Goal: Task Accomplishment & Management: Manage account settings

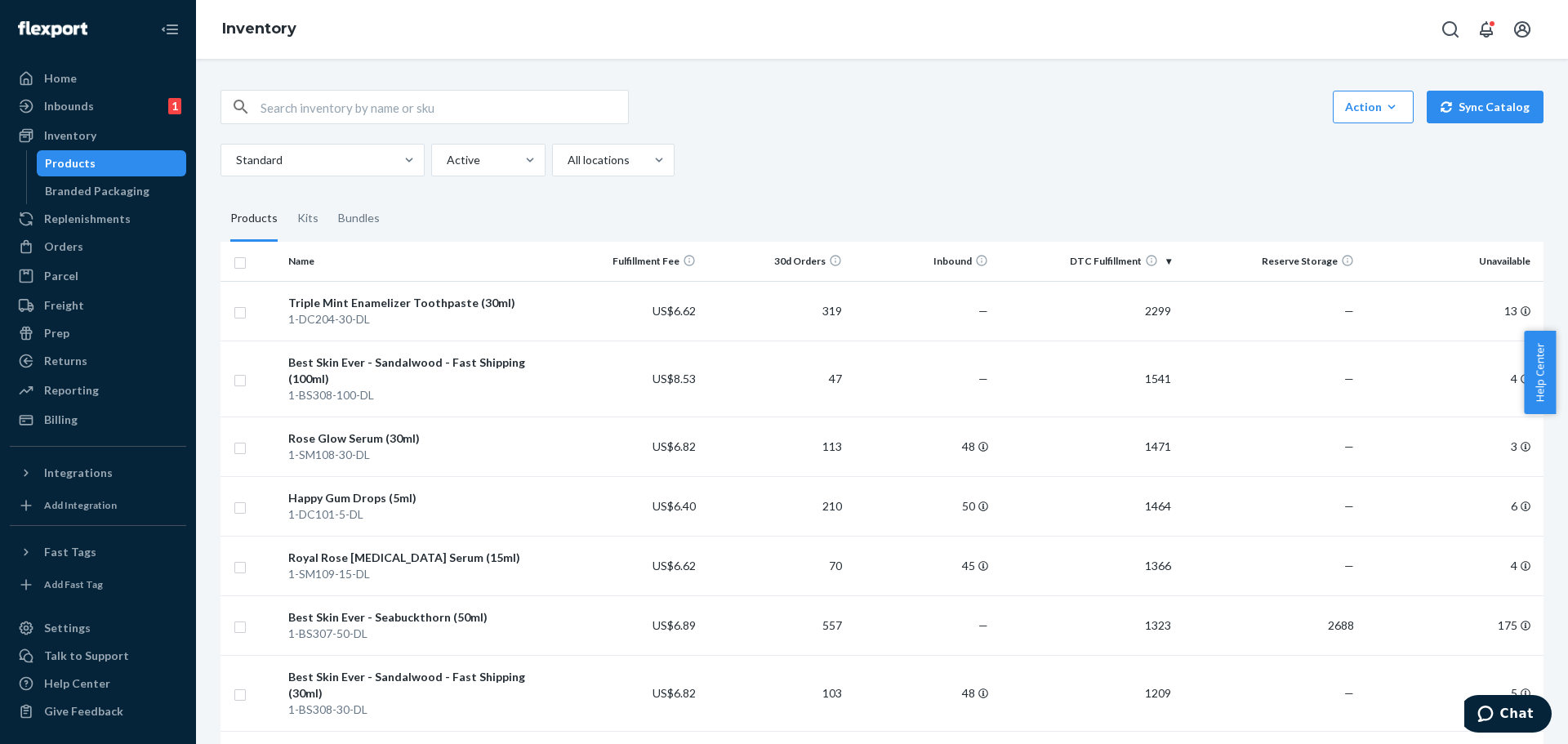
click at [358, 113] on input "text" at bounding box center [444, 106] width 367 height 32
paste input "1-EO460-30"
type input "1-EO460-30"
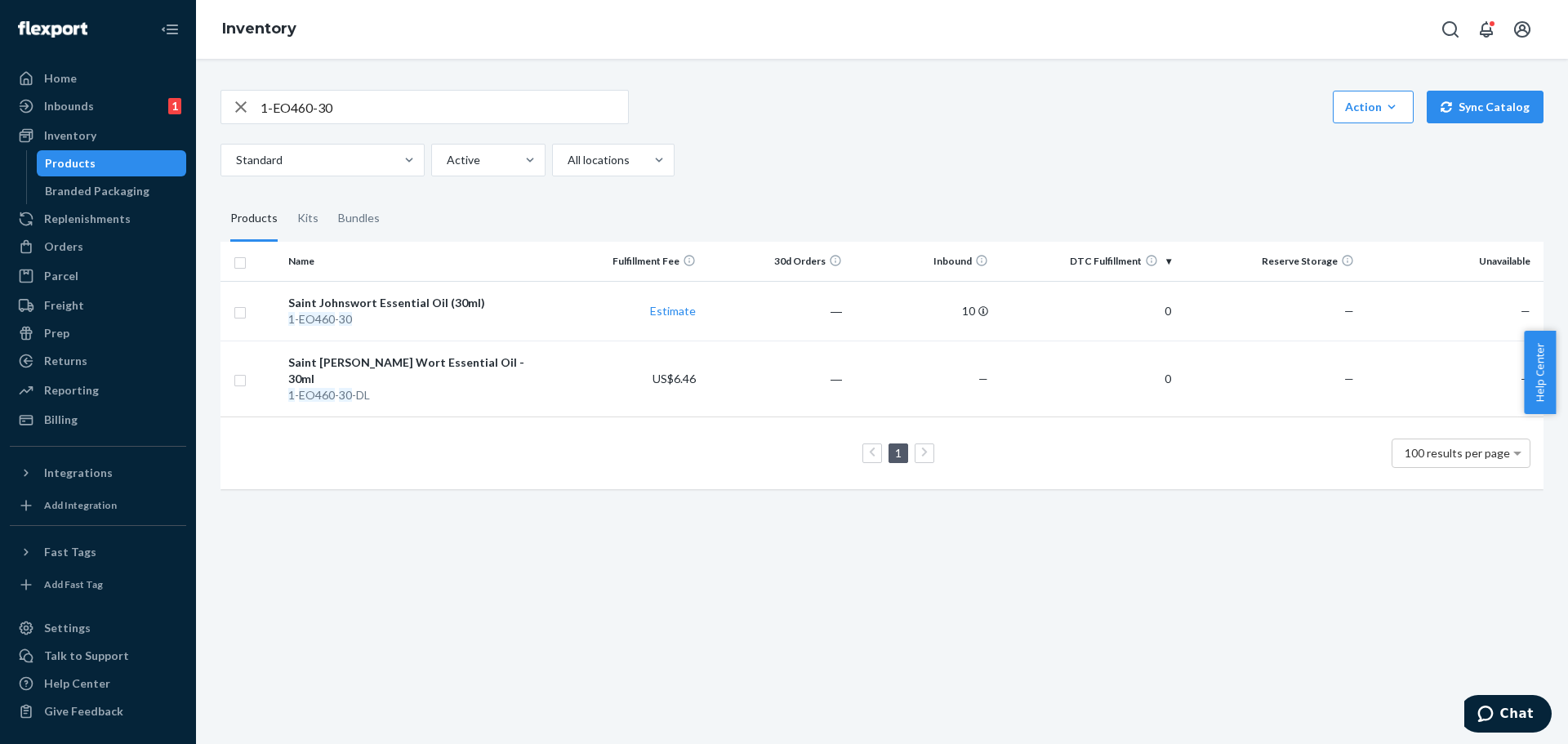
drag, startPoint x: 430, startPoint y: 303, endPoint x: 447, endPoint y: 367, distance: 66.2
click at [430, 303] on div "Saint Johnswort Essential Oil (30ml)" at bounding box center [419, 302] width 261 height 17
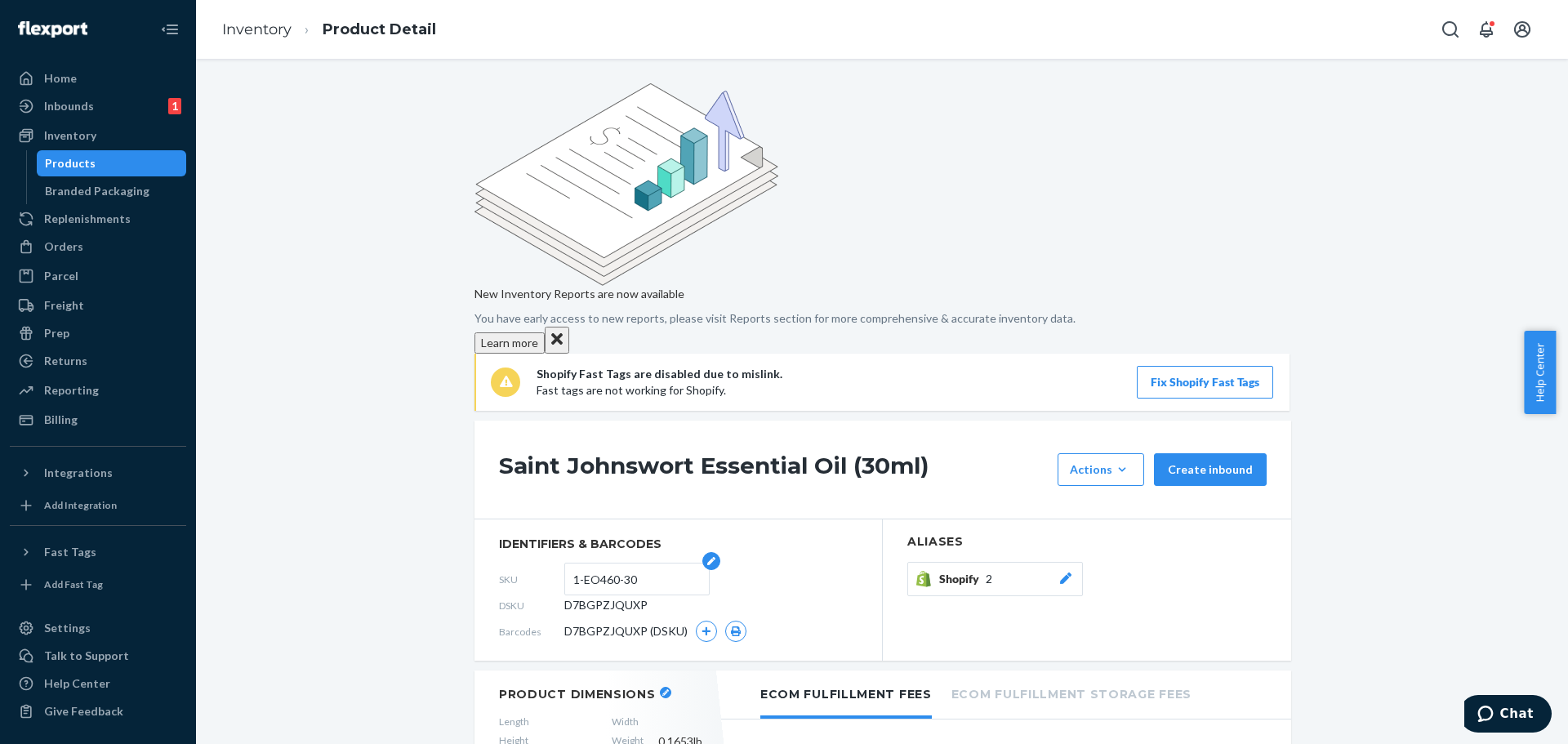
click at [639, 563] on input "1-EO460-30" at bounding box center [637, 579] width 128 height 31
type input "1-EO460-30-DL"
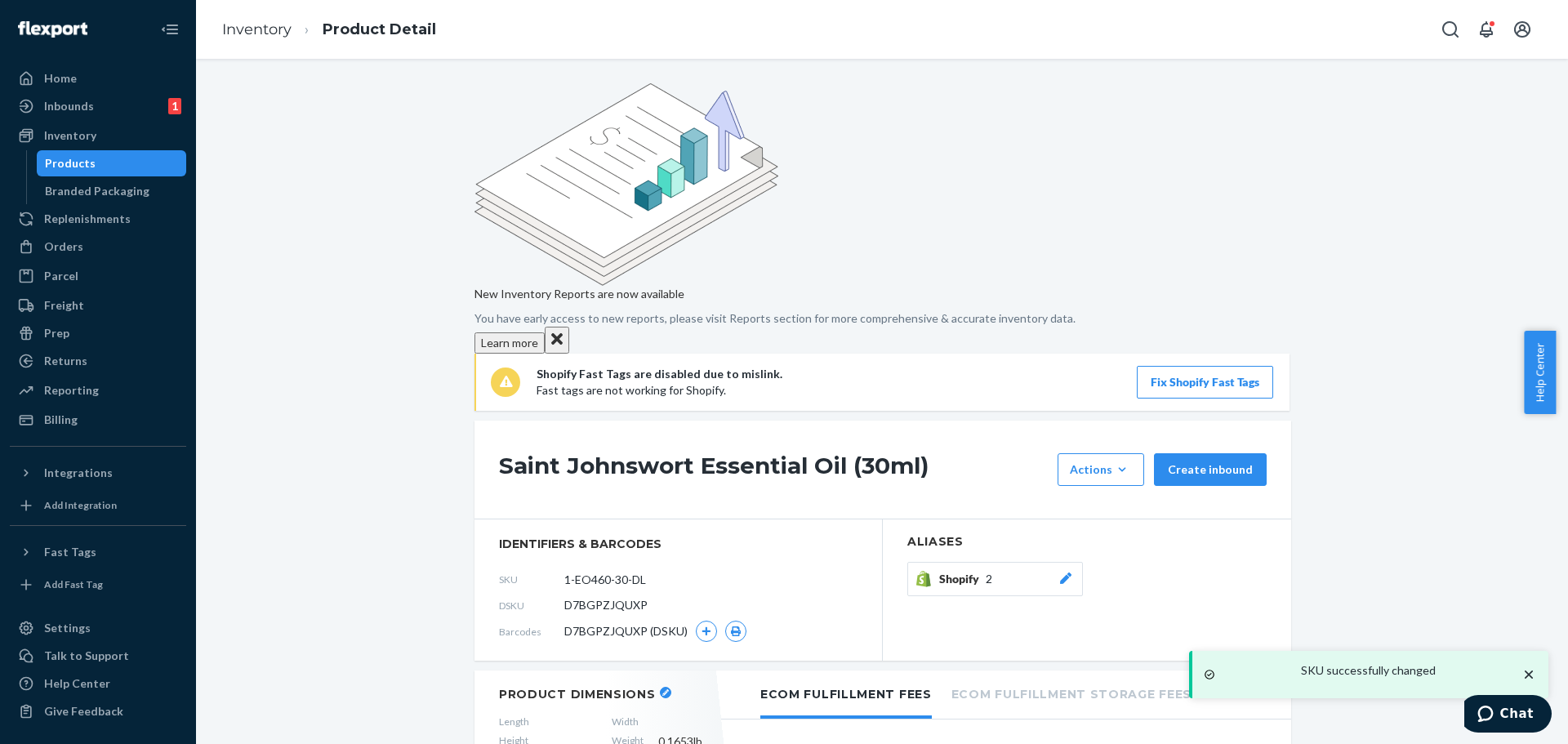
click at [1060, 572] on icon at bounding box center [1066, 578] width 12 height 12
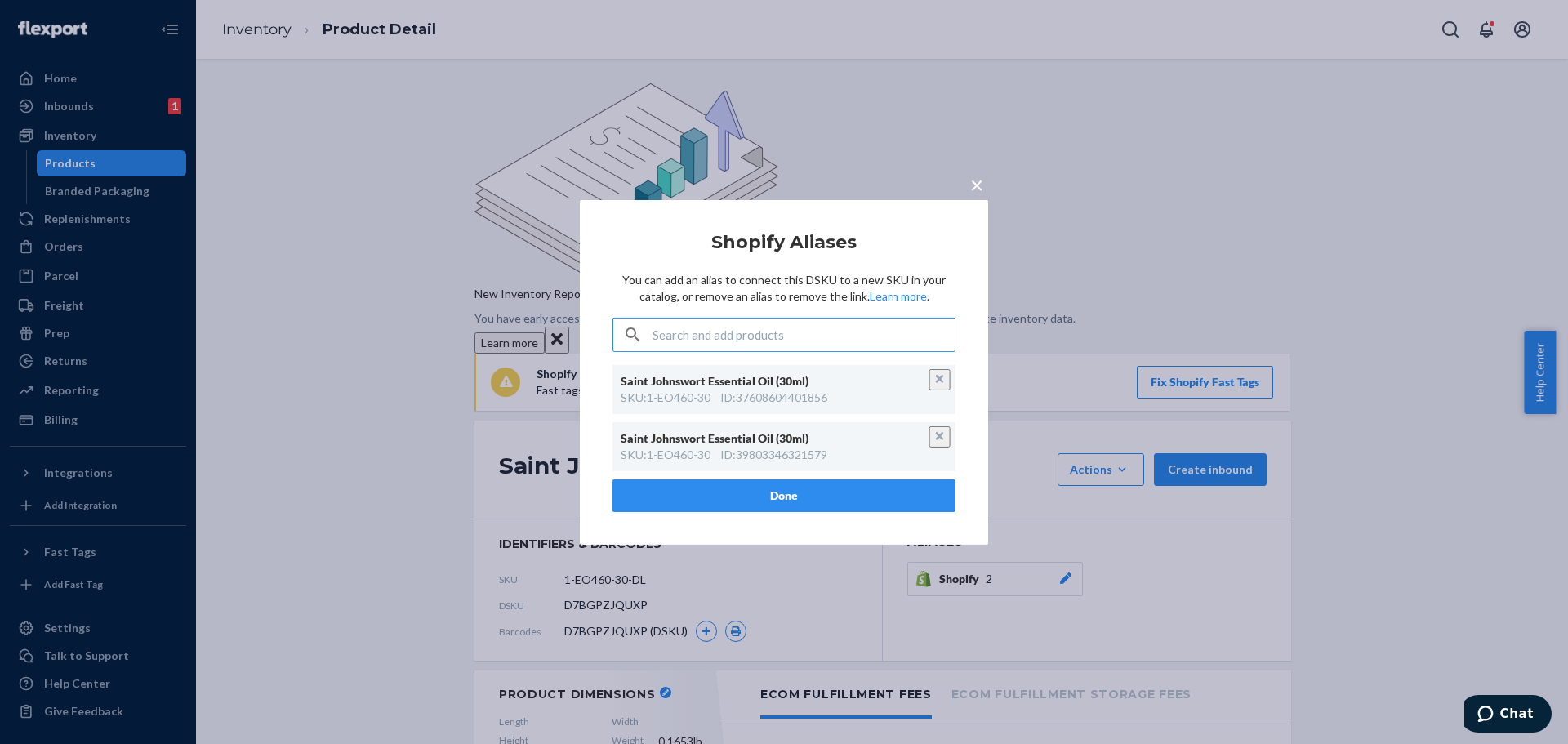
click at [936, 382] on button "Unlink" at bounding box center [941, 380] width 22 height 22
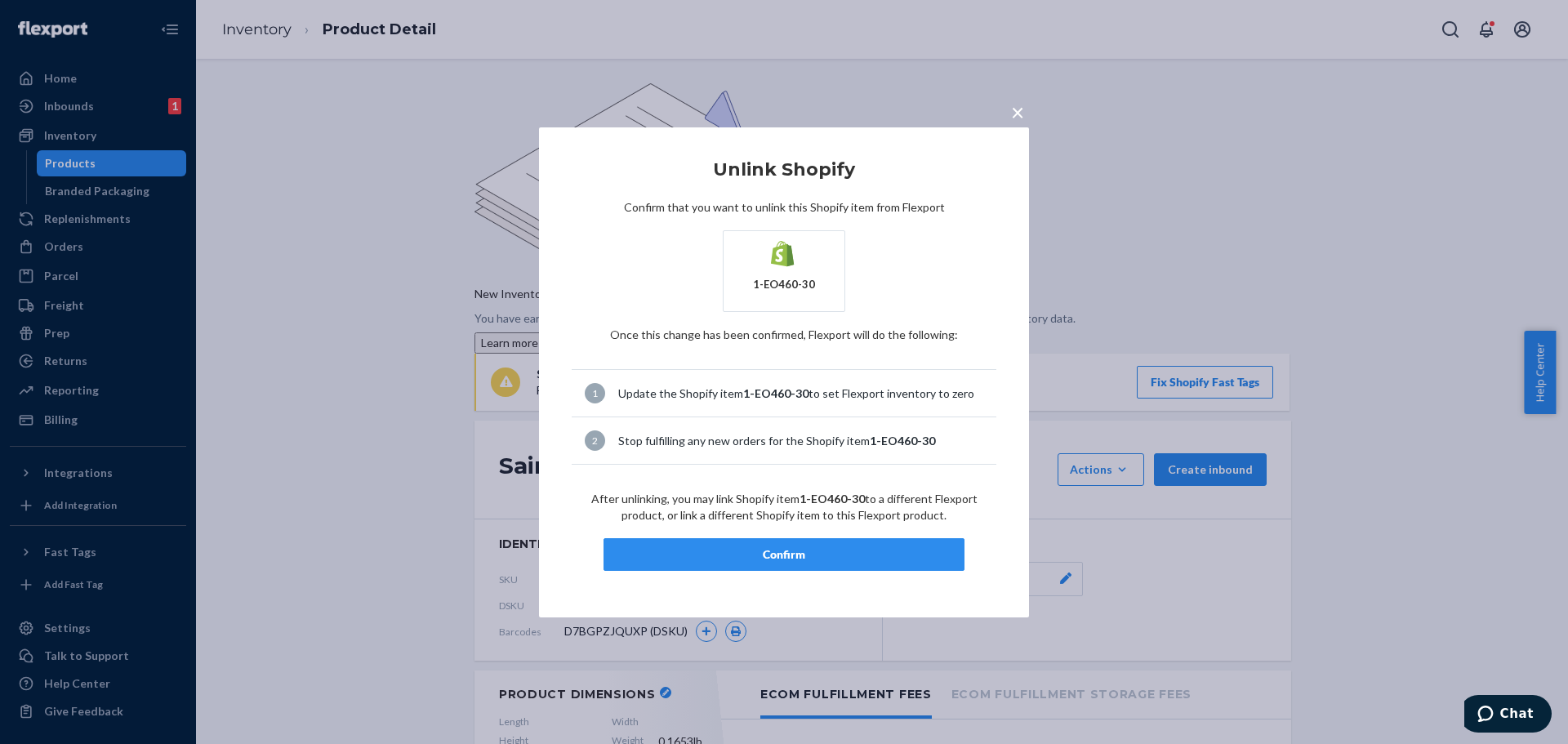
drag, startPoint x: 803, startPoint y: 563, endPoint x: 829, endPoint y: 581, distance: 31.6
click at [800, 564] on button "Confirm" at bounding box center [784, 554] width 361 height 32
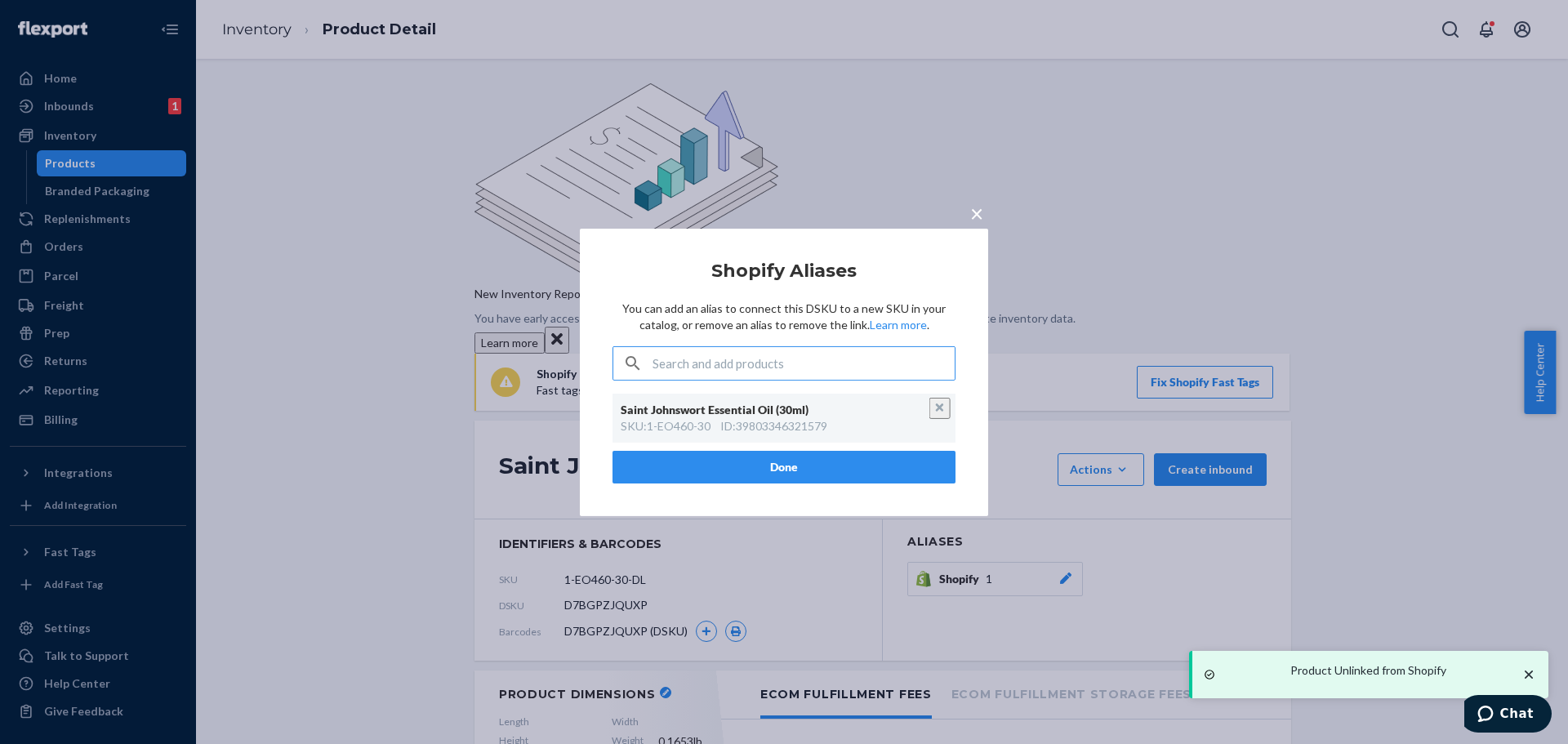
click at [940, 406] on button "Unlink" at bounding box center [941, 408] width 22 height 22
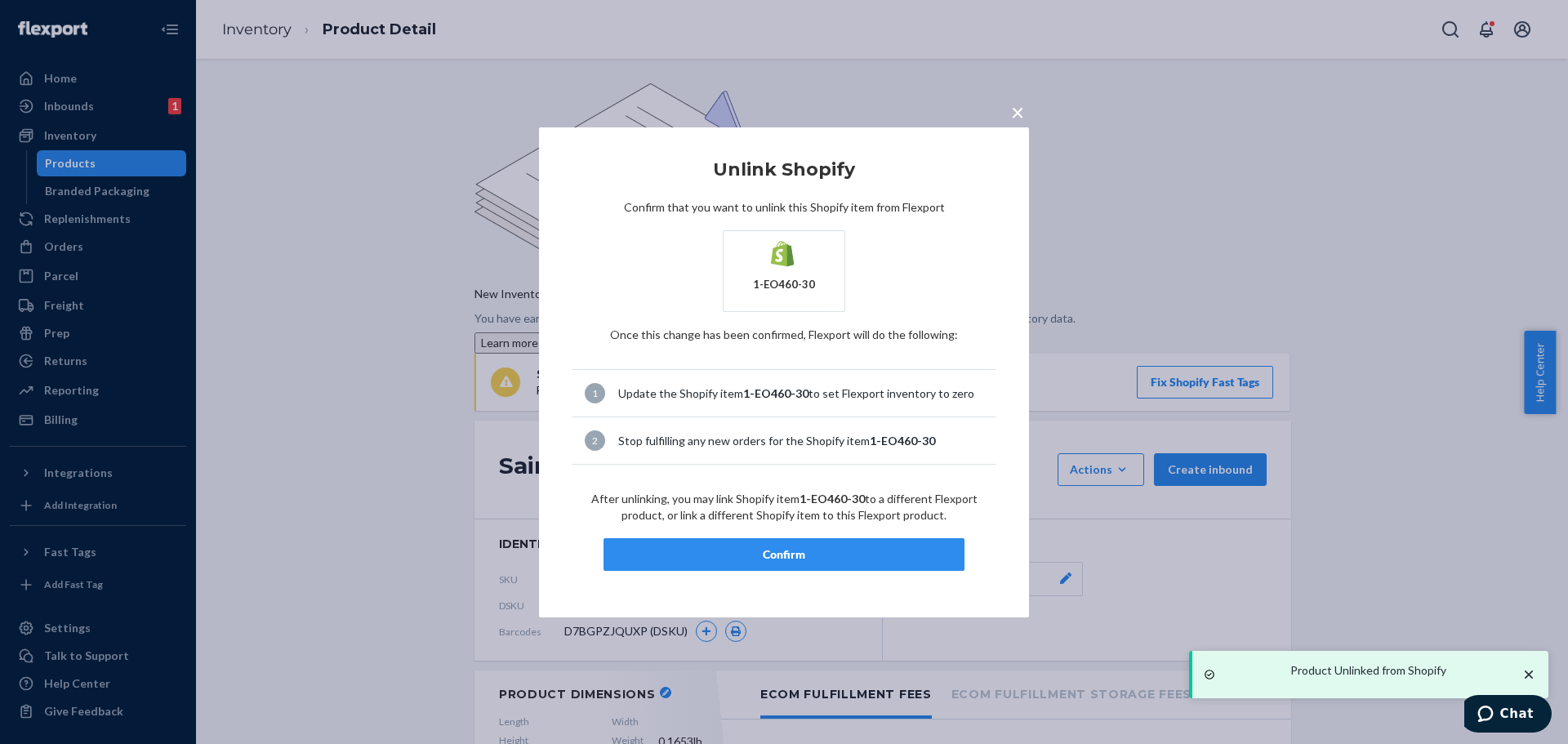
drag, startPoint x: 824, startPoint y: 550, endPoint x: 814, endPoint y: 586, distance: 37.4
click at [824, 551] on div "Confirm" at bounding box center [784, 555] width 333 height 17
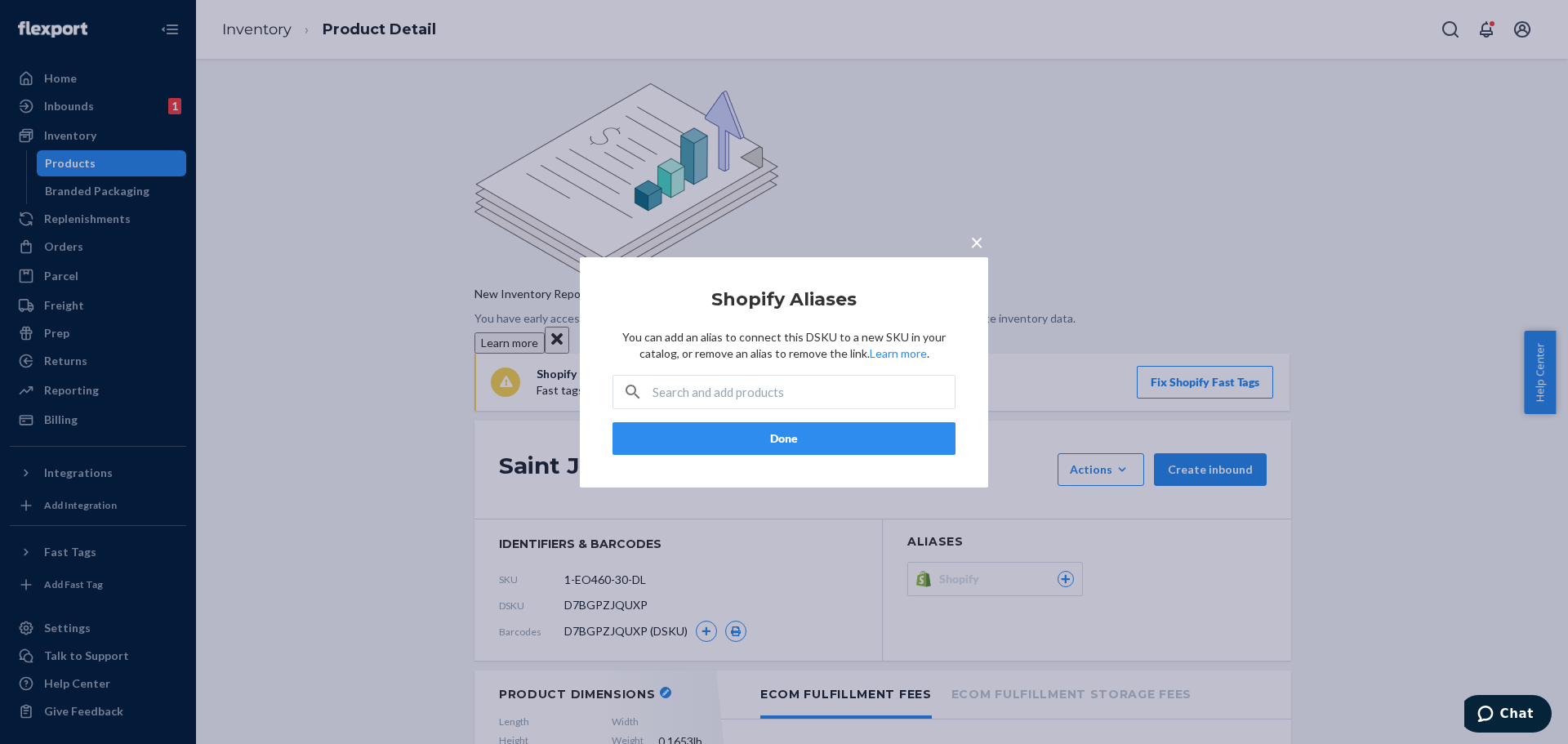
click at [900, 432] on button "Done" at bounding box center [784, 438] width 343 height 32
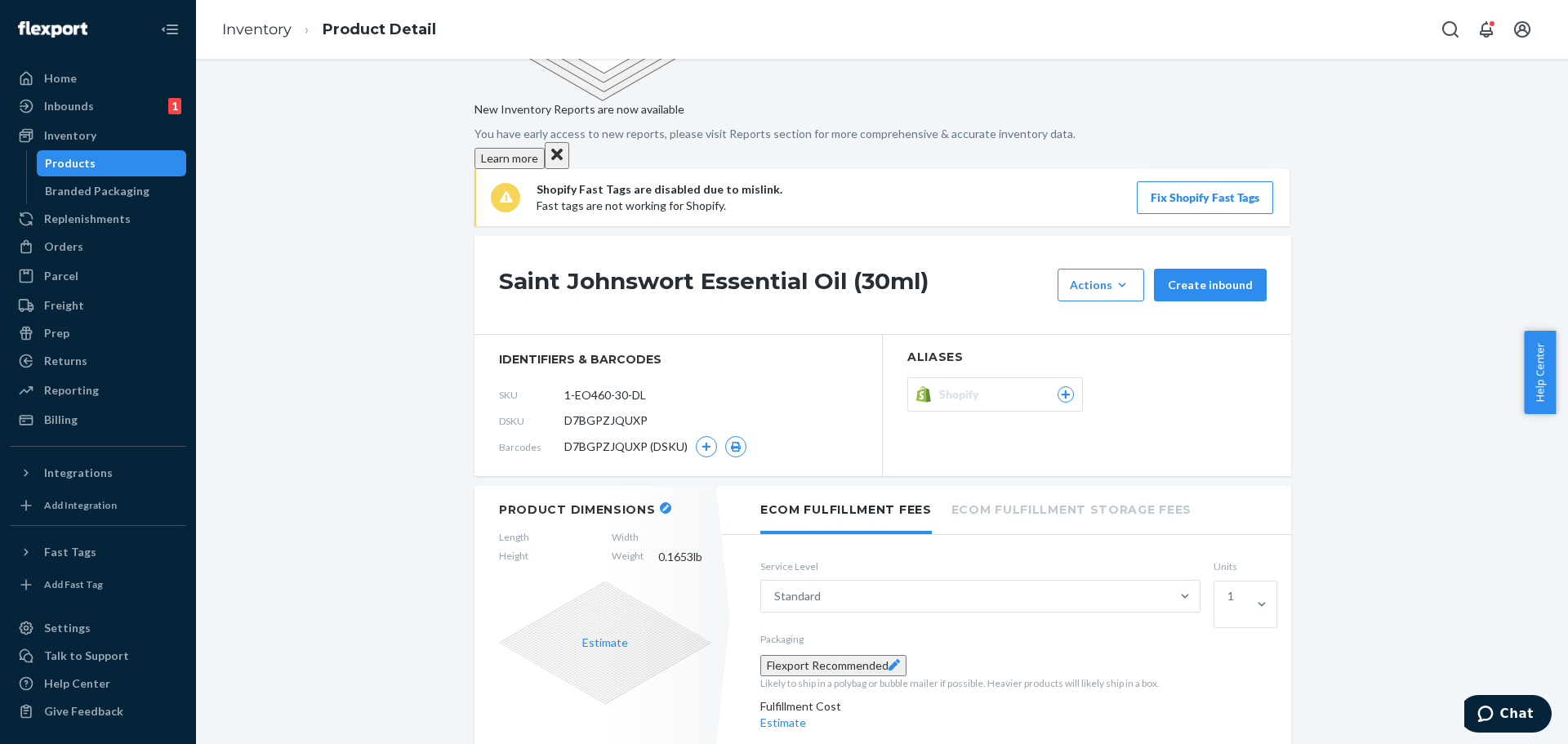
scroll to position [245, 0]
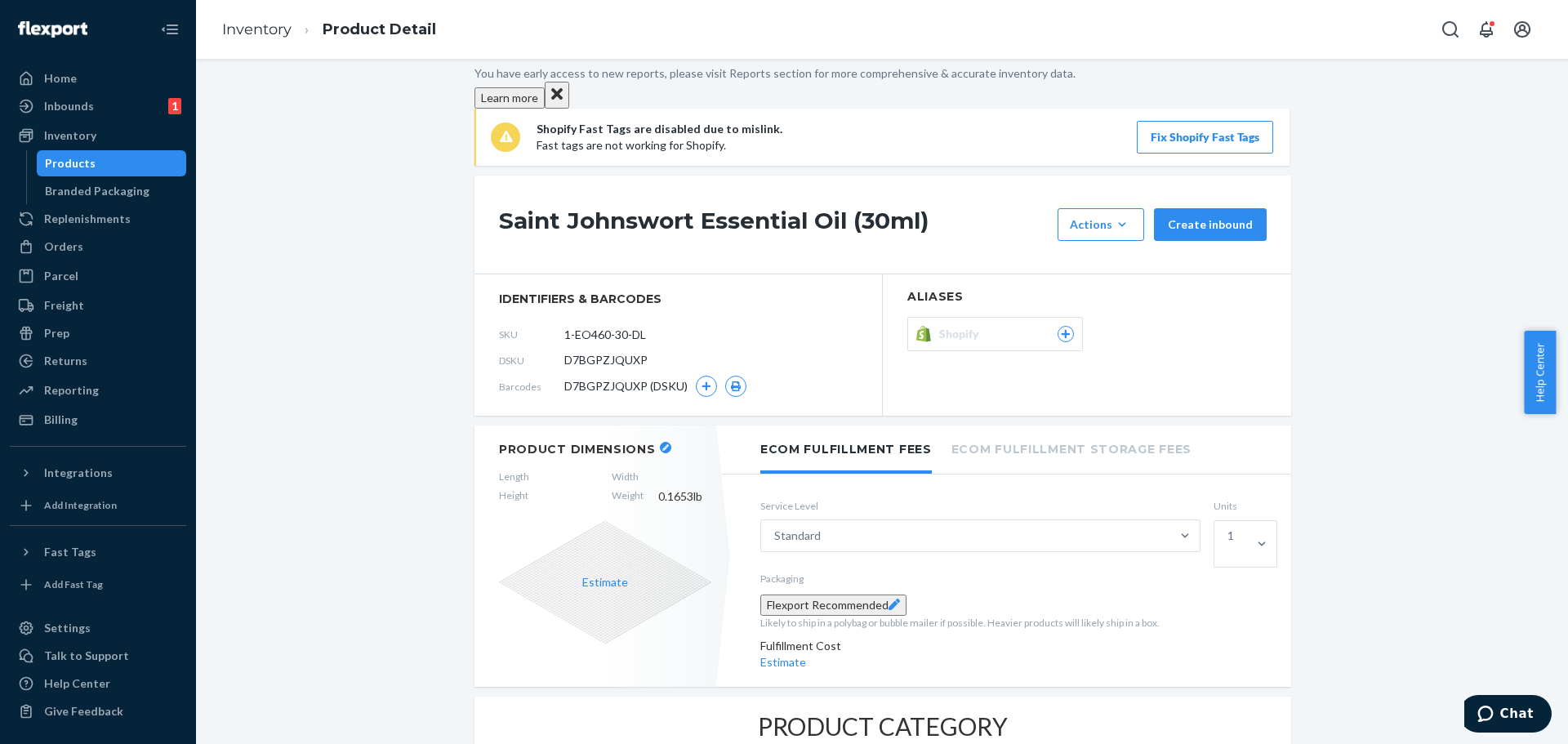
click at [829, 595] on button "Flexport Recommended" at bounding box center [834, 606] width 146 height 22
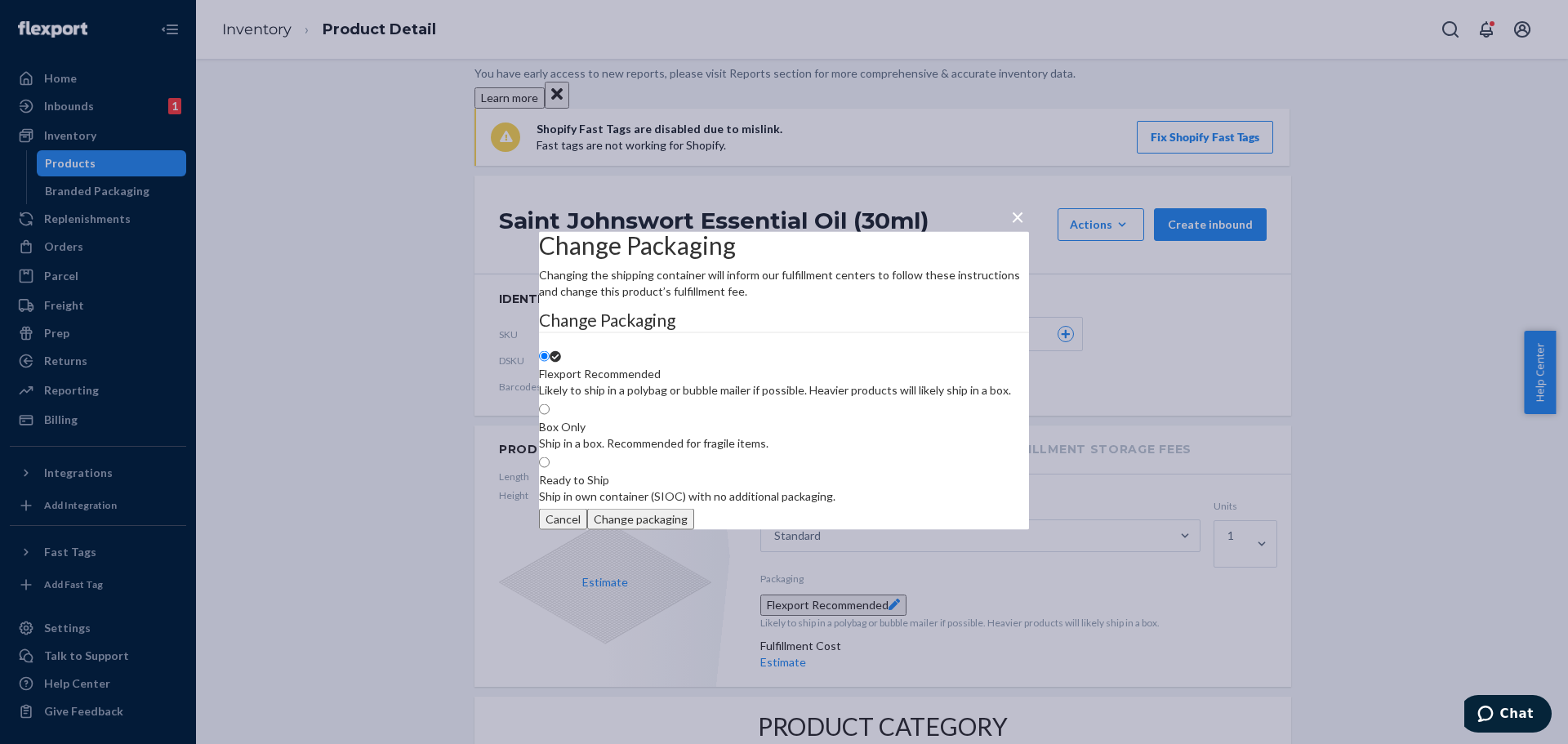
click at [550, 402] on span at bounding box center [550, 409] width 0 height 14
click at [550, 403] on input "Box Only Ship in a box. Recommended for fragile items." at bounding box center [544, 408] width 11 height 11
radio input "true"
drag, startPoint x: 892, startPoint y: 566, endPoint x: 881, endPoint y: 574, distance: 13.6
click at [694, 529] on button "Change packaging" at bounding box center [640, 518] width 107 height 22
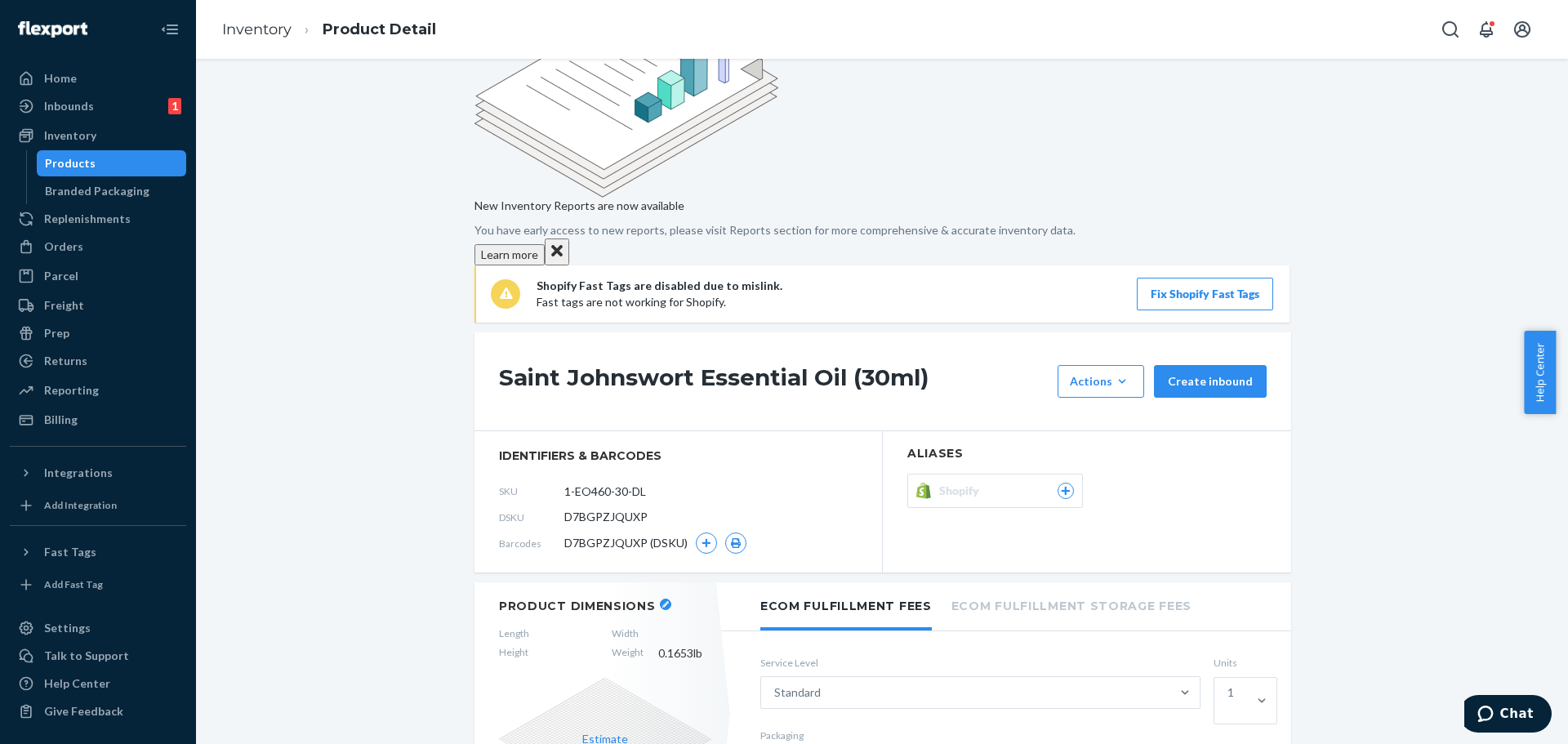
scroll to position [81, 0]
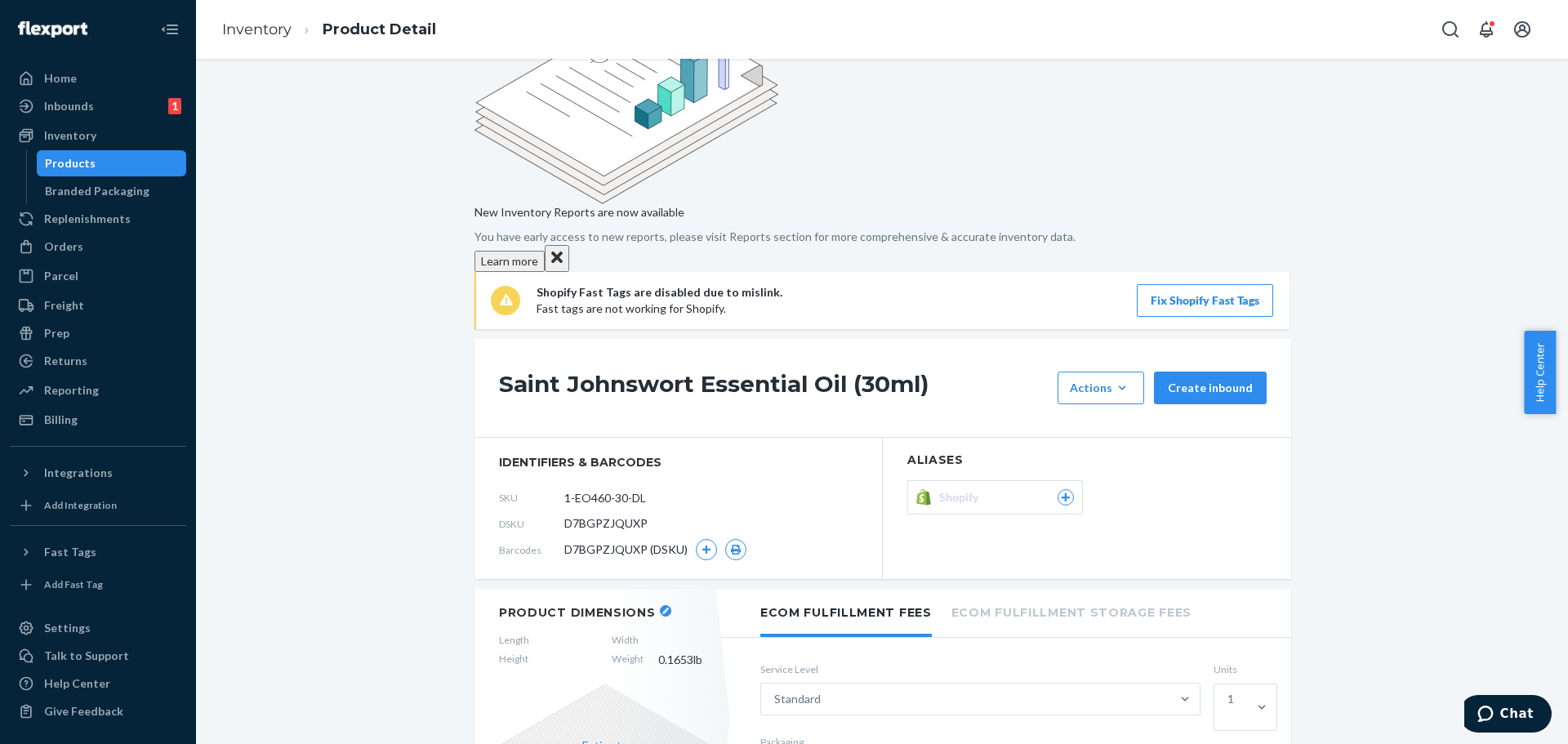
click at [956, 489] on span "Shopify" at bounding box center [962, 497] width 46 height 17
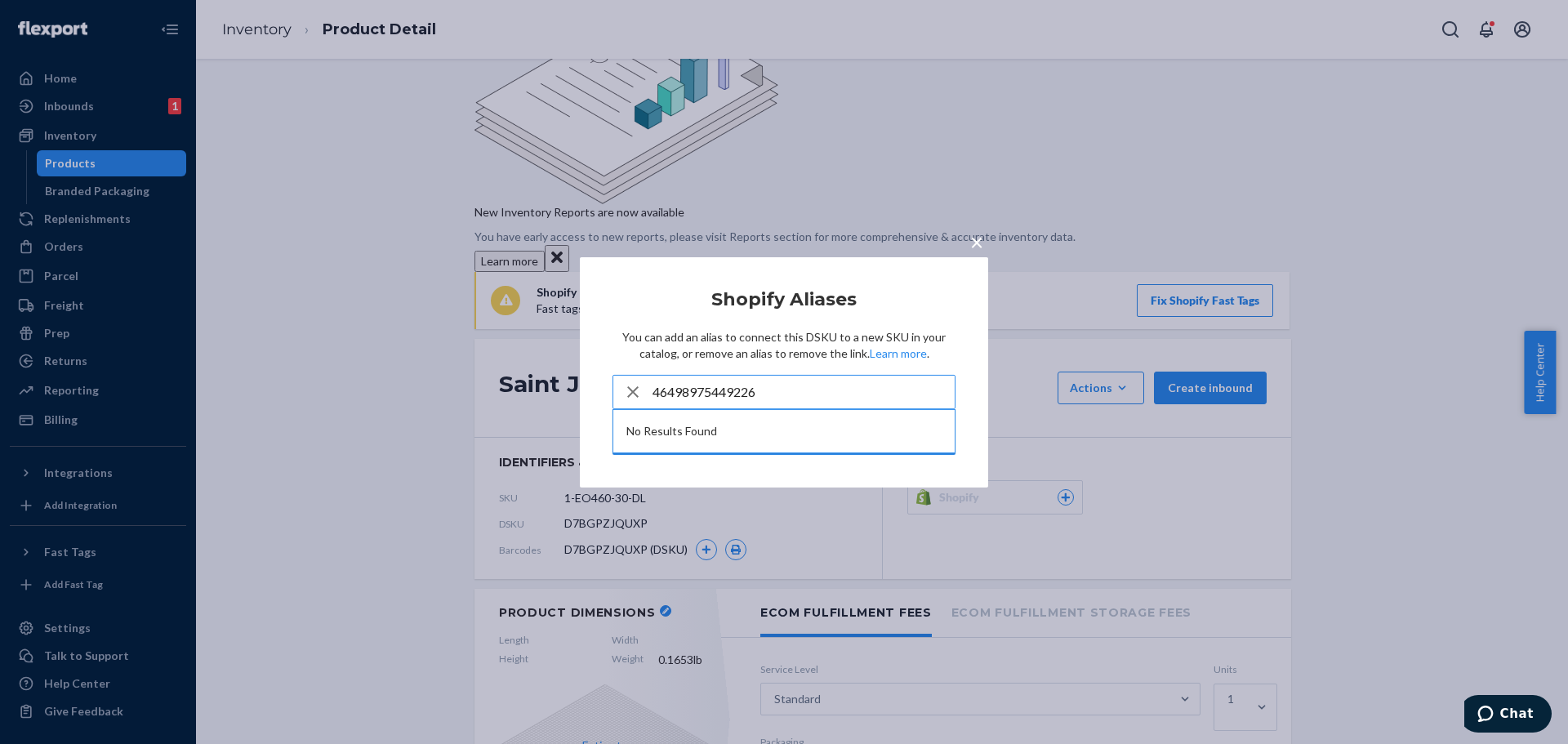
type input "46498975449226"
click at [349, 416] on div "× Shopify Aliases You can add an alias to connect this DSKU to a new SKU in you…" at bounding box center [784, 372] width 1568 height 744
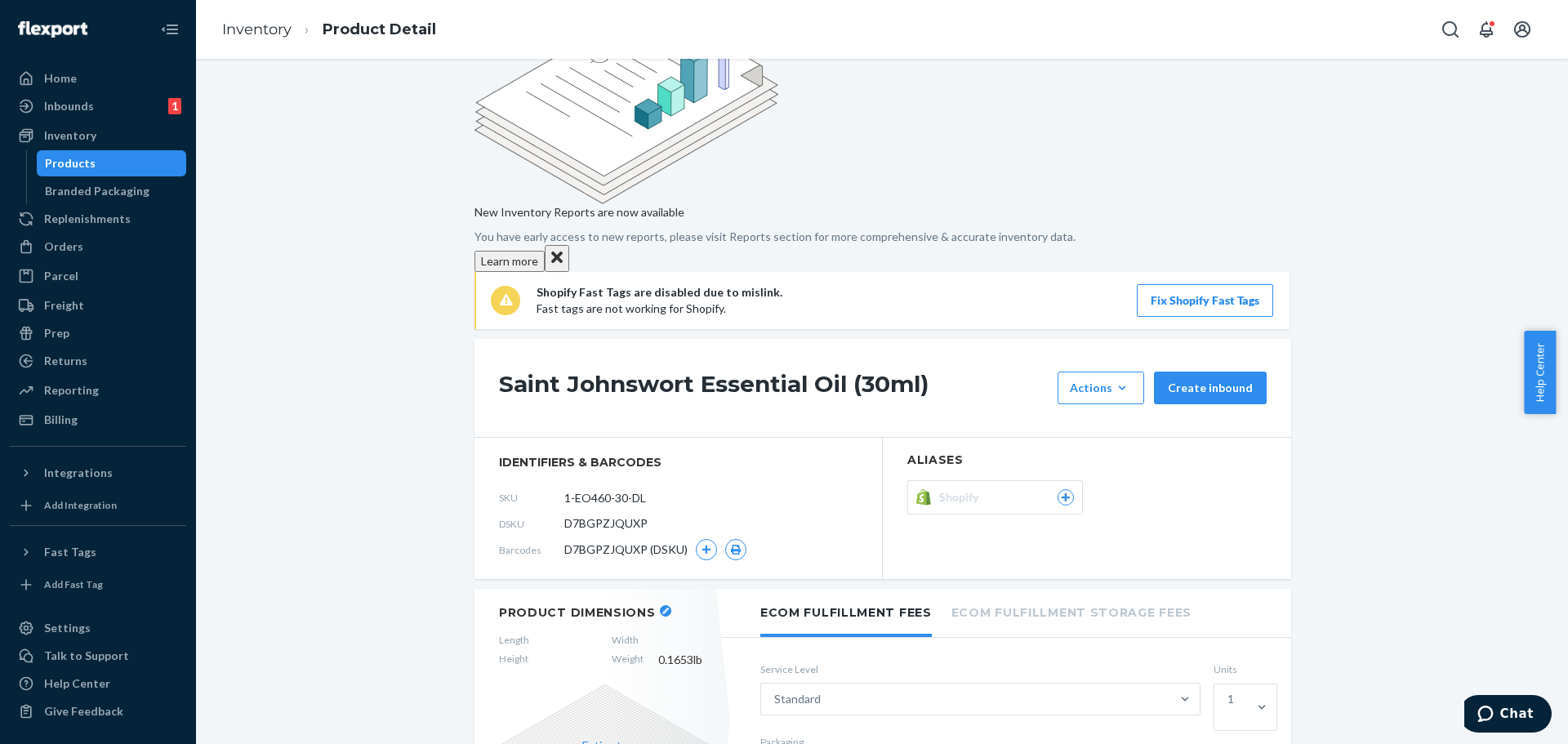
click at [975, 489] on span "Shopify" at bounding box center [962, 497] width 46 height 17
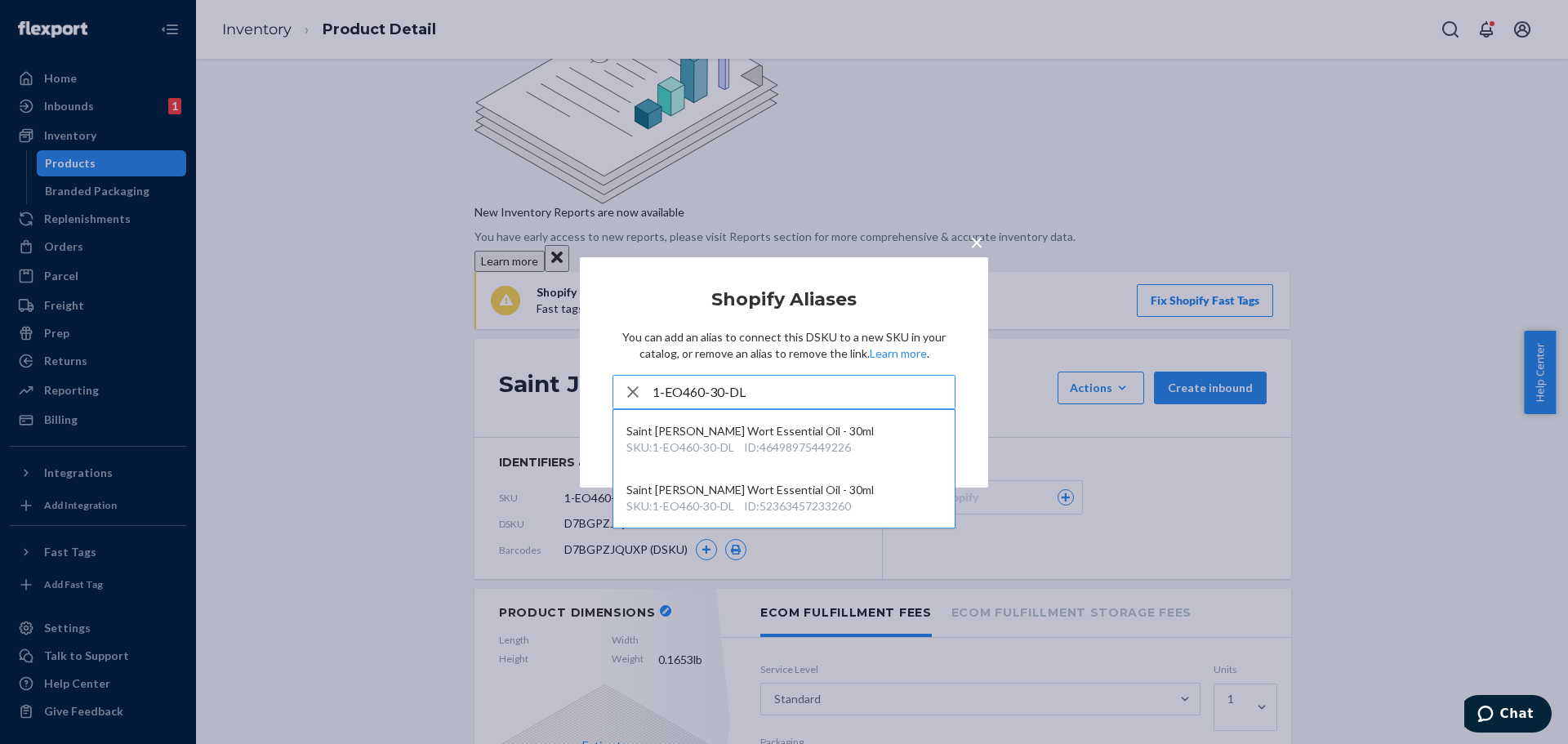
type input "1-EO460-30-DL"
click at [801, 433] on div "Saint [PERSON_NAME] Wort Essential Oil - 30ml" at bounding box center [784, 431] width 315 height 17
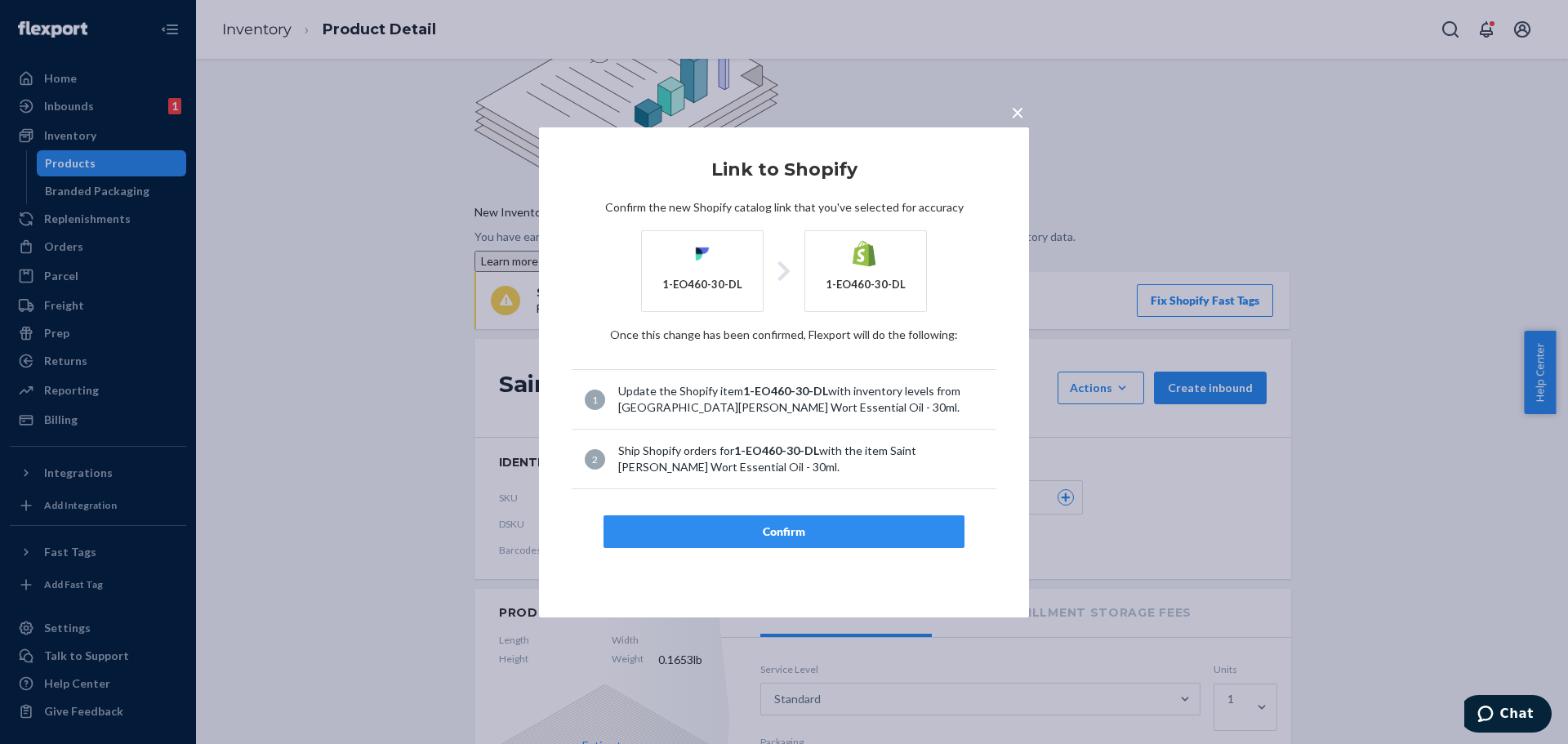
click at [794, 531] on div "Confirm" at bounding box center [784, 531] width 333 height 17
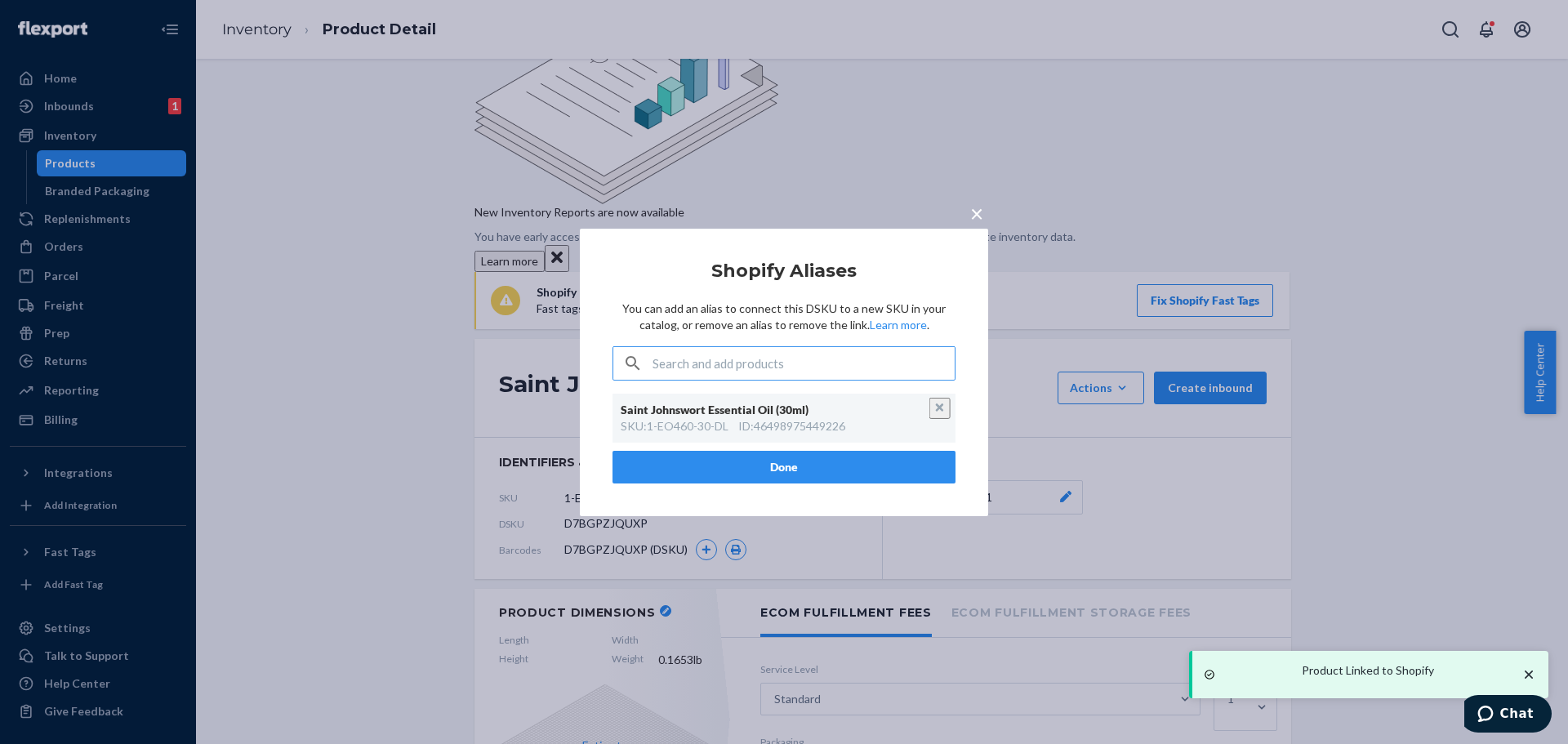
click at [815, 467] on button "Done" at bounding box center [784, 466] width 343 height 32
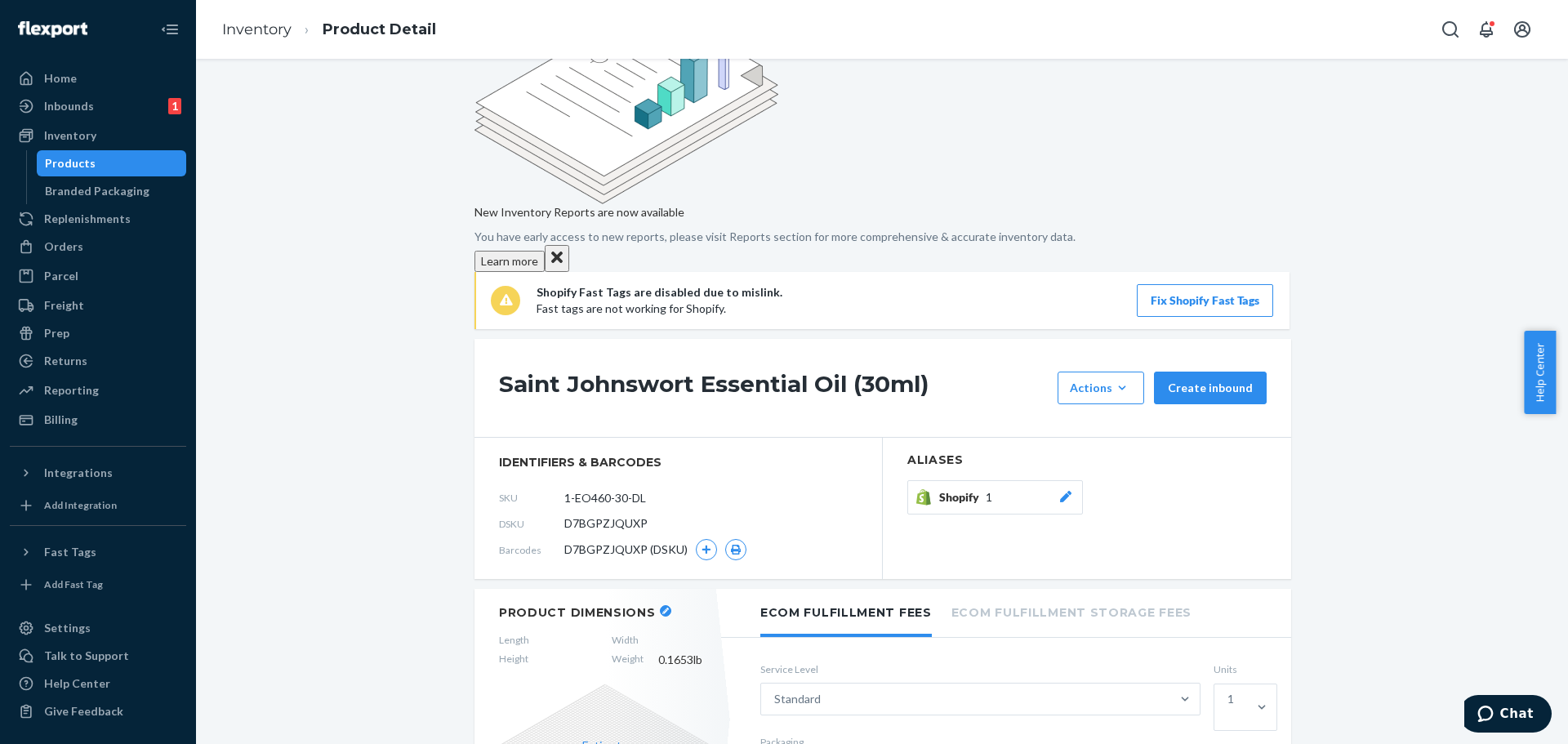
click at [660, 605] on button "button" at bounding box center [666, 611] width 12 height 12
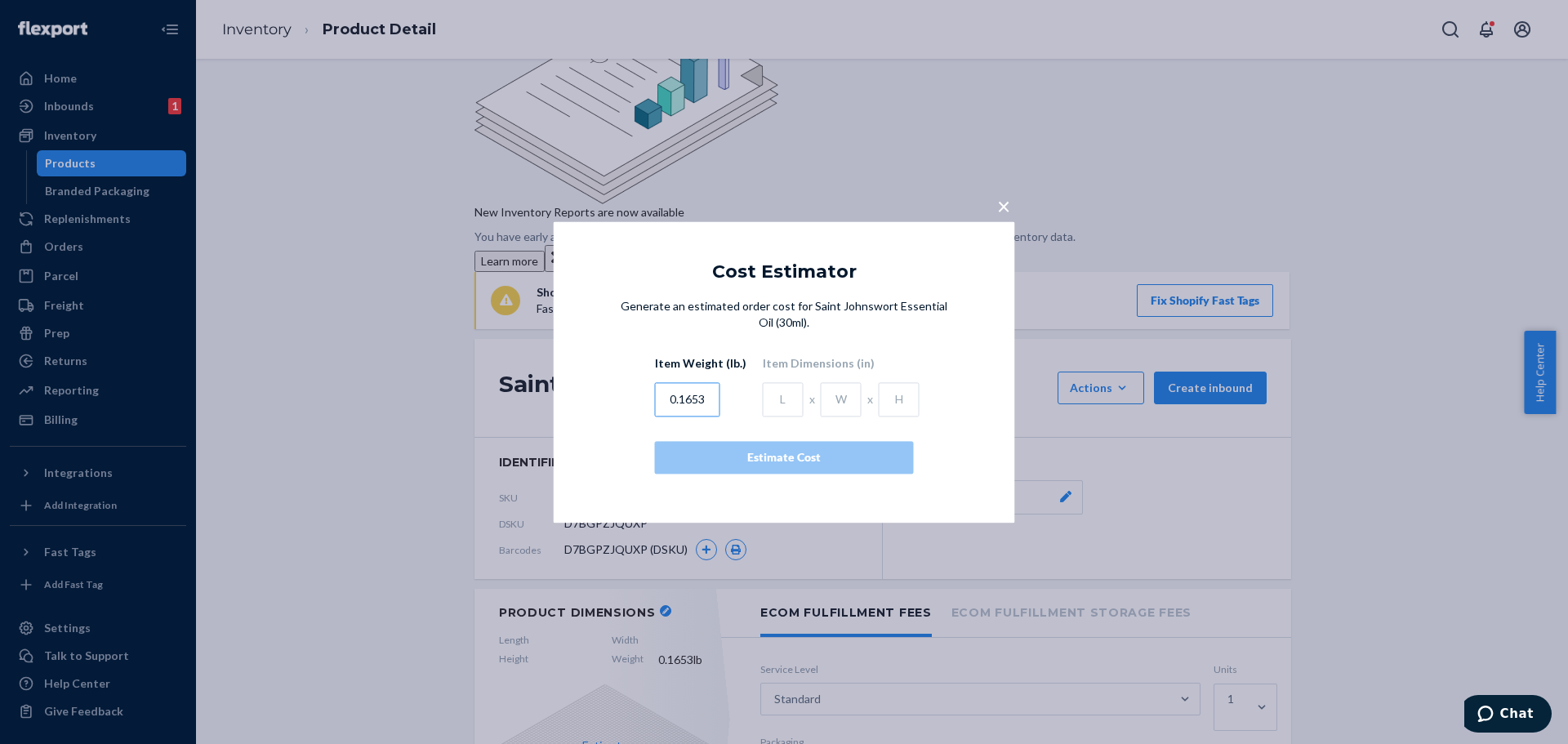
drag, startPoint x: 707, startPoint y: 400, endPoint x: 694, endPoint y: 402, distance: 13.2
click at [694, 402] on input "0.1653" at bounding box center [687, 399] width 66 height 34
type input "0.1698"
drag, startPoint x: 771, startPoint y: 401, endPoint x: 771, endPoint y: 510, distance: 109.0
click at [771, 405] on input "text" at bounding box center [784, 399] width 41 height 34
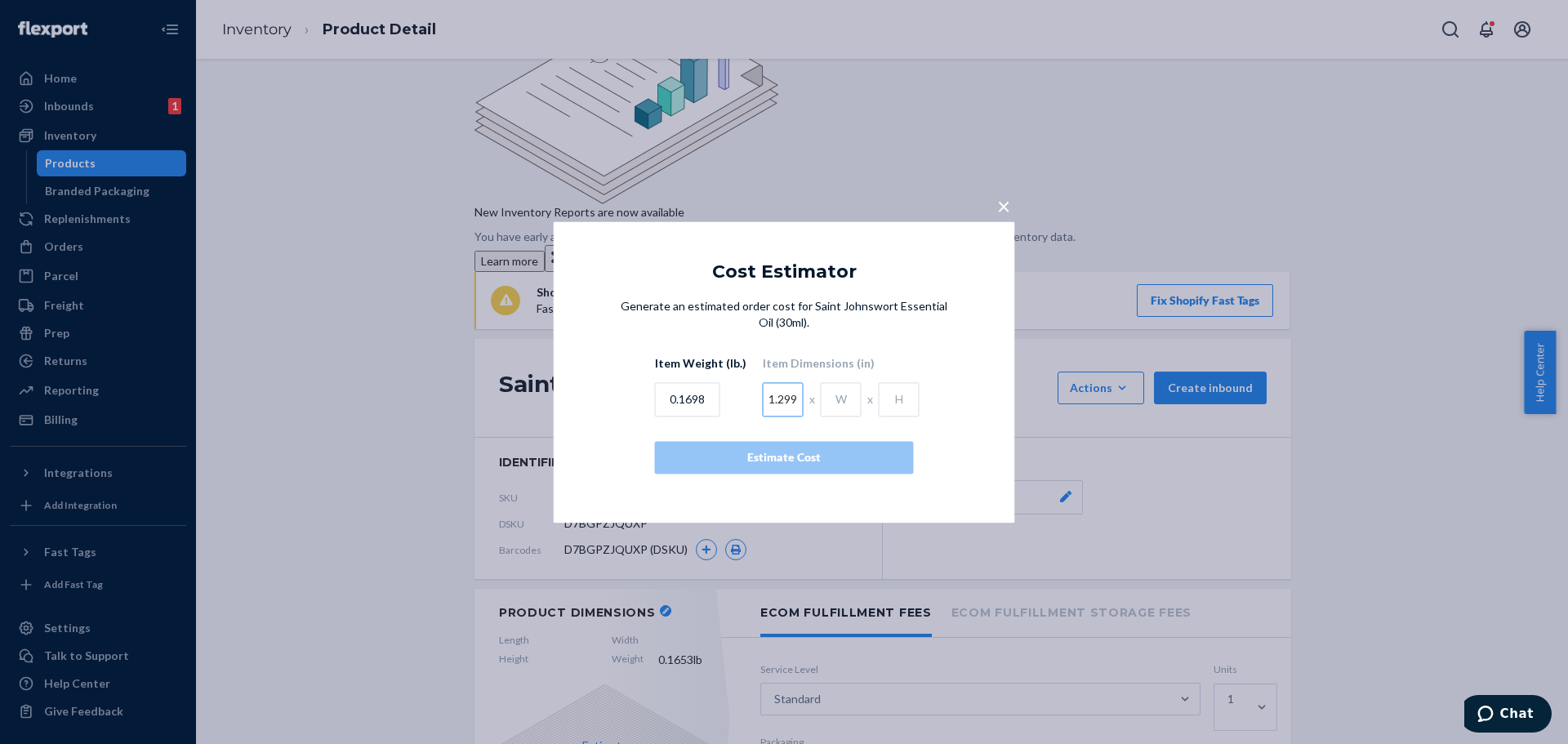
type input "1.299"
click at [833, 405] on input "text" at bounding box center [841, 399] width 41 height 34
type input "1.299"
click at [892, 405] on input "text" at bounding box center [899, 399] width 41 height 34
type input "3.386"
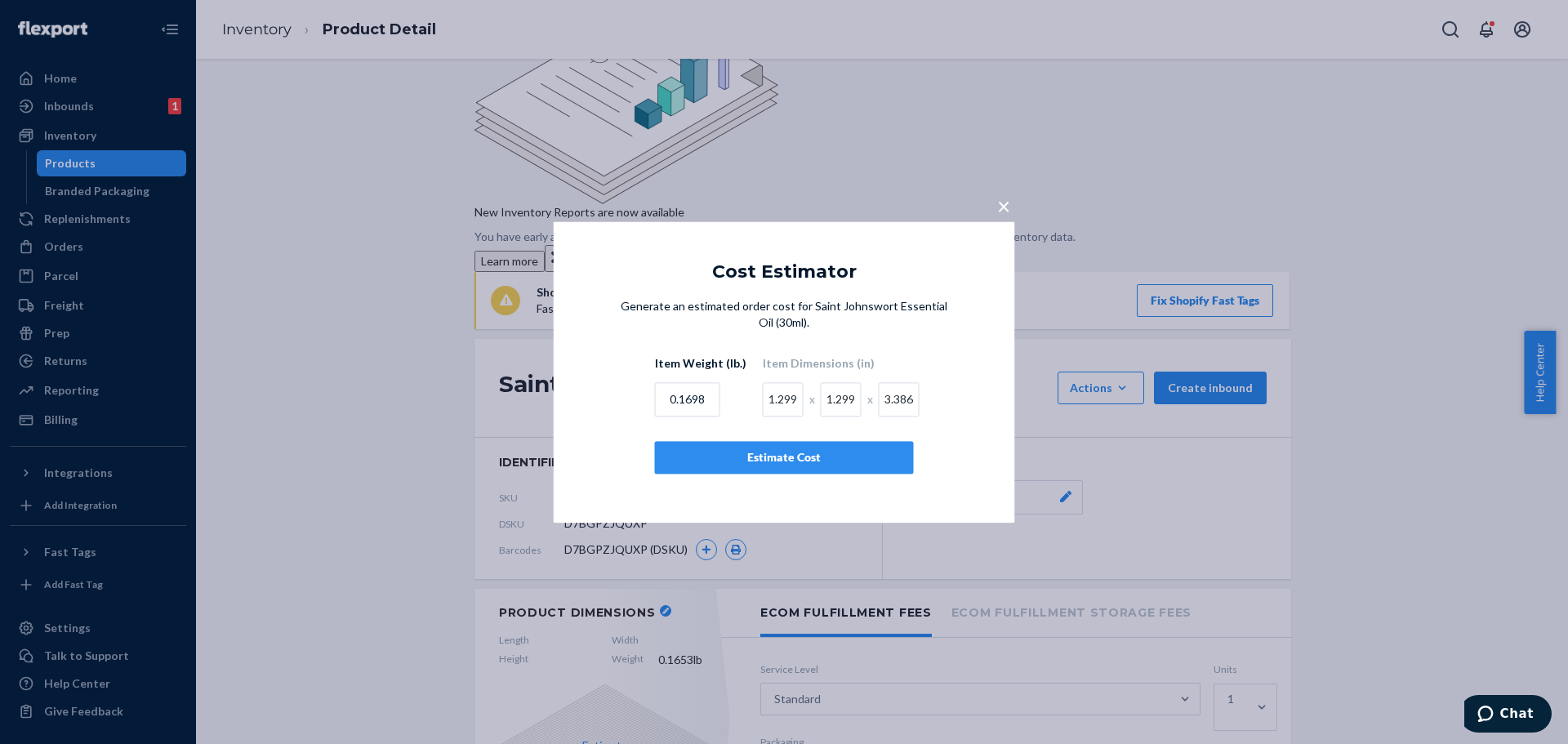
click at [792, 459] on div "Estimate Cost" at bounding box center [784, 457] width 231 height 17
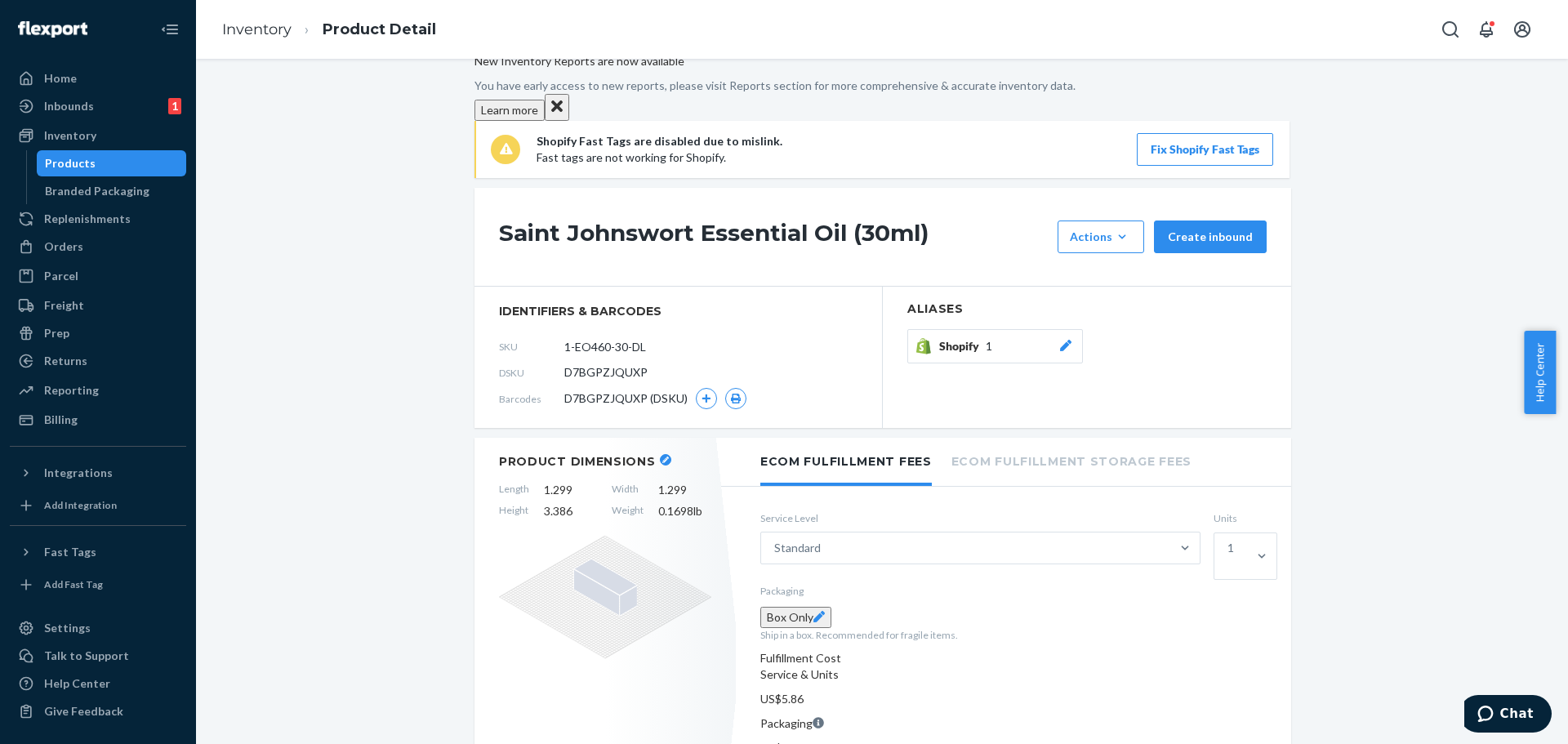
scroll to position [0, 0]
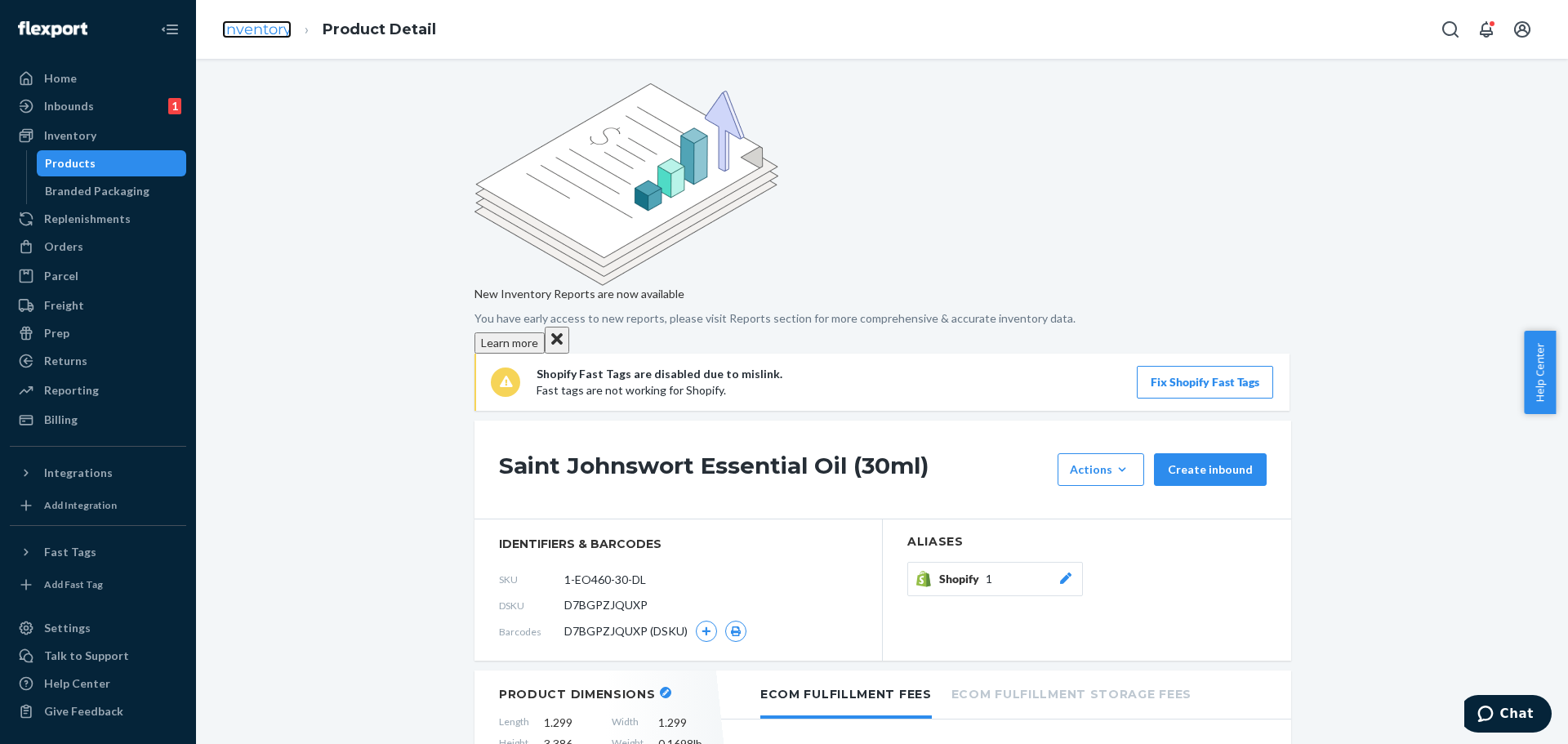
click at [275, 23] on link "Inventory" at bounding box center [256, 29] width 70 height 18
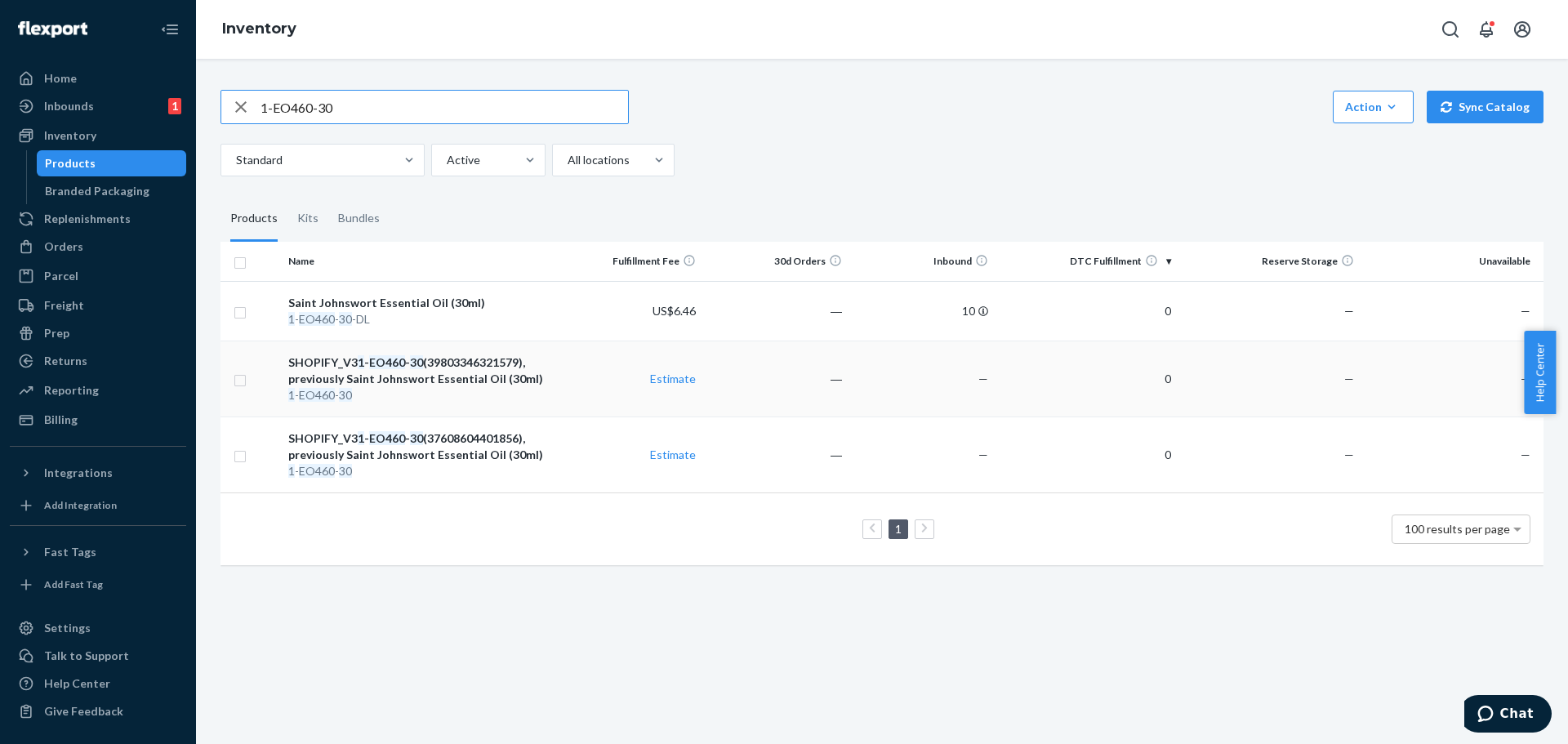
click at [466, 372] on div "SHOPIFY_V3 1 - EO460 - 30 (39803346321579), previously Saint Johnswort Essentia…" at bounding box center [419, 370] width 261 height 32
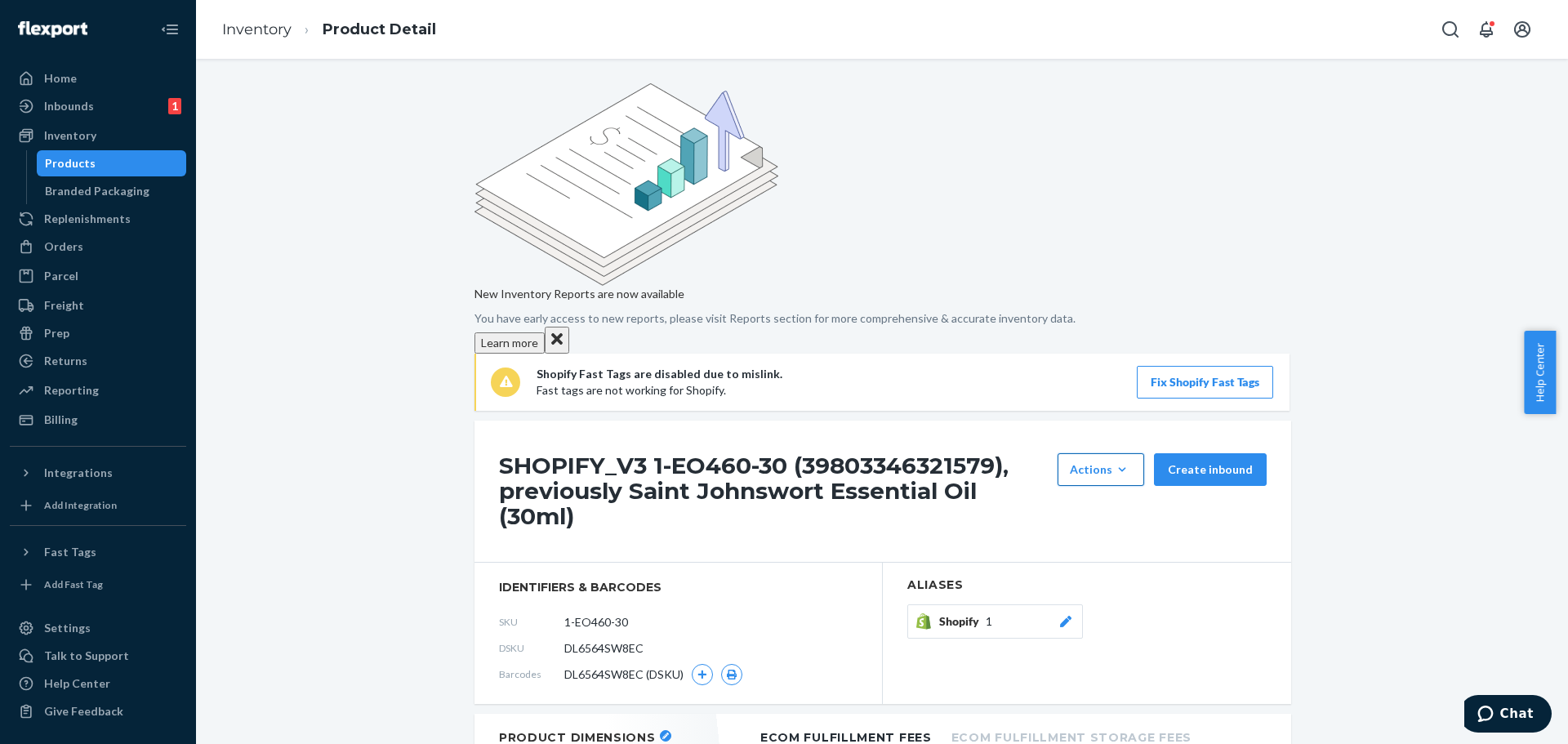
click at [1111, 461] on div "Actions" at bounding box center [1101, 469] width 62 height 17
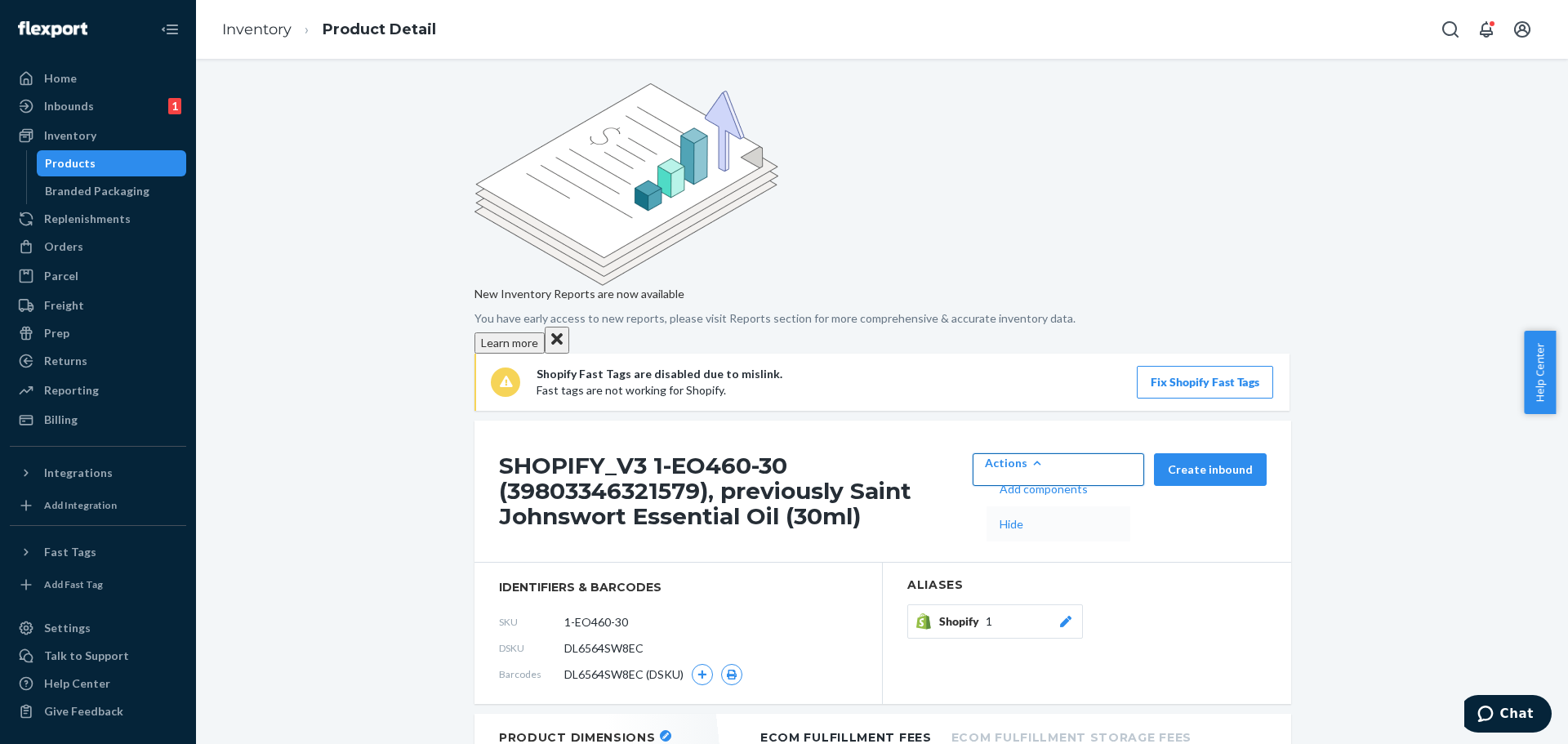
click at [1090, 420] on div "SHOPIFY_V3 1-EO460-30 (39803346321579), previously Saint Johnswort Essential Oi…" at bounding box center [883, 561] width 817 height 283
click at [977, 562] on section "Aliases Shopify 1" at bounding box center [1087, 633] width 408 height 141
click at [1088, 518] on span "Hide" at bounding box center [1044, 524] width 88 height 12
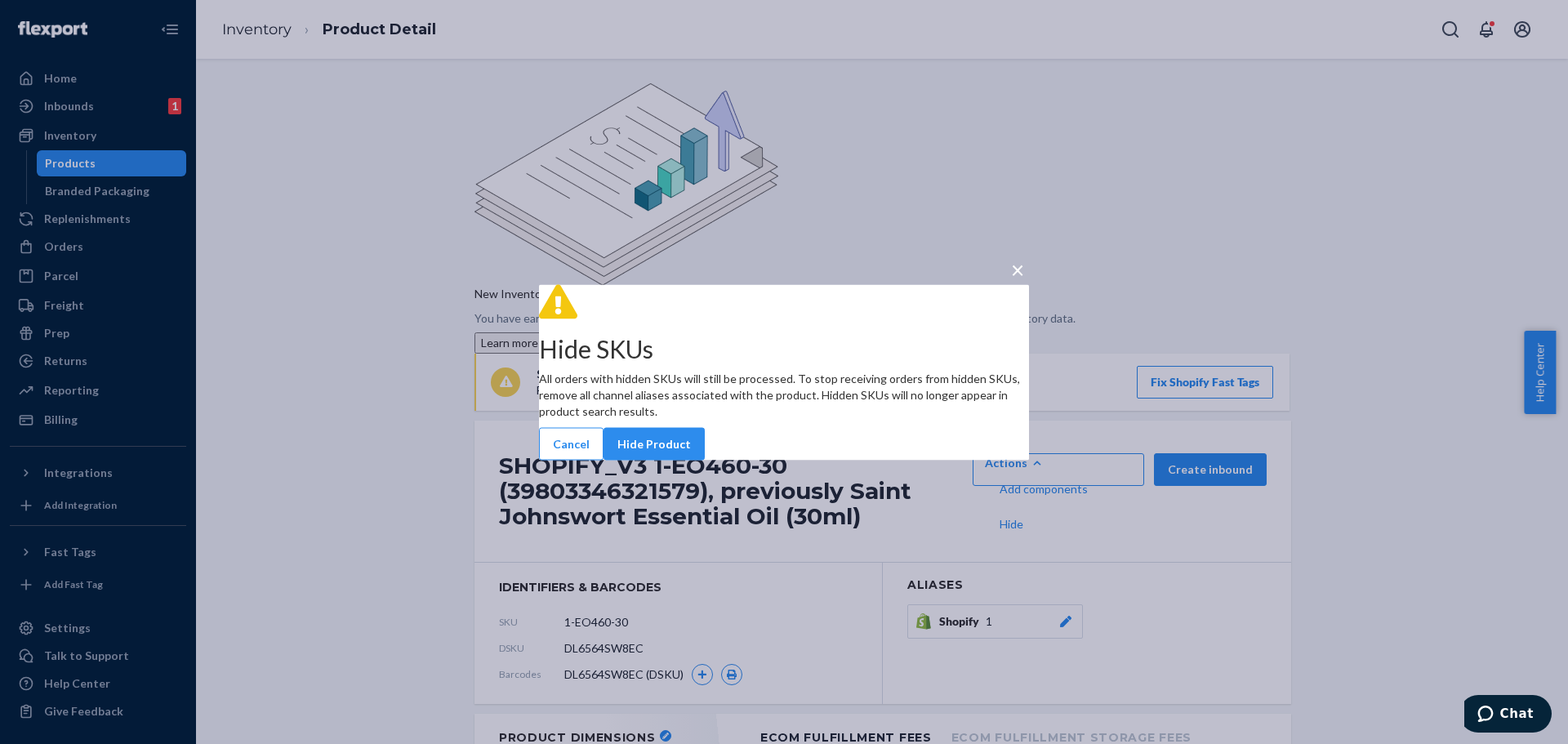
drag, startPoint x: 881, startPoint y: 454, endPoint x: 776, endPoint y: 527, distance: 127.9
click at [705, 454] on button "Hide Product" at bounding box center [654, 443] width 101 height 32
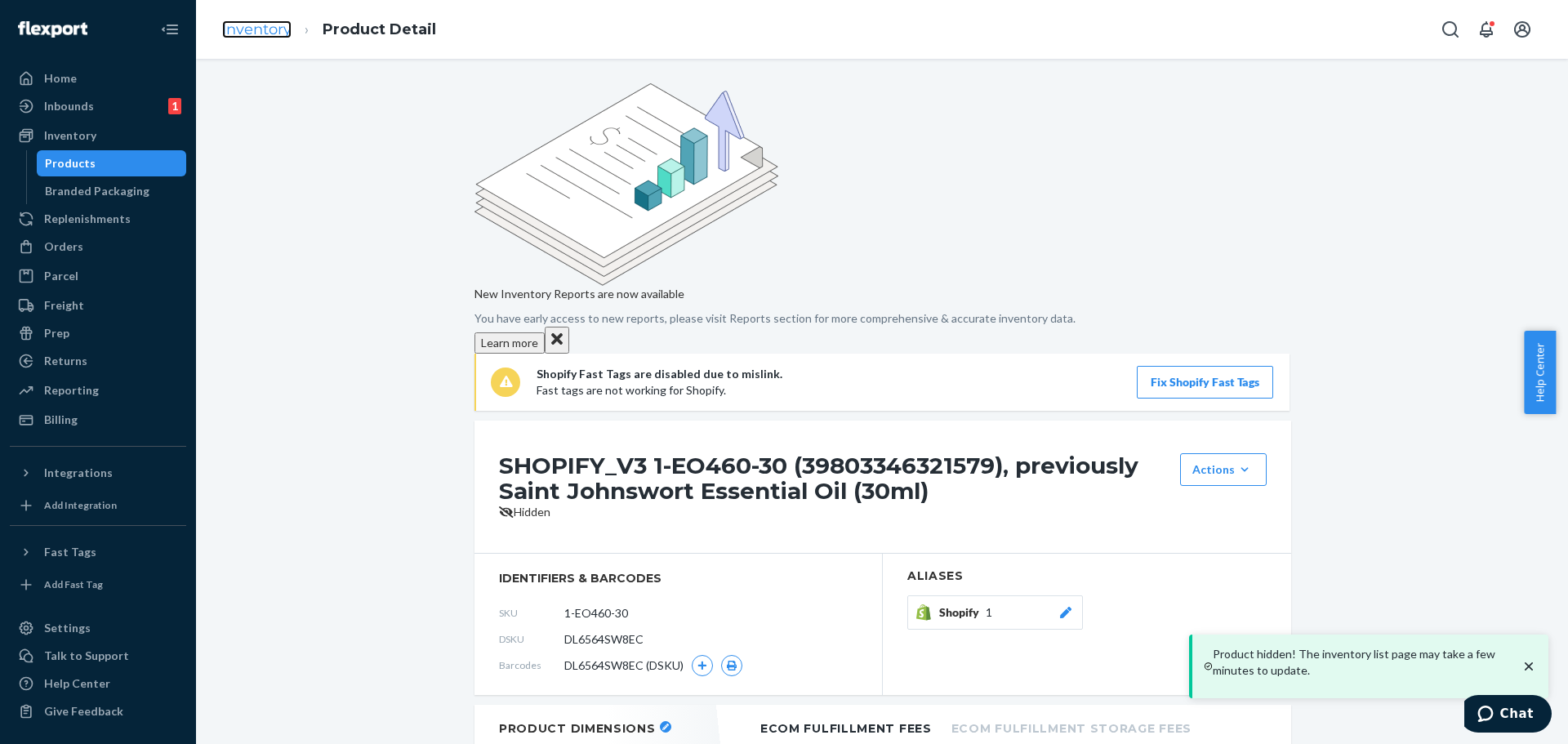
click at [255, 31] on link "Inventory" at bounding box center [256, 29] width 70 height 18
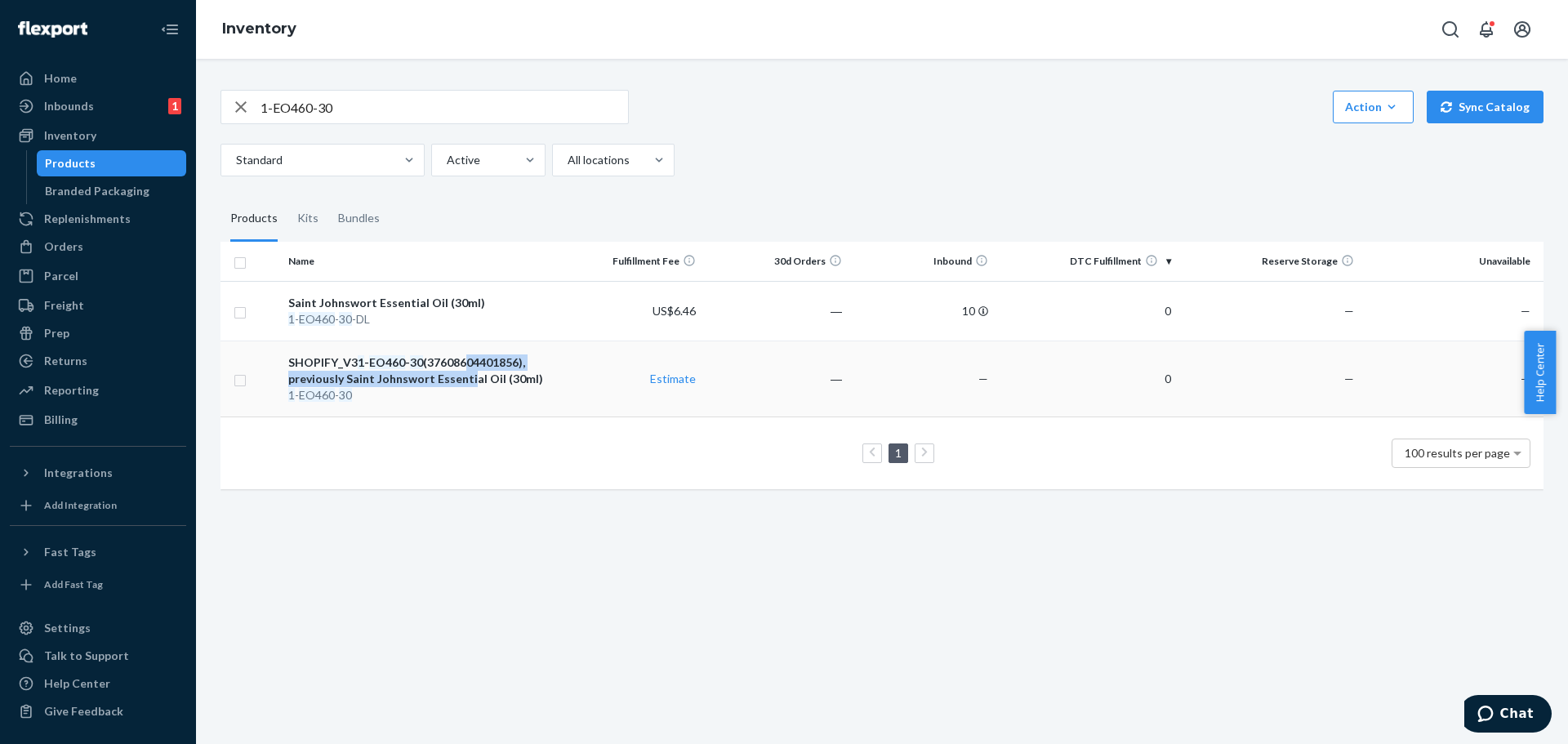
click at [460, 370] on div "SHOPIFY_V3 1 - EO460 - 30 (37608604401856), previously Saint Johnswort Essentia…" at bounding box center [419, 370] width 261 height 32
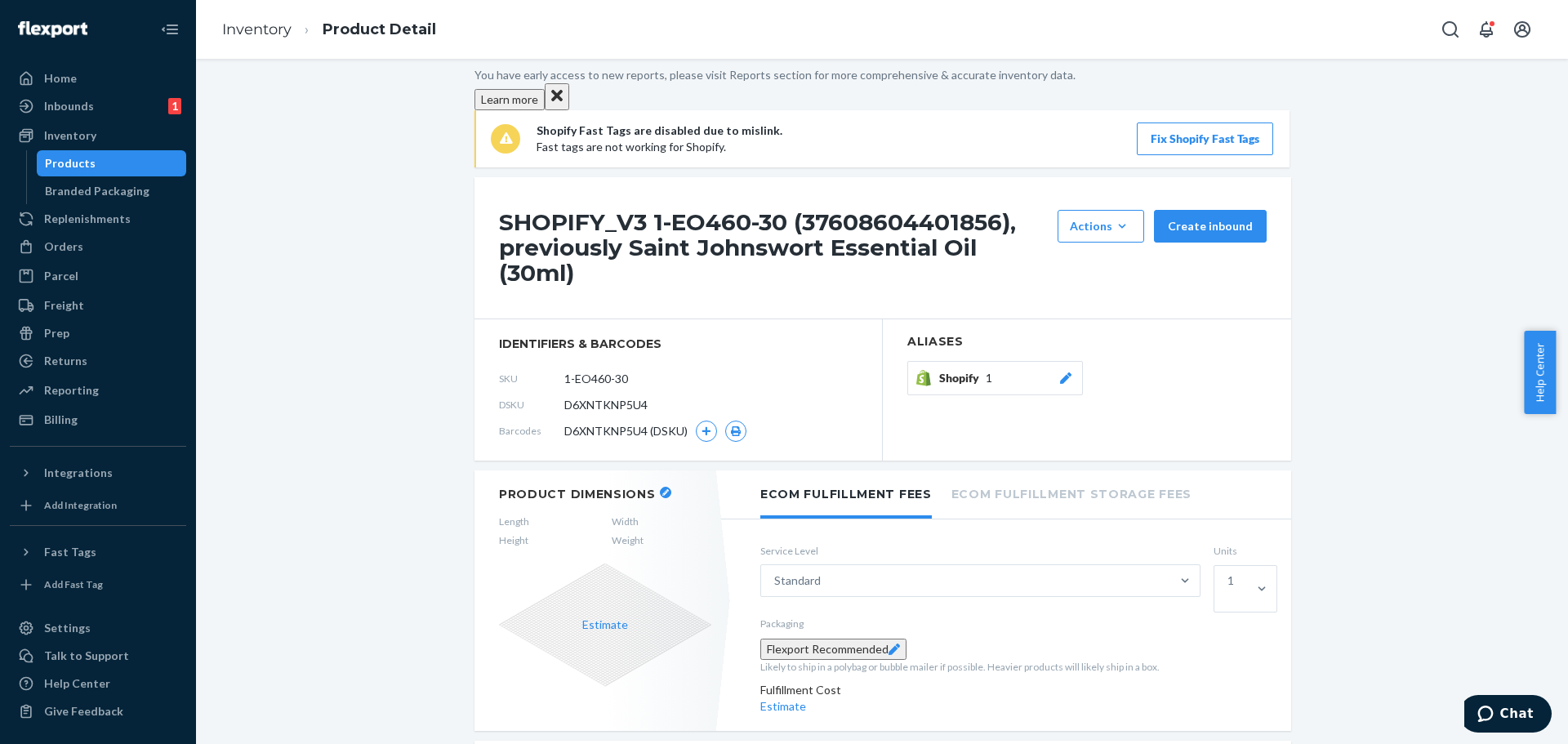
scroll to position [245, 0]
click at [1116, 216] on icon "button" at bounding box center [1122, 224] width 17 height 17
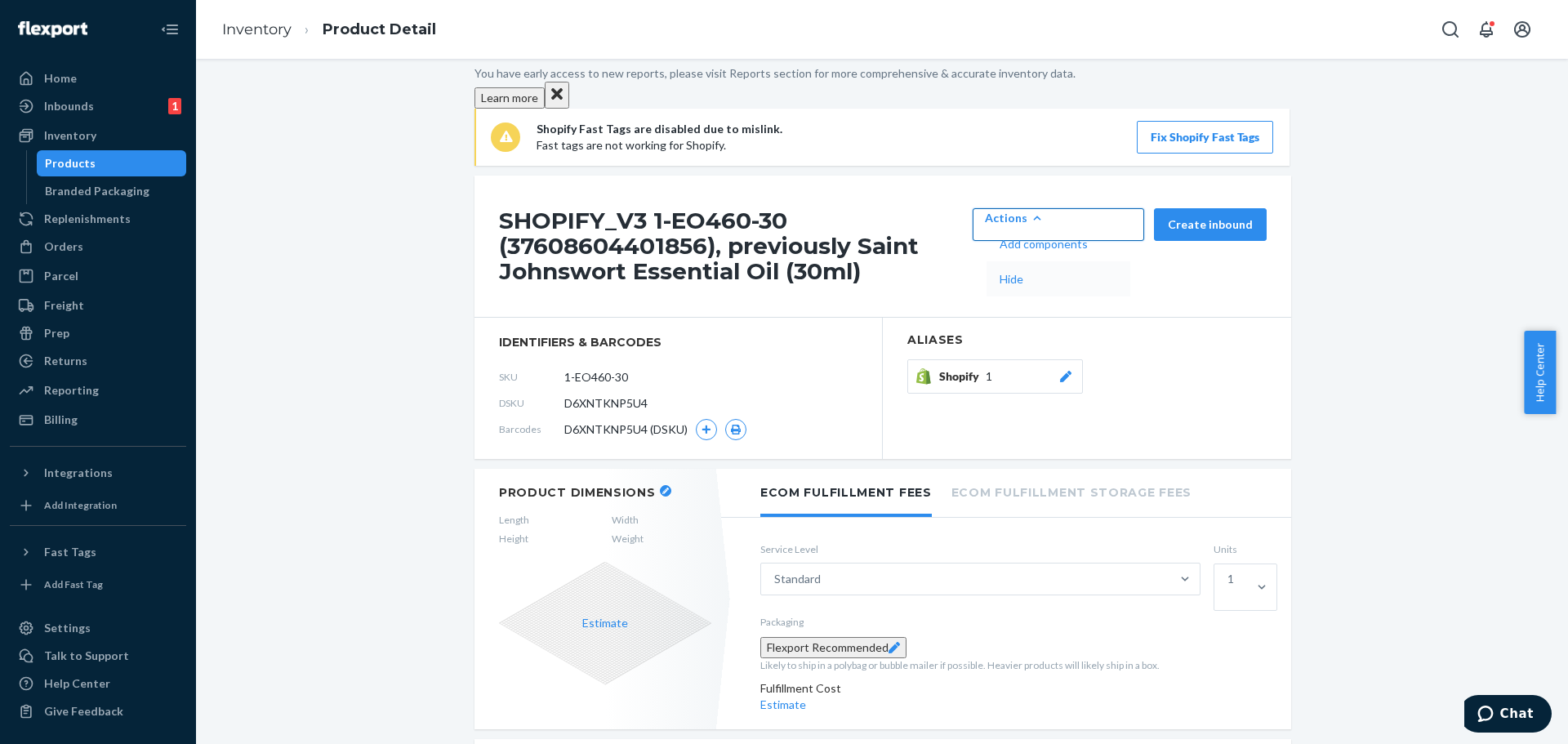
click at [1088, 274] on span "Hide" at bounding box center [1044, 280] width 88 height 12
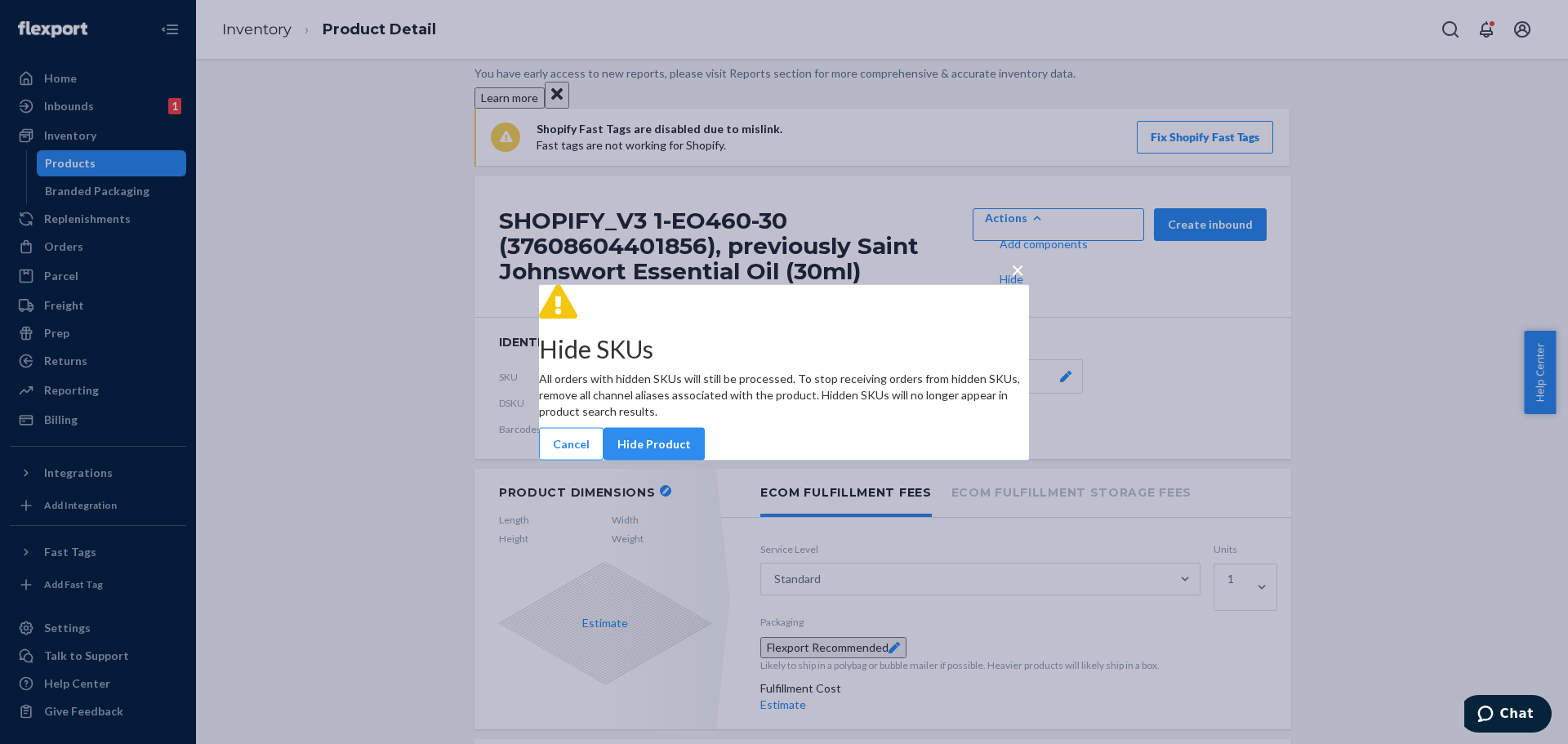
drag, startPoint x: 921, startPoint y: 454, endPoint x: 728, endPoint y: 535, distance: 209.3
click at [705, 454] on button "Hide Product" at bounding box center [654, 443] width 101 height 32
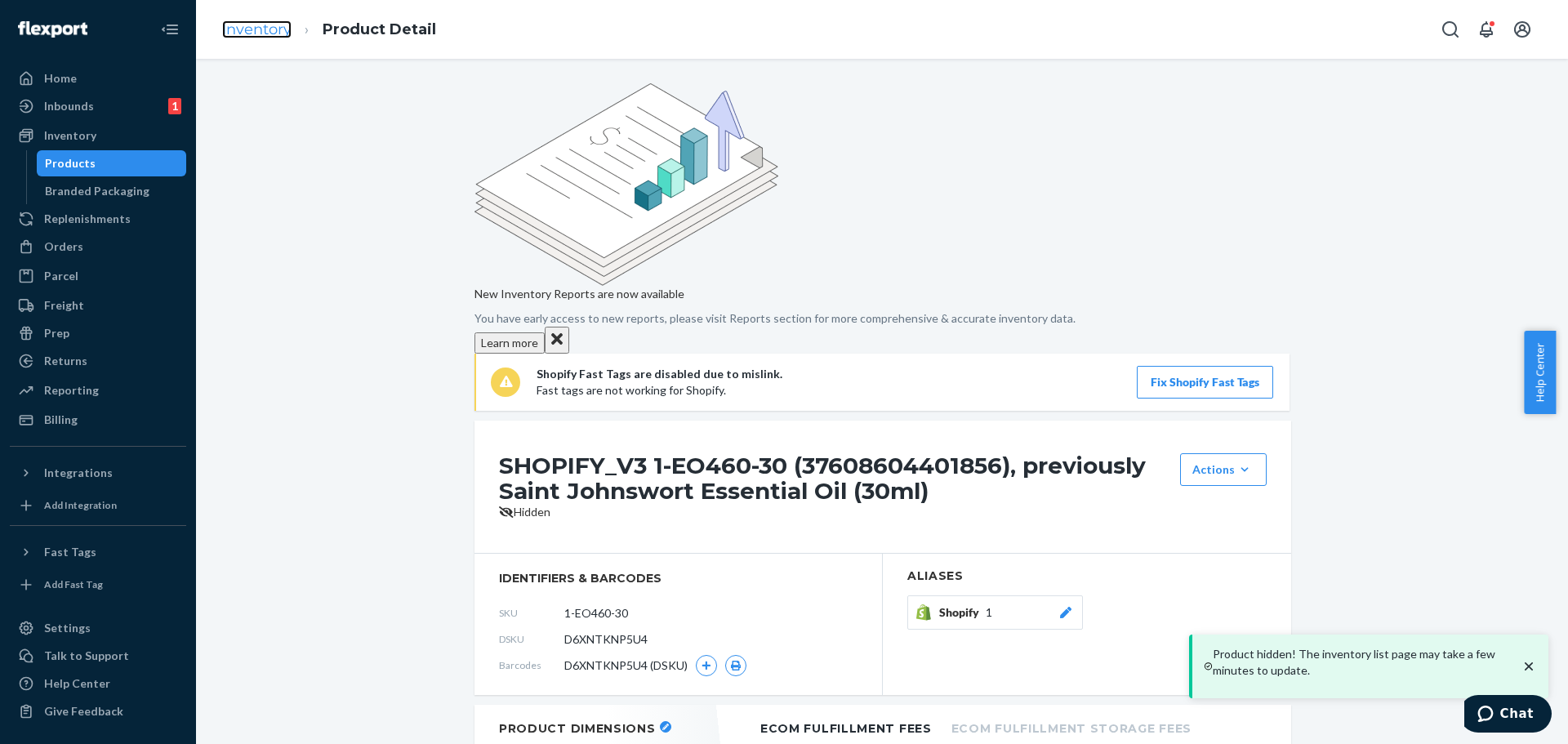
click at [257, 31] on link "Inventory" at bounding box center [256, 29] width 70 height 18
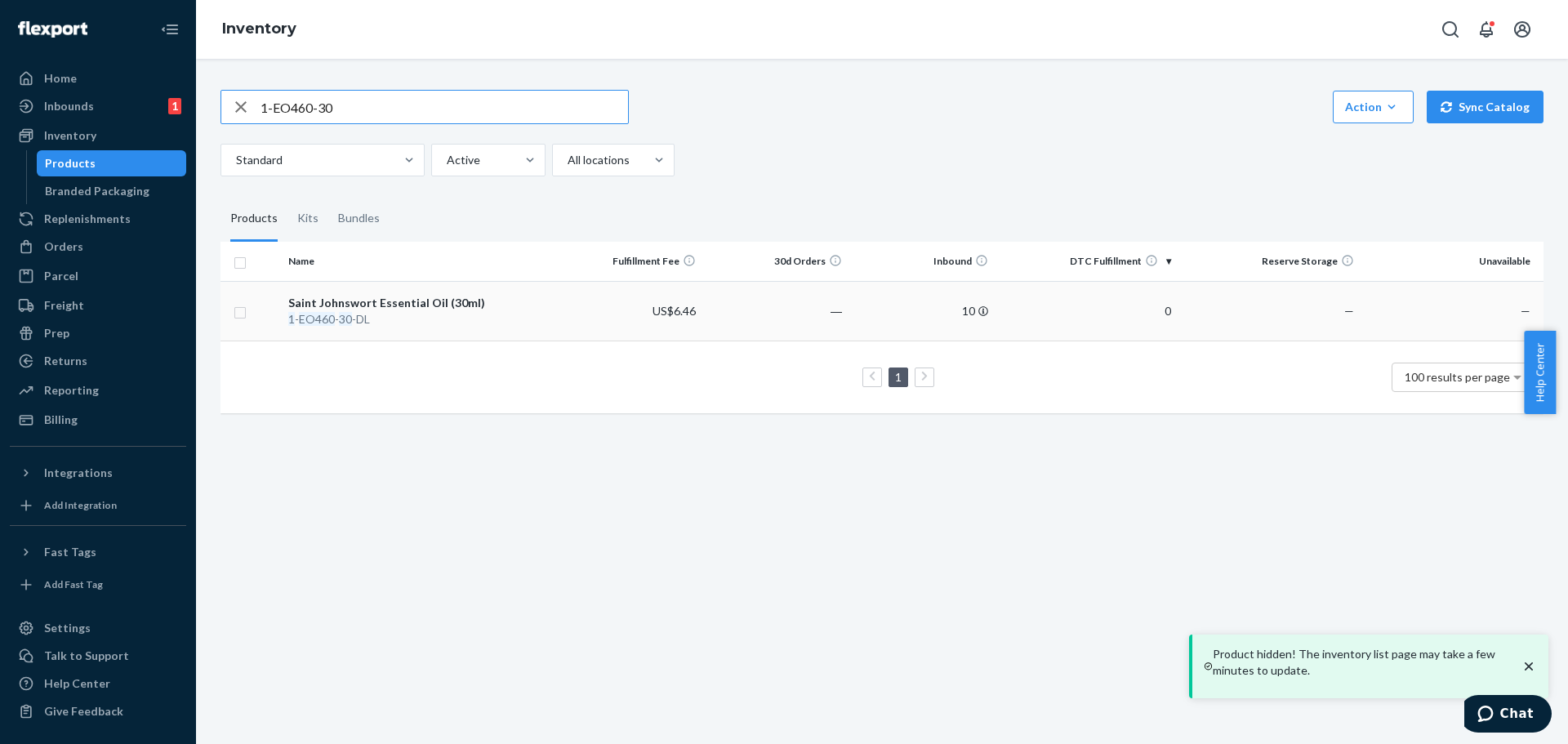
click at [415, 304] on div "Saint Johnswort Essential Oil (30ml)" at bounding box center [419, 302] width 261 height 17
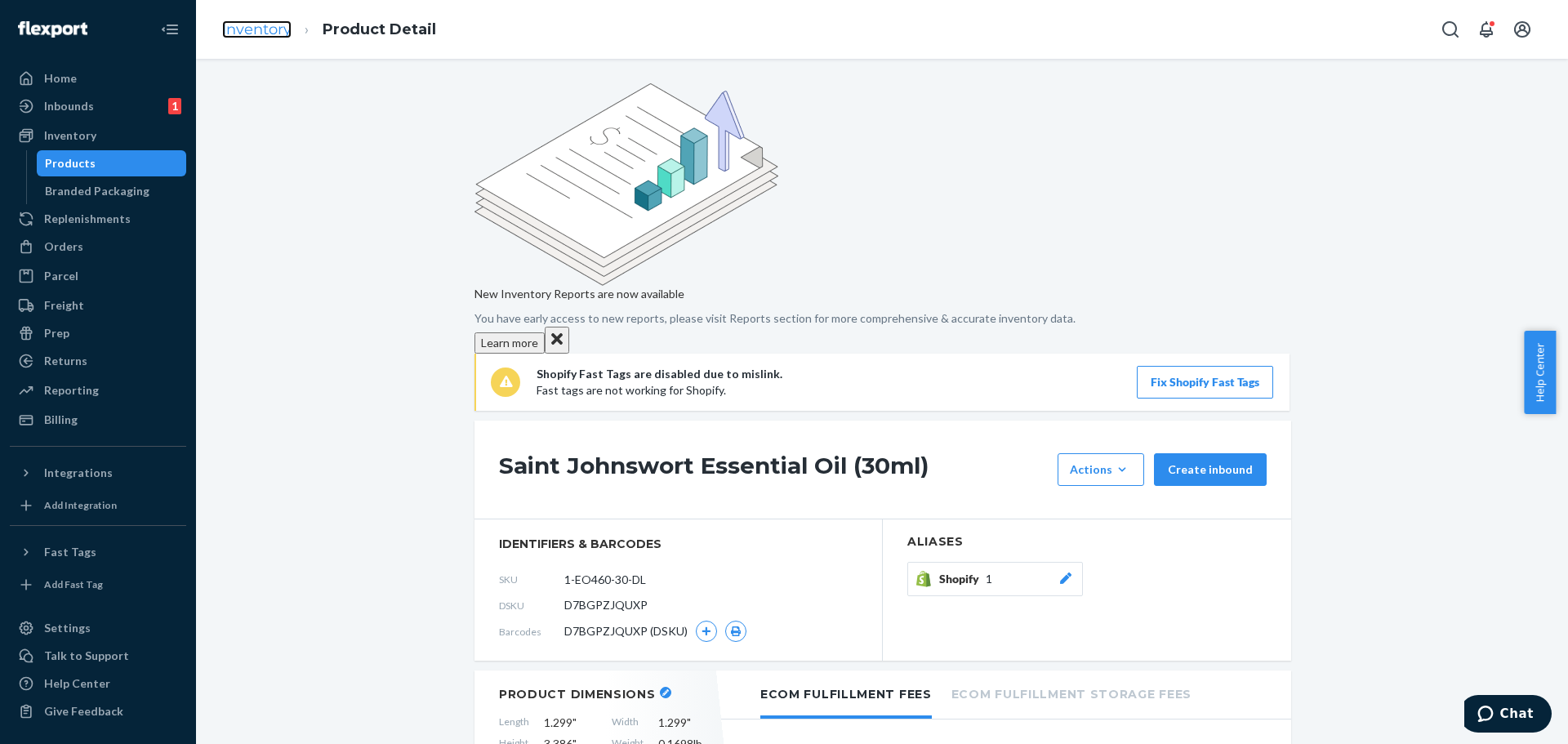
click at [268, 30] on link "Inventory" at bounding box center [256, 29] width 70 height 18
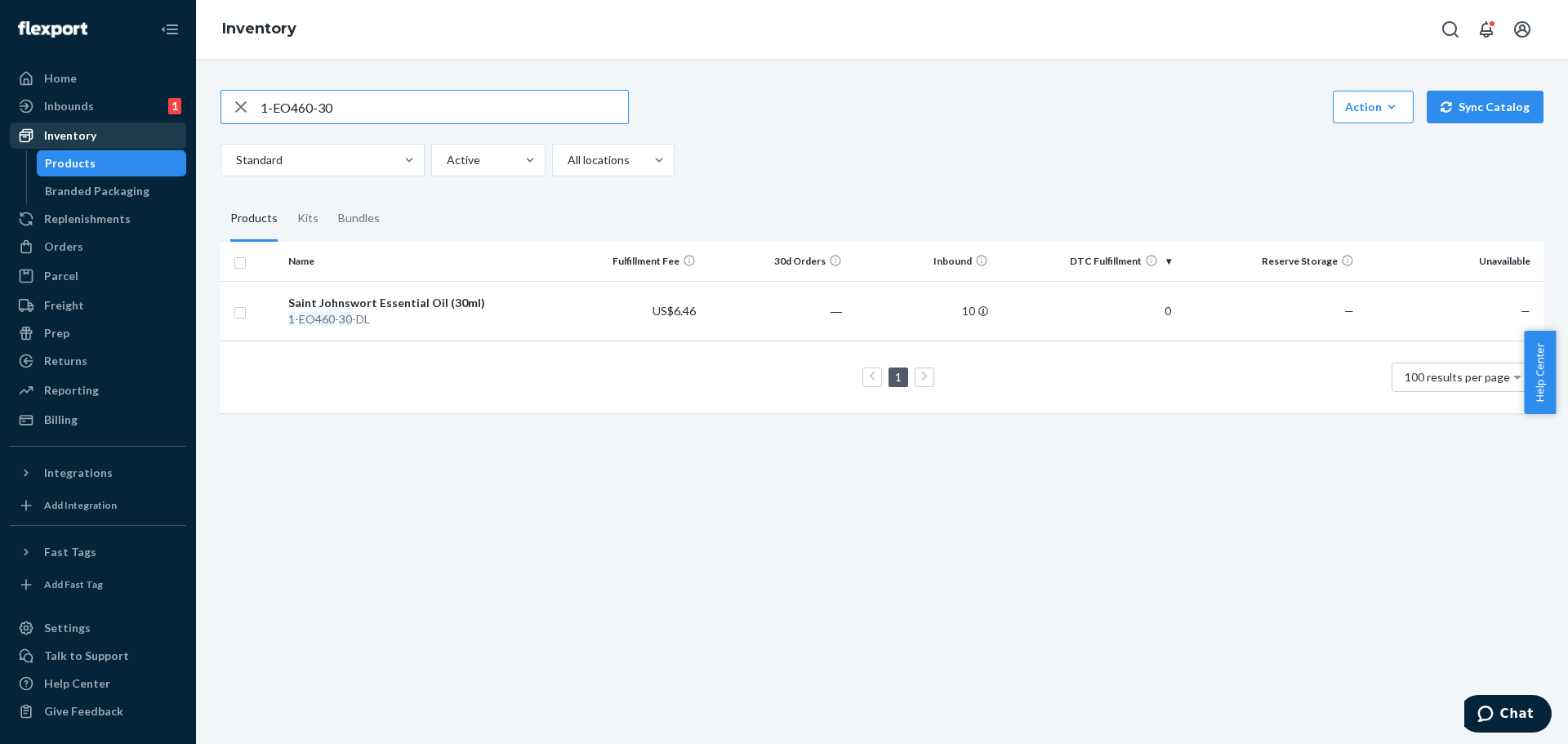
drag, startPoint x: 221, startPoint y: 126, endPoint x: 78, endPoint y: 135, distance: 143.3
click at [81, 135] on div "Home Inbounds 1 Shipping Plans Problems 1 Inventory Products Branded Packaging …" at bounding box center [784, 372] width 1568 height 744
type input "1-EO870-100"
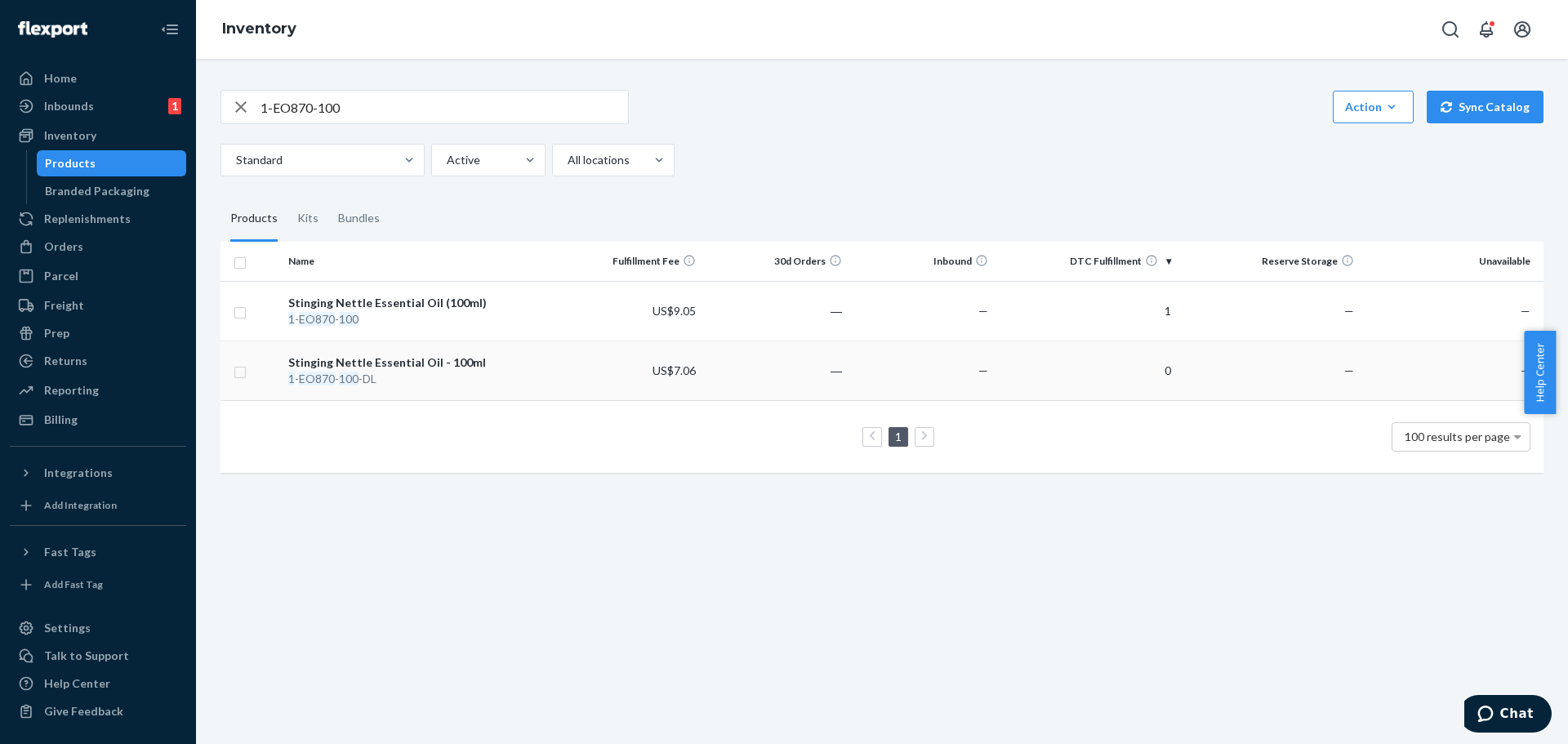
click at [403, 366] on div "Stinging Nettle Essential Oil - 100ml" at bounding box center [419, 362] width 261 height 17
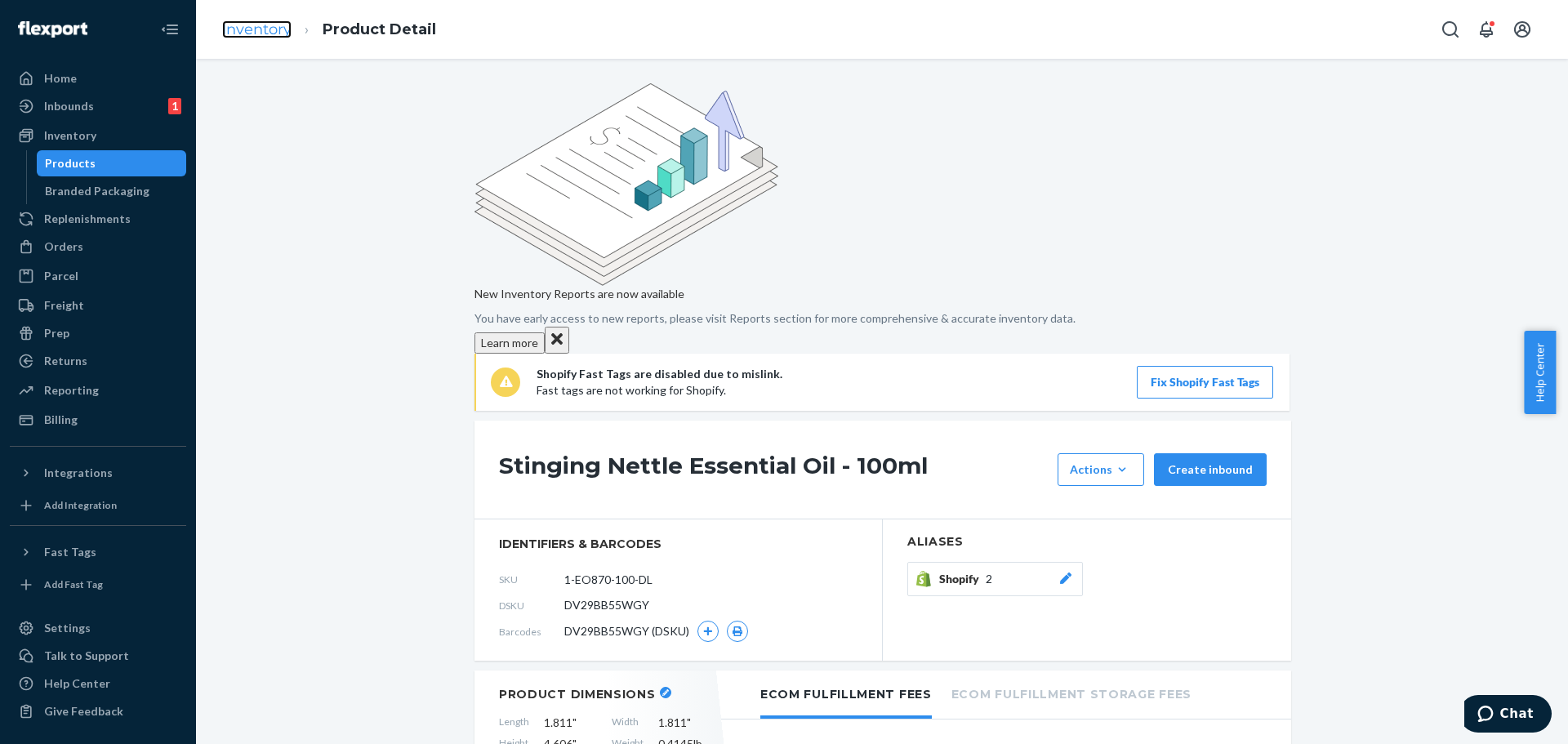
click at [274, 29] on link "Inventory" at bounding box center [256, 29] width 70 height 18
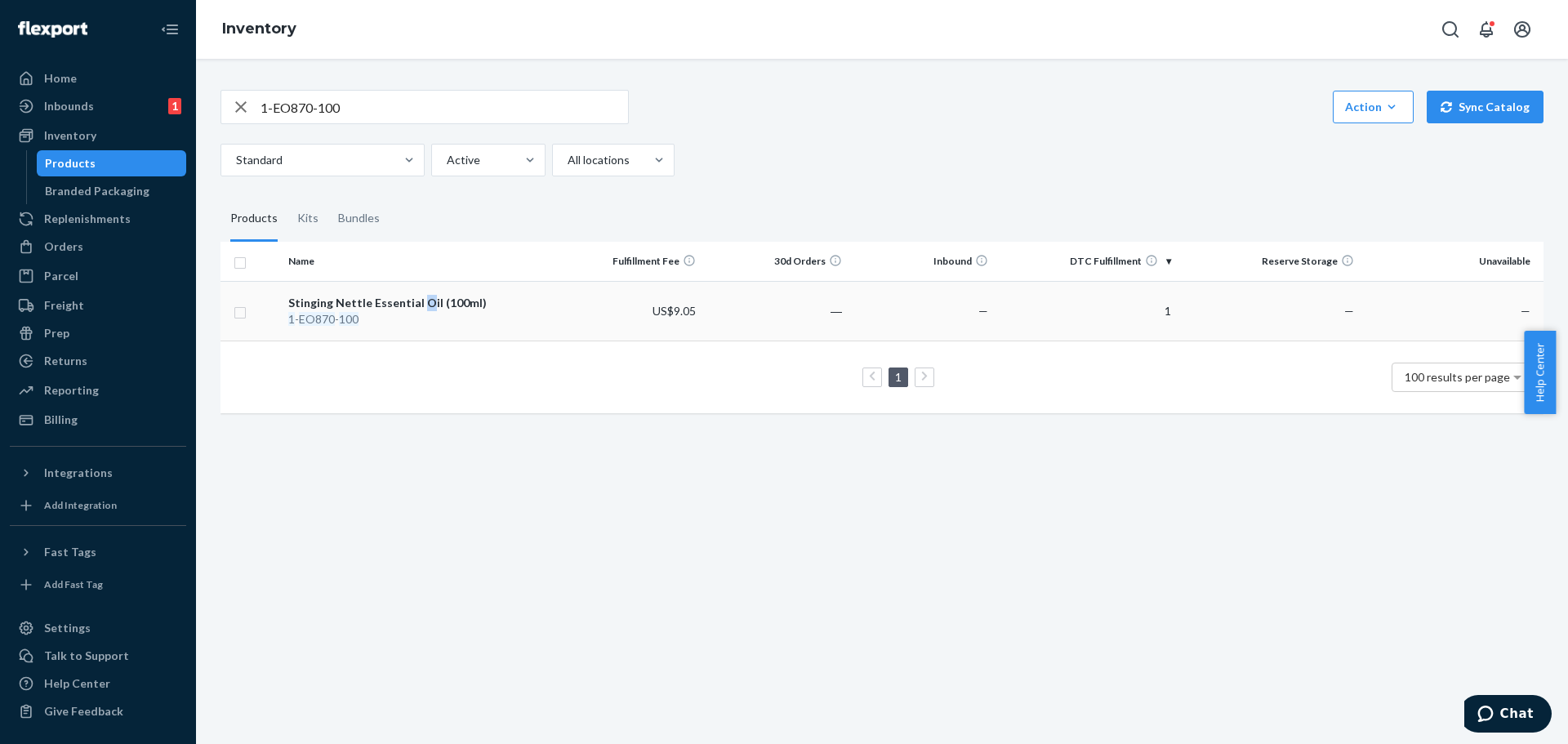
click at [418, 300] on div "Stinging Nettle Essential Oil (100ml)" at bounding box center [419, 302] width 261 height 17
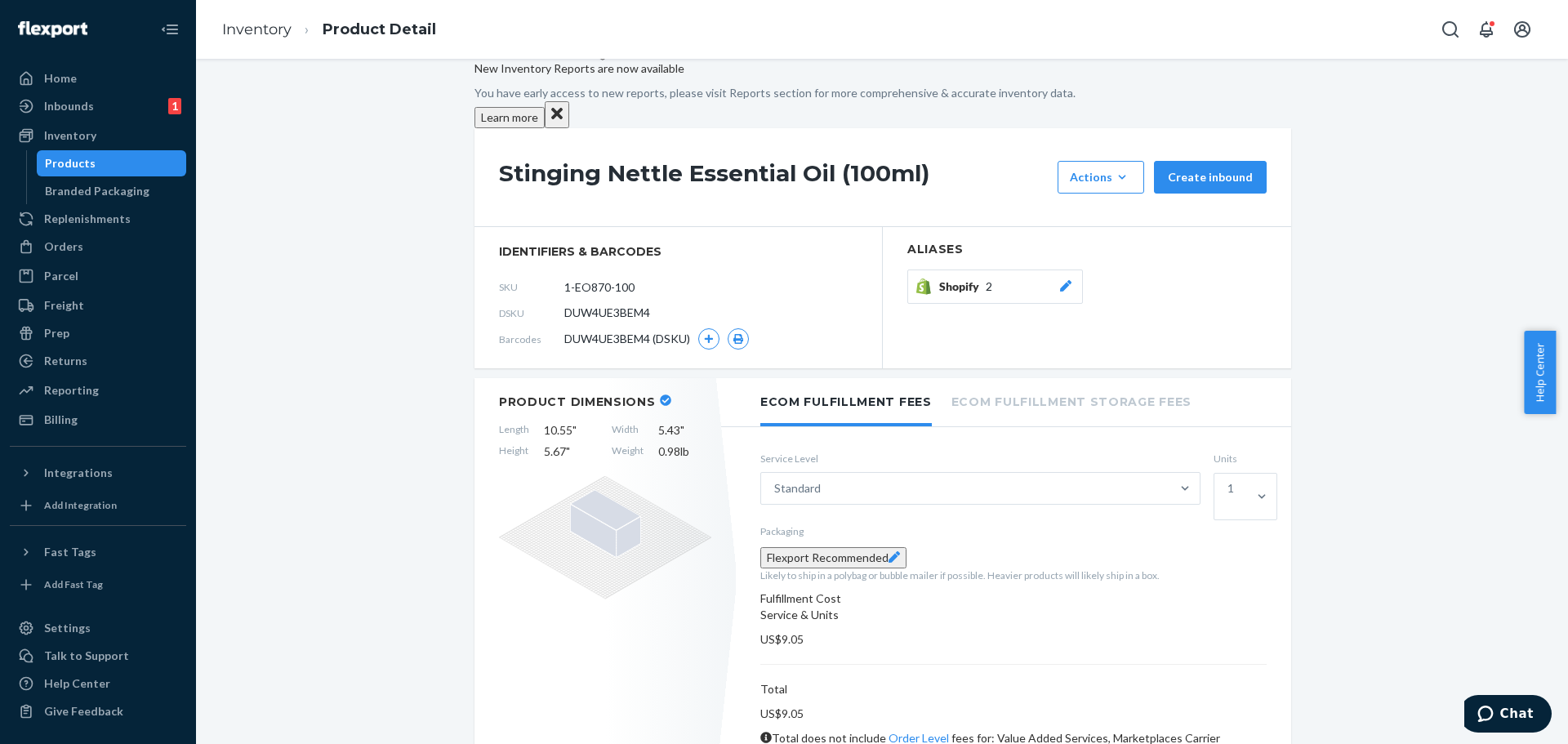
scroll to position [245, 0]
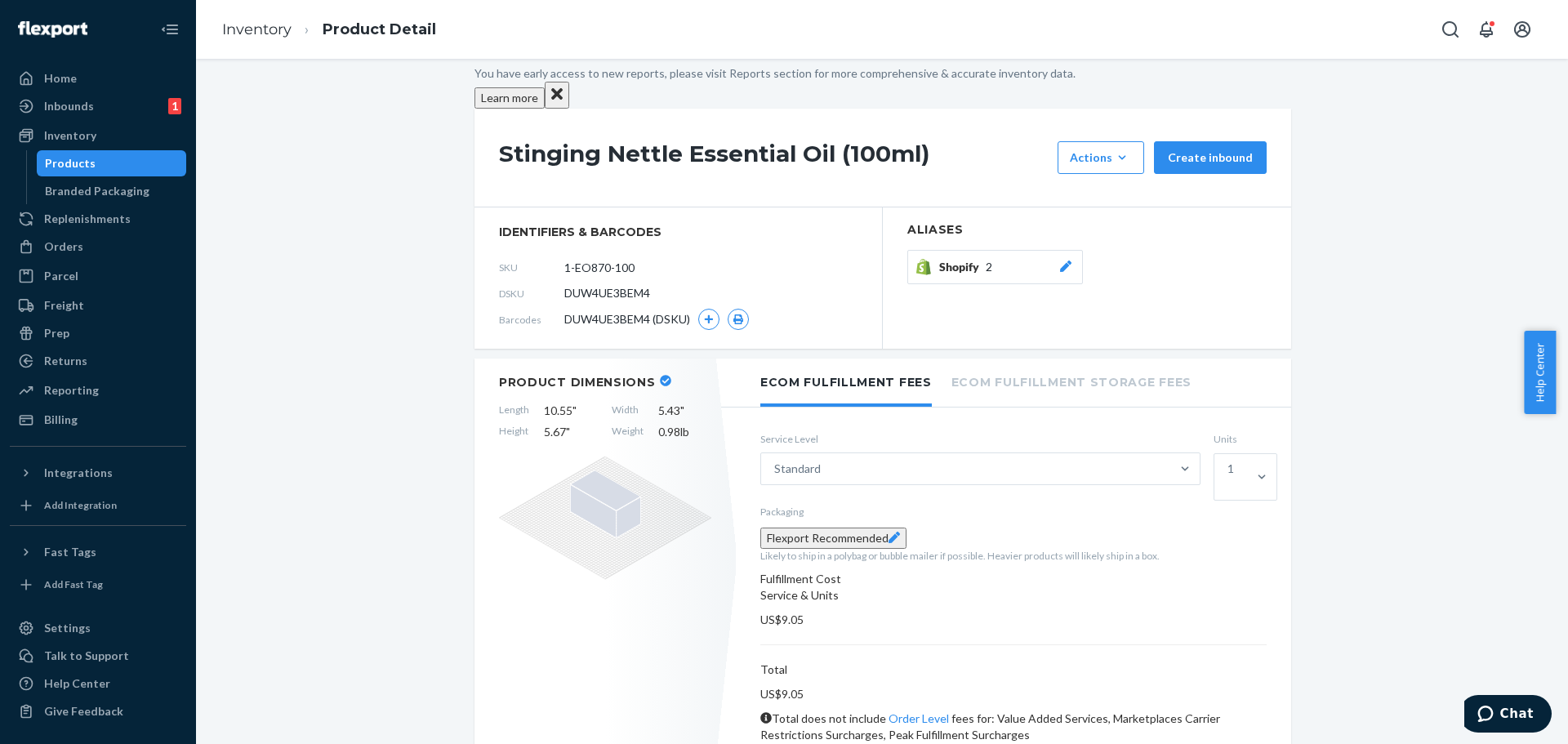
click at [826, 527] on button "Flexport Recommended" at bounding box center [834, 538] width 146 height 22
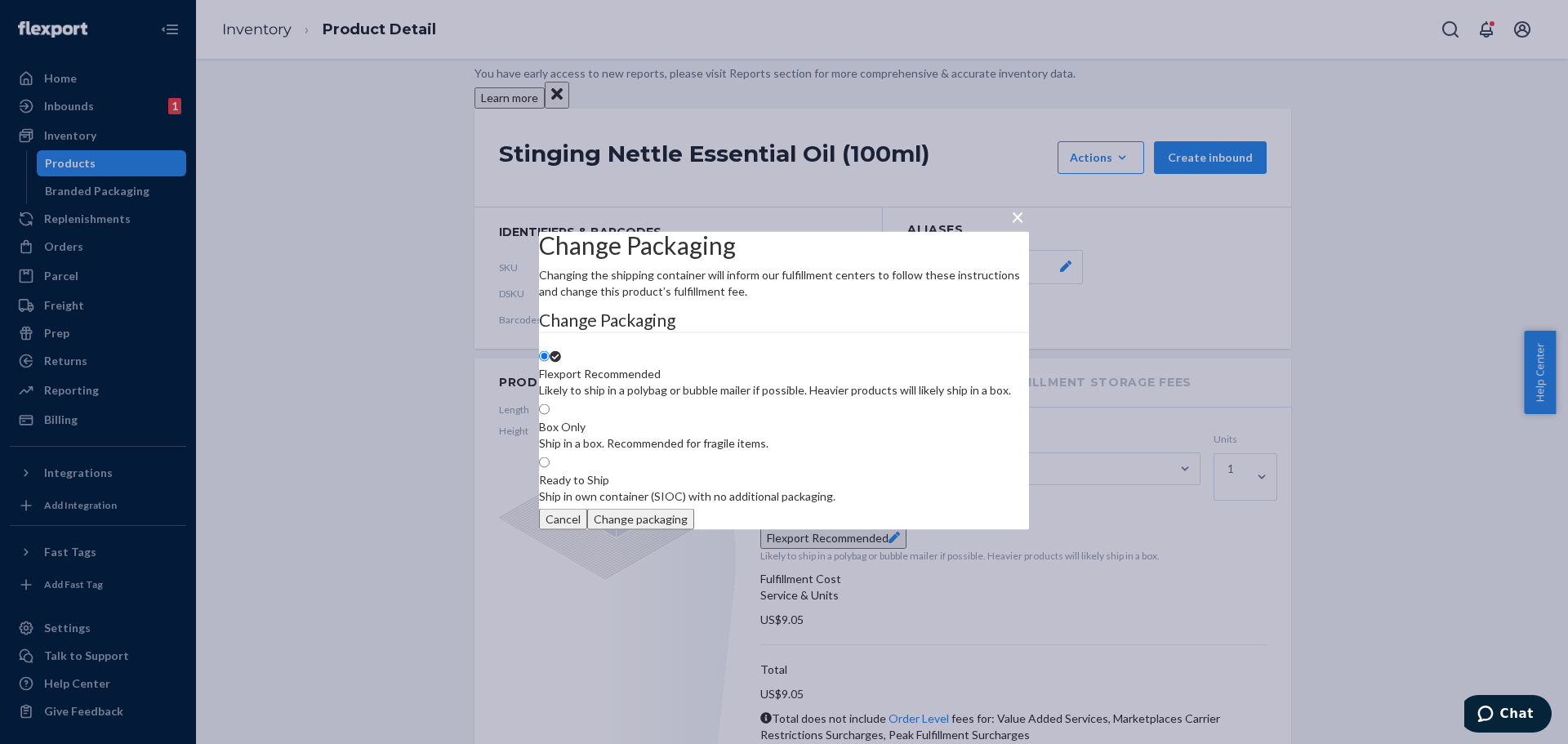
click at [550, 403] on span at bounding box center [550, 409] width 0 height 14
click at [550, 403] on input "Box Only Ship in a box. Recommended for fragile items." at bounding box center [544, 408] width 11 height 11
radio input "true"
click at [694, 529] on button "Change packaging" at bounding box center [640, 518] width 107 height 22
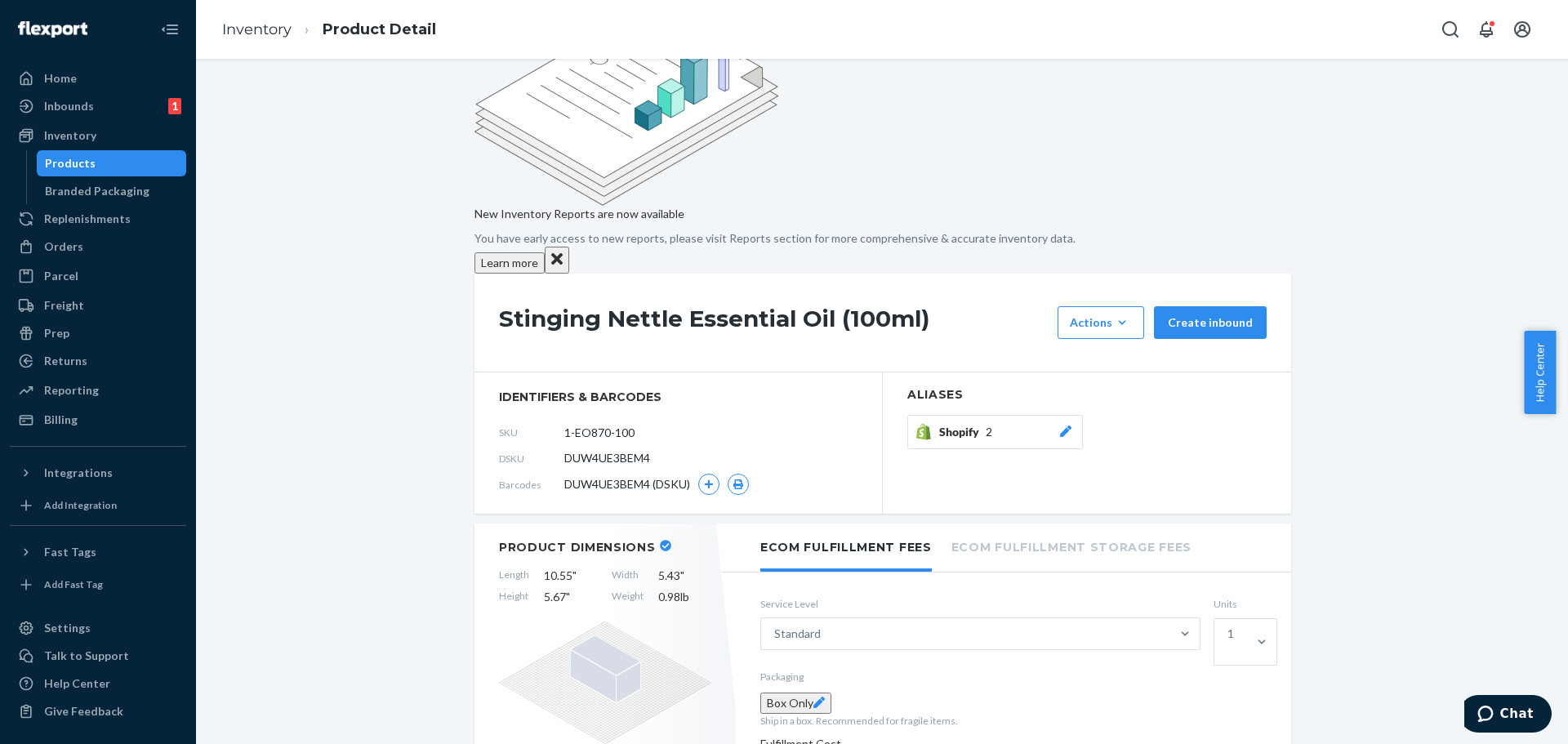
scroll to position [0, 0]
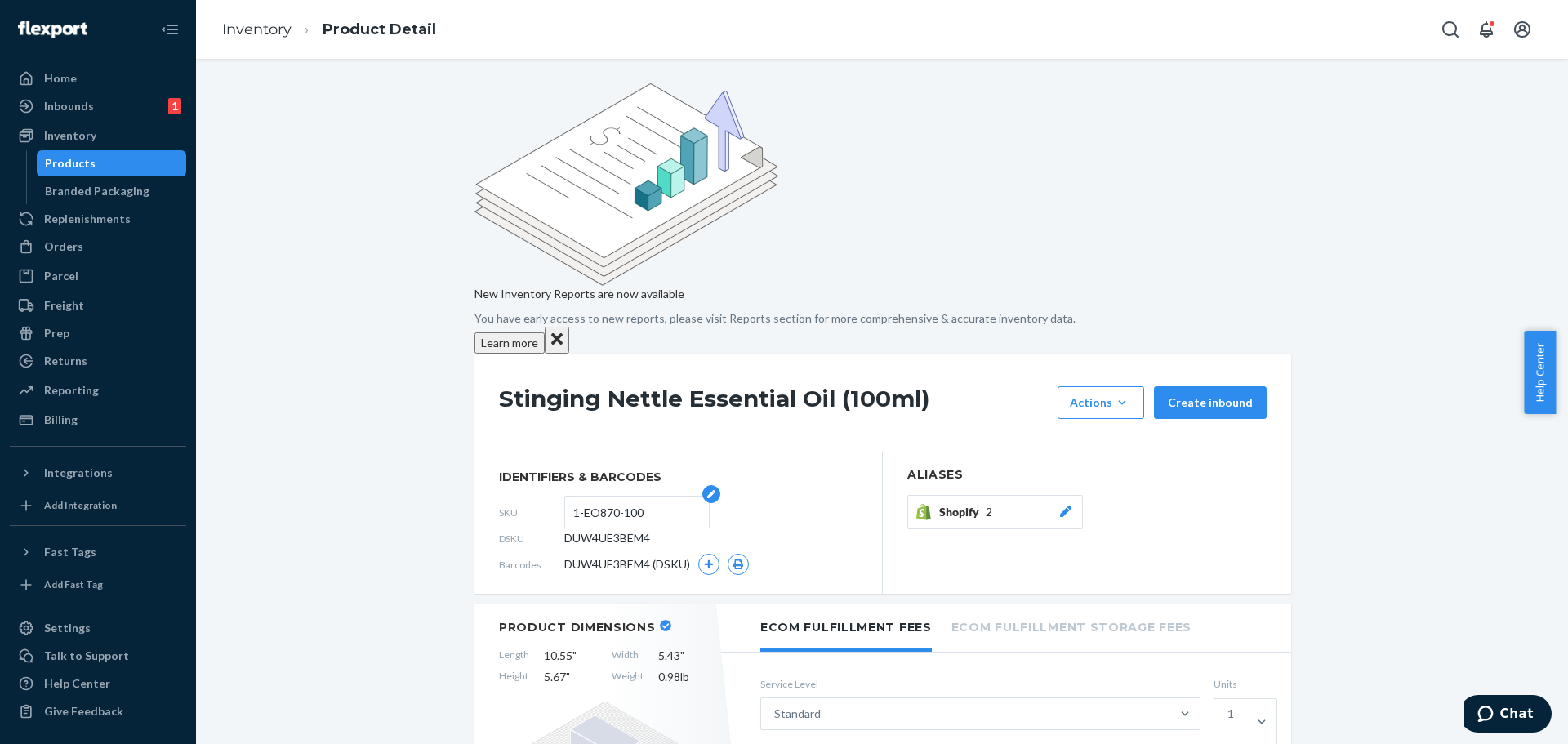
click at [659, 497] on input "1-EO870-100" at bounding box center [637, 512] width 128 height 31
type input "1-EO870-100-DL"
click at [1013, 504] on div "Shopify 2" at bounding box center [1006, 511] width 135 height 17
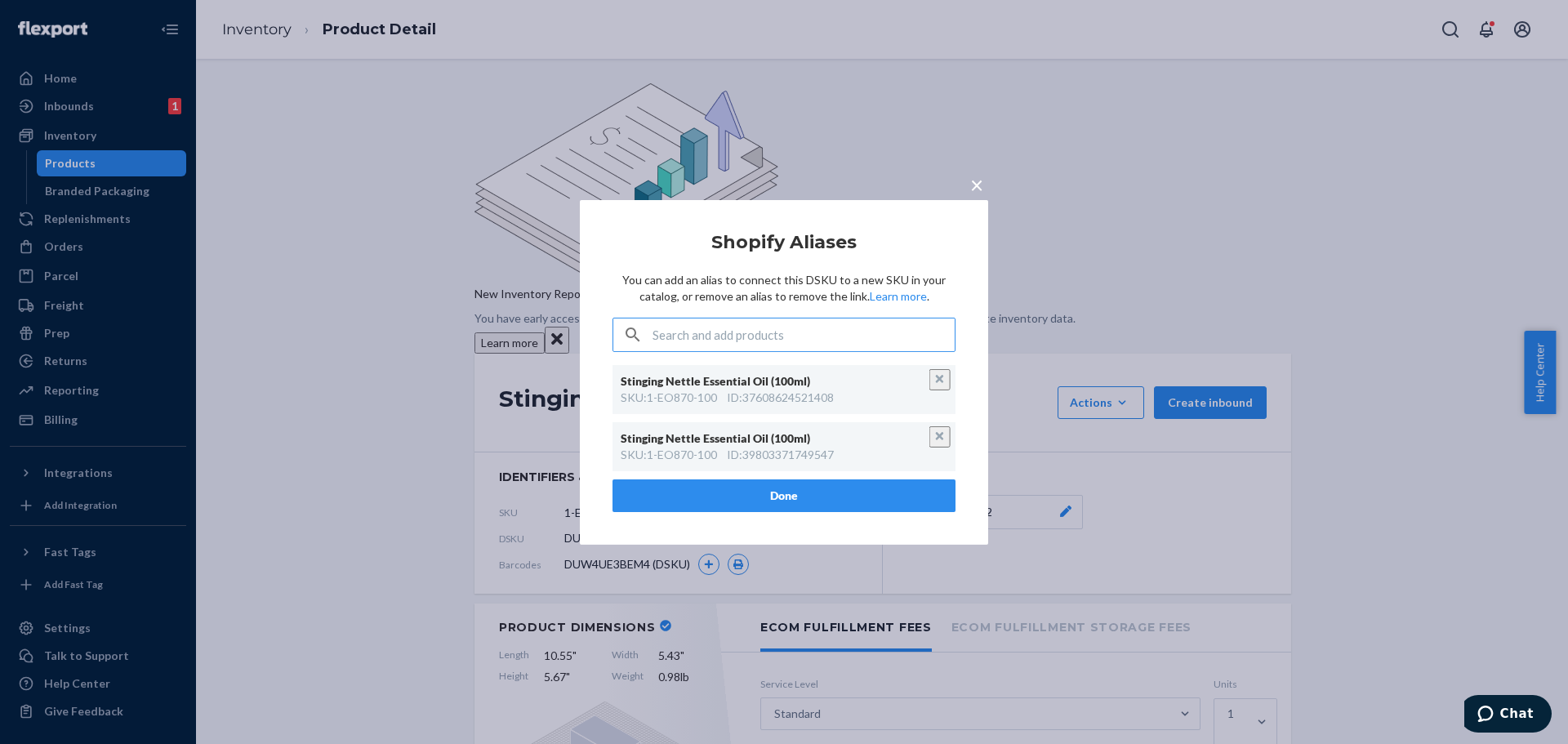
click at [939, 437] on button "Unlink" at bounding box center [941, 437] width 22 height 22
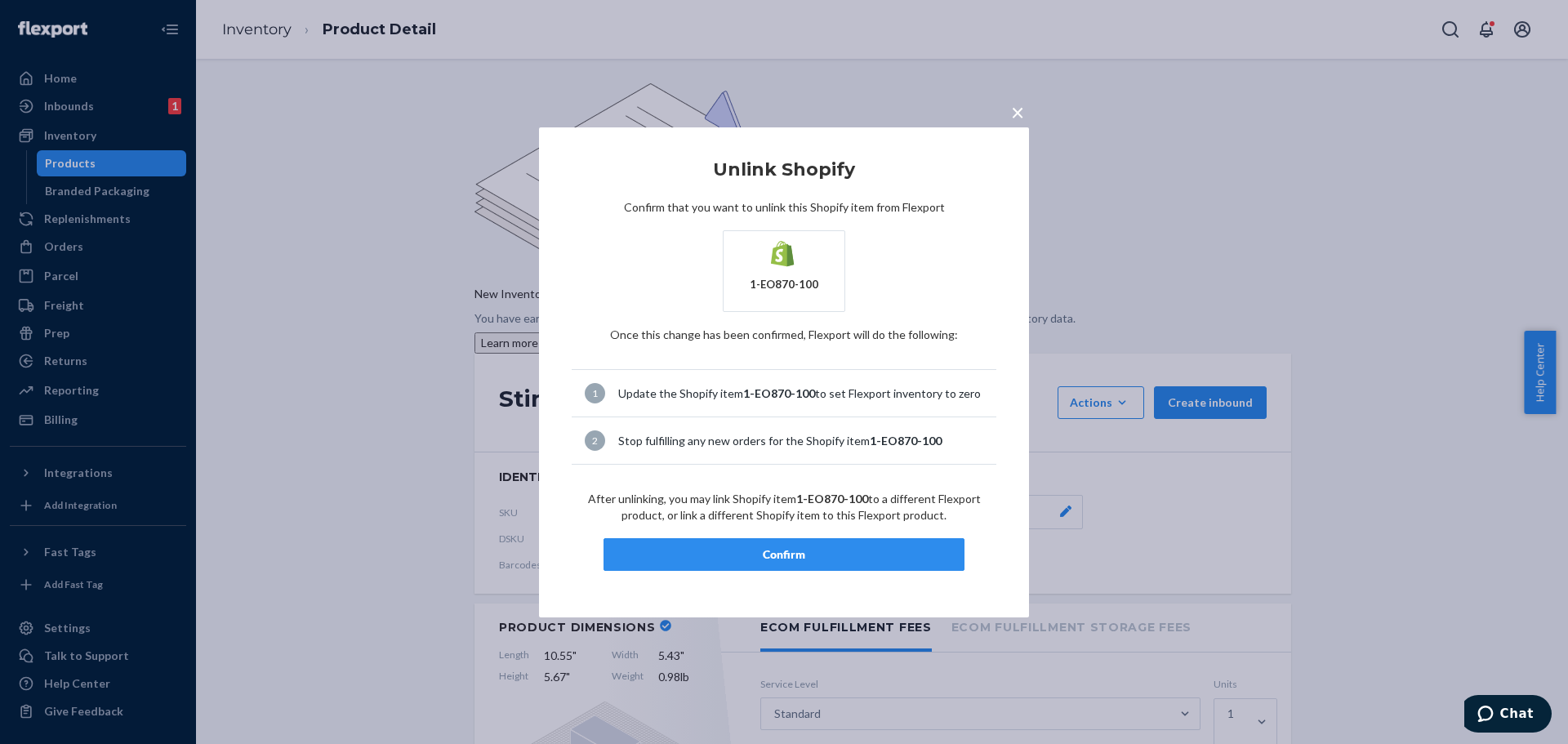
click at [811, 552] on div "Confirm" at bounding box center [784, 555] width 333 height 17
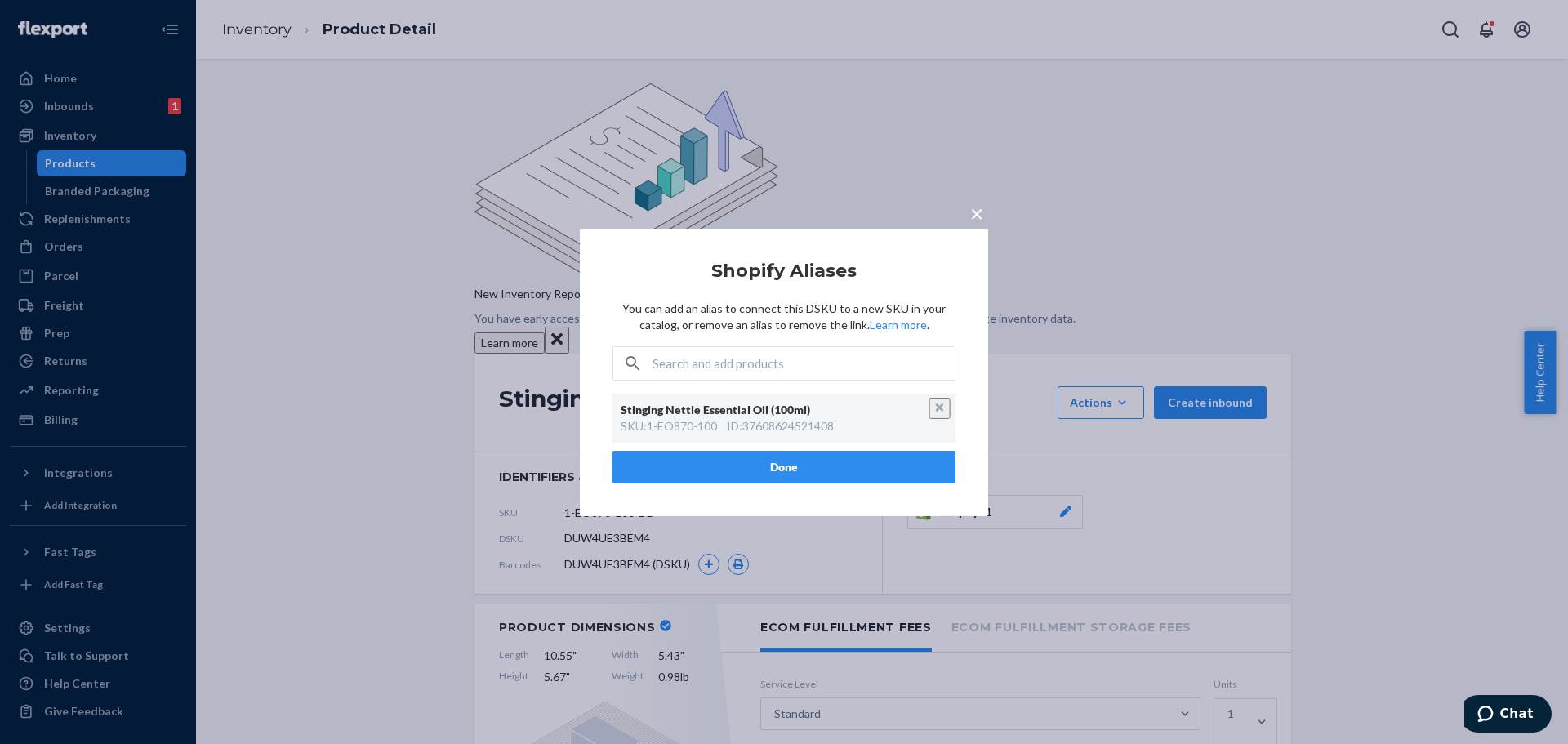
click at [937, 408] on button "Unlink" at bounding box center [941, 408] width 22 height 22
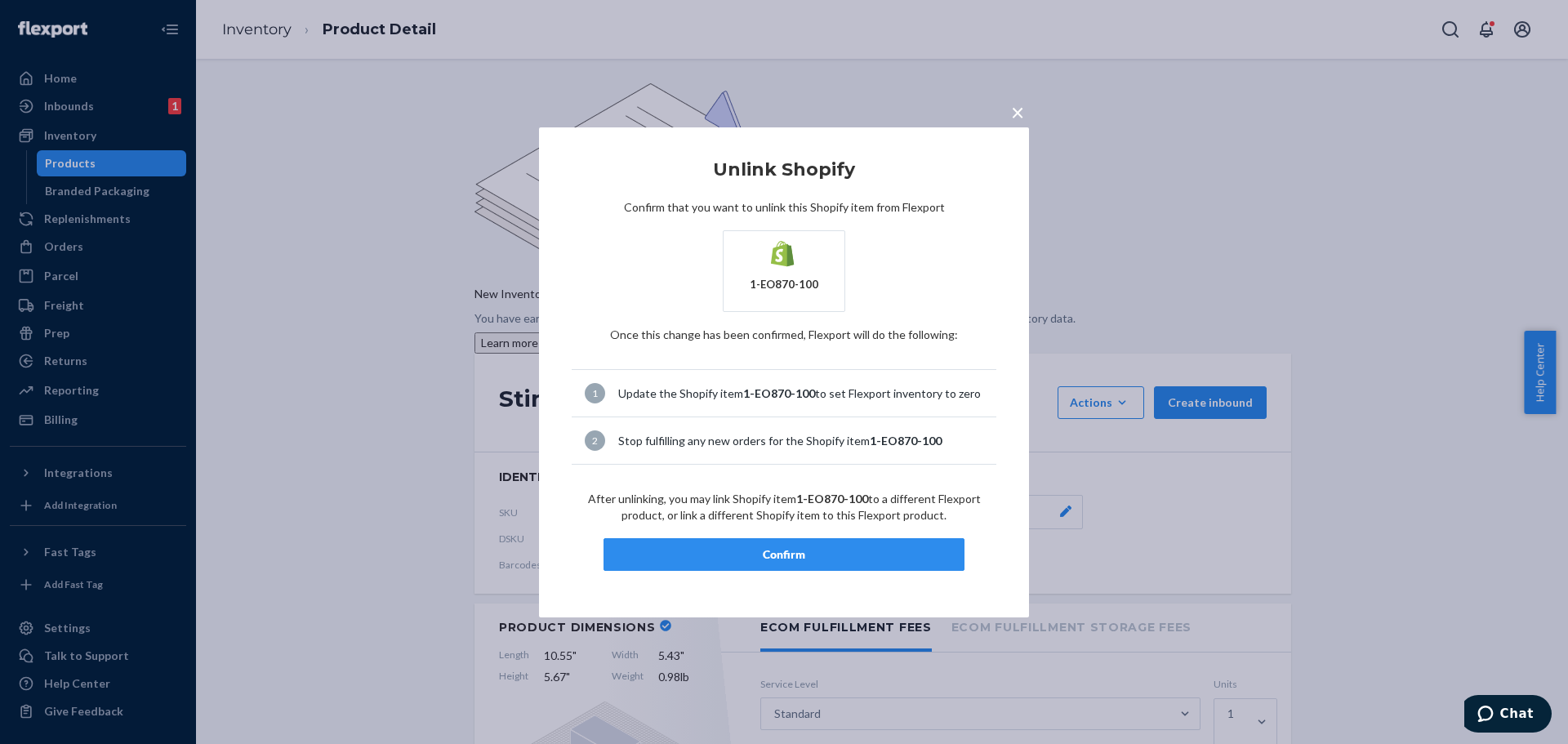
click at [831, 558] on div "Confirm" at bounding box center [784, 555] width 333 height 17
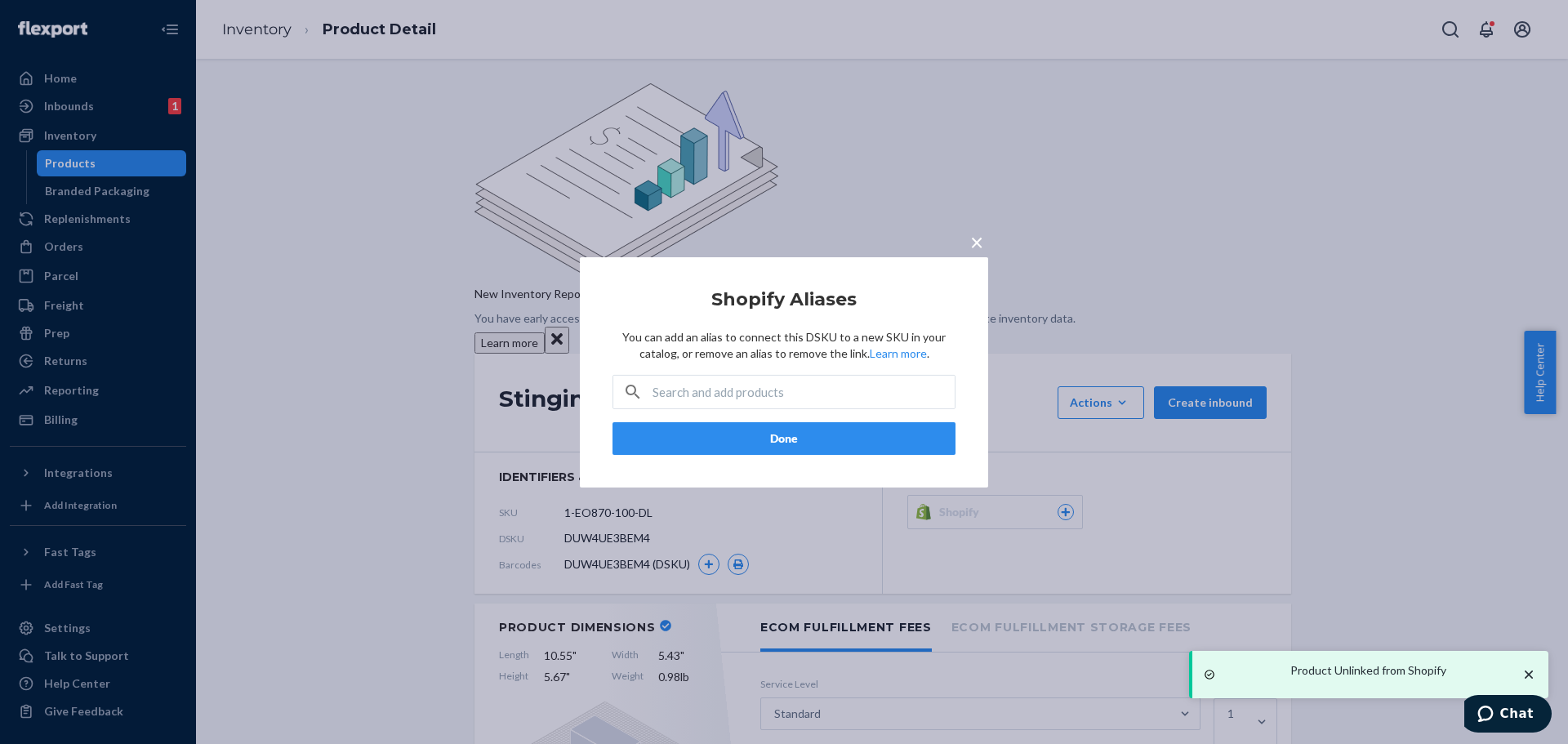
click at [975, 238] on span "×" at bounding box center [976, 240] width 13 height 27
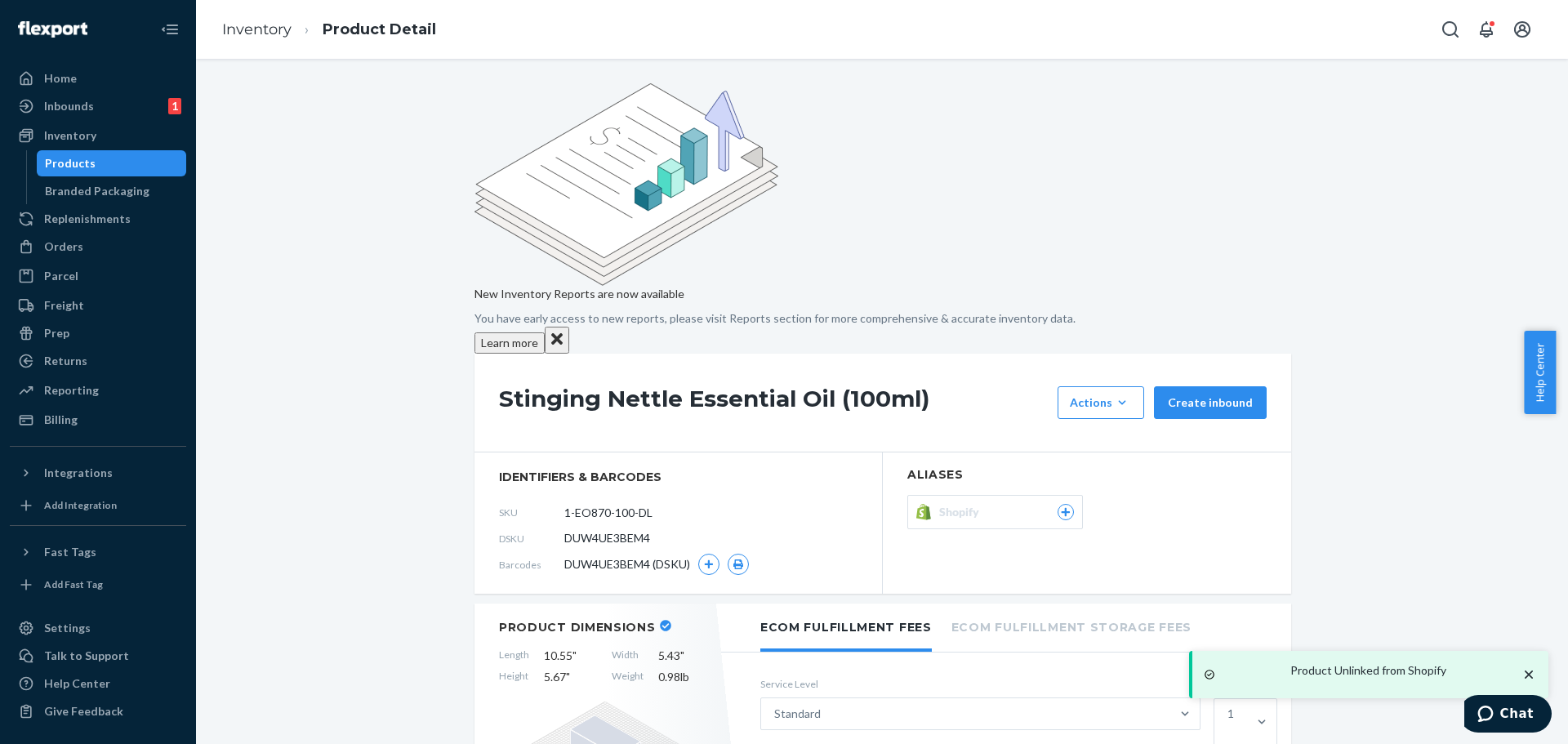
drag, startPoint x: 662, startPoint y: 363, endPoint x: 542, endPoint y: 352, distance: 120.5
click at [542, 499] on div "SKU 1-EO870-100-DL" at bounding box center [677, 511] width 358 height 27
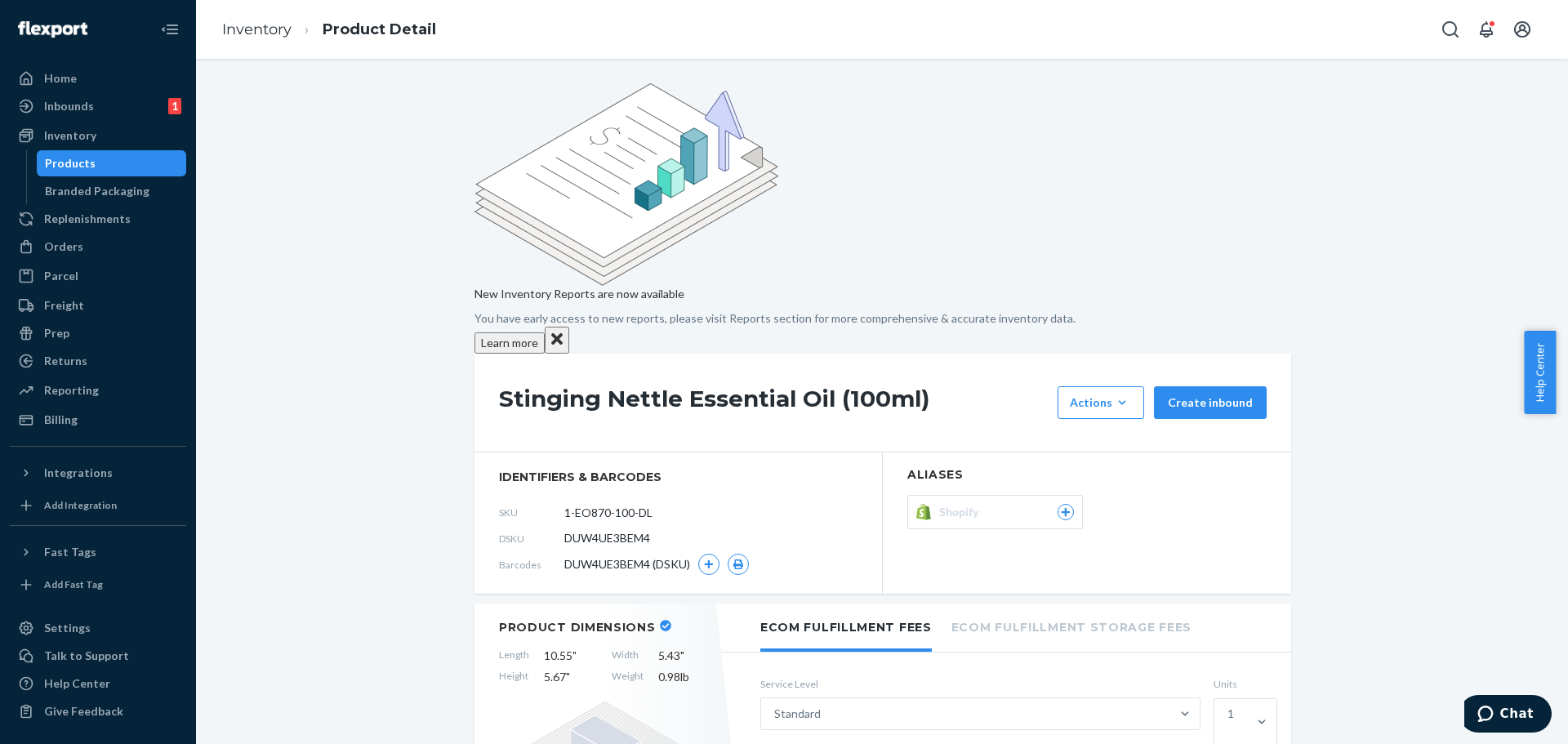
click at [969, 504] on span "Shopify" at bounding box center [962, 511] width 46 height 17
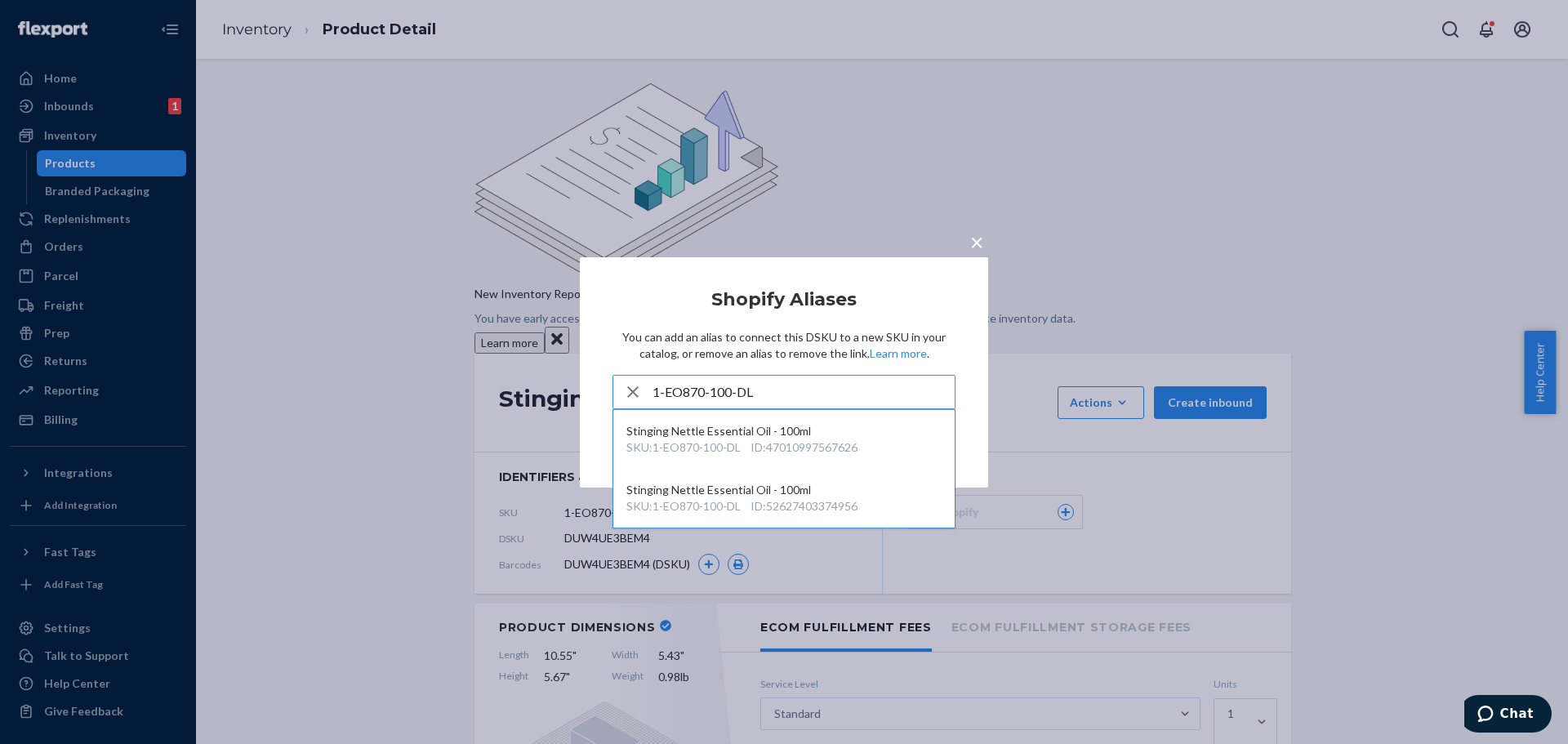
type input "1-EO870-100-DL"
click at [776, 437] on div "Stinging Nettle Essential Oil - 100ml" at bounding box center [784, 431] width 315 height 17
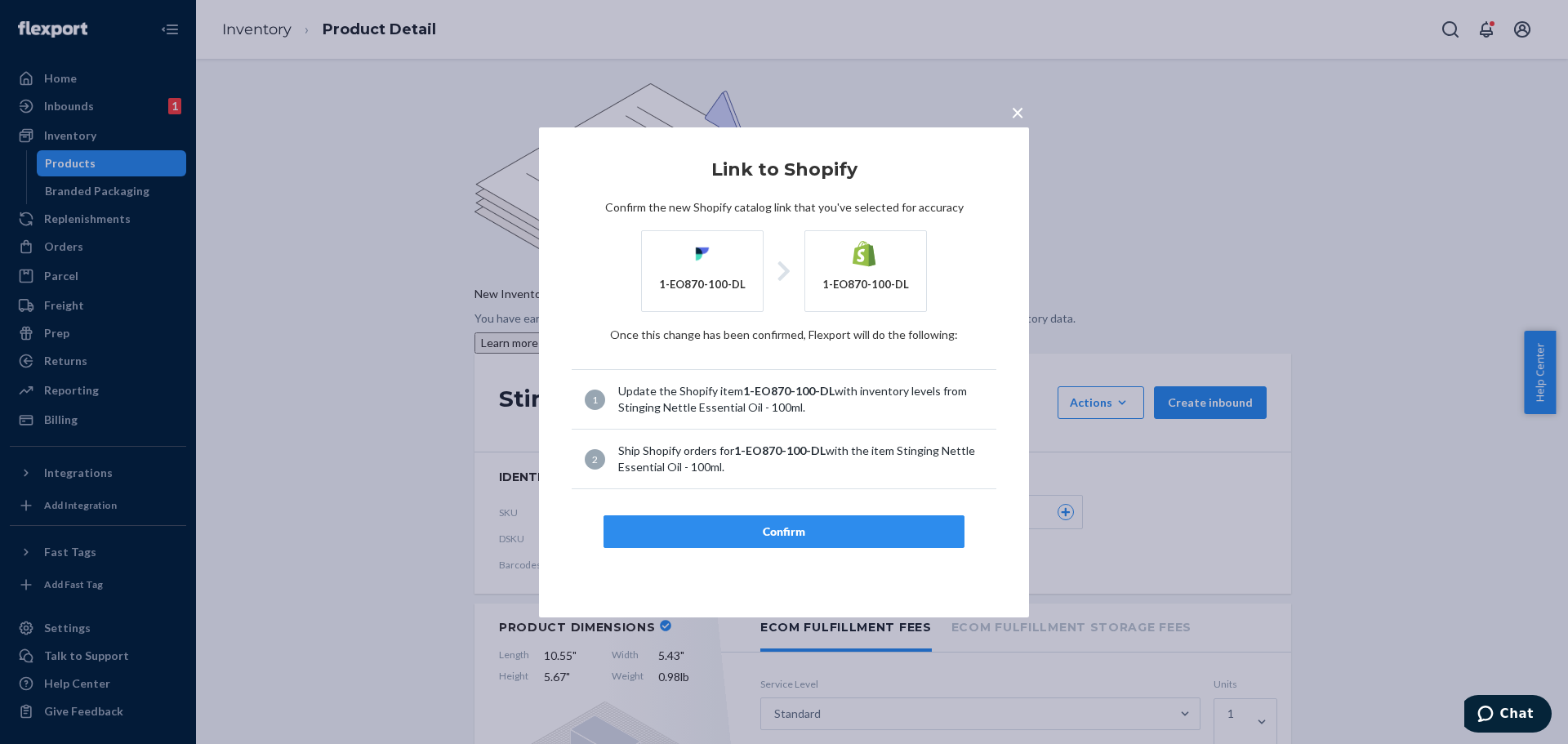
click at [827, 532] on div "Confirm" at bounding box center [784, 531] width 333 height 17
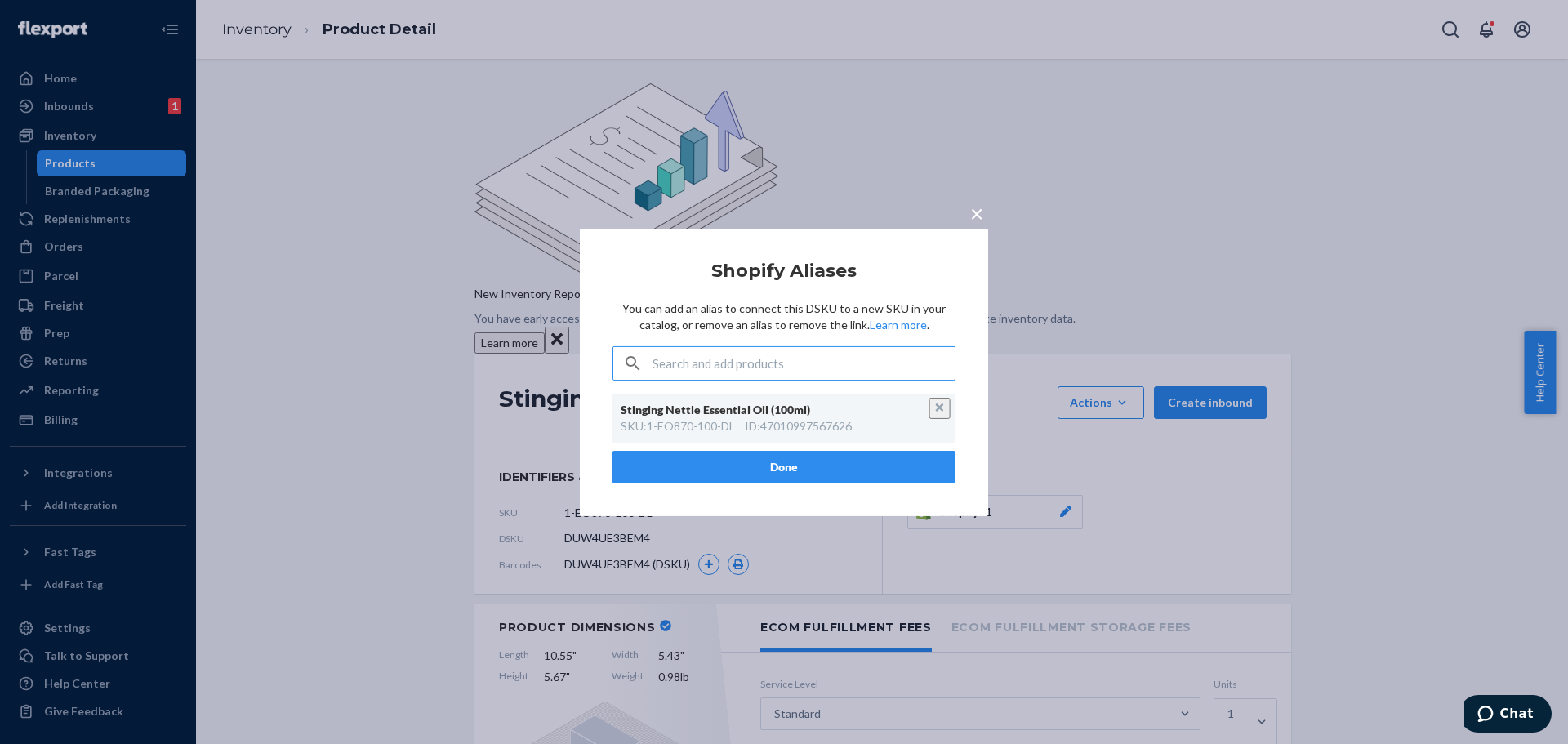
click at [817, 469] on button "Done" at bounding box center [784, 466] width 343 height 32
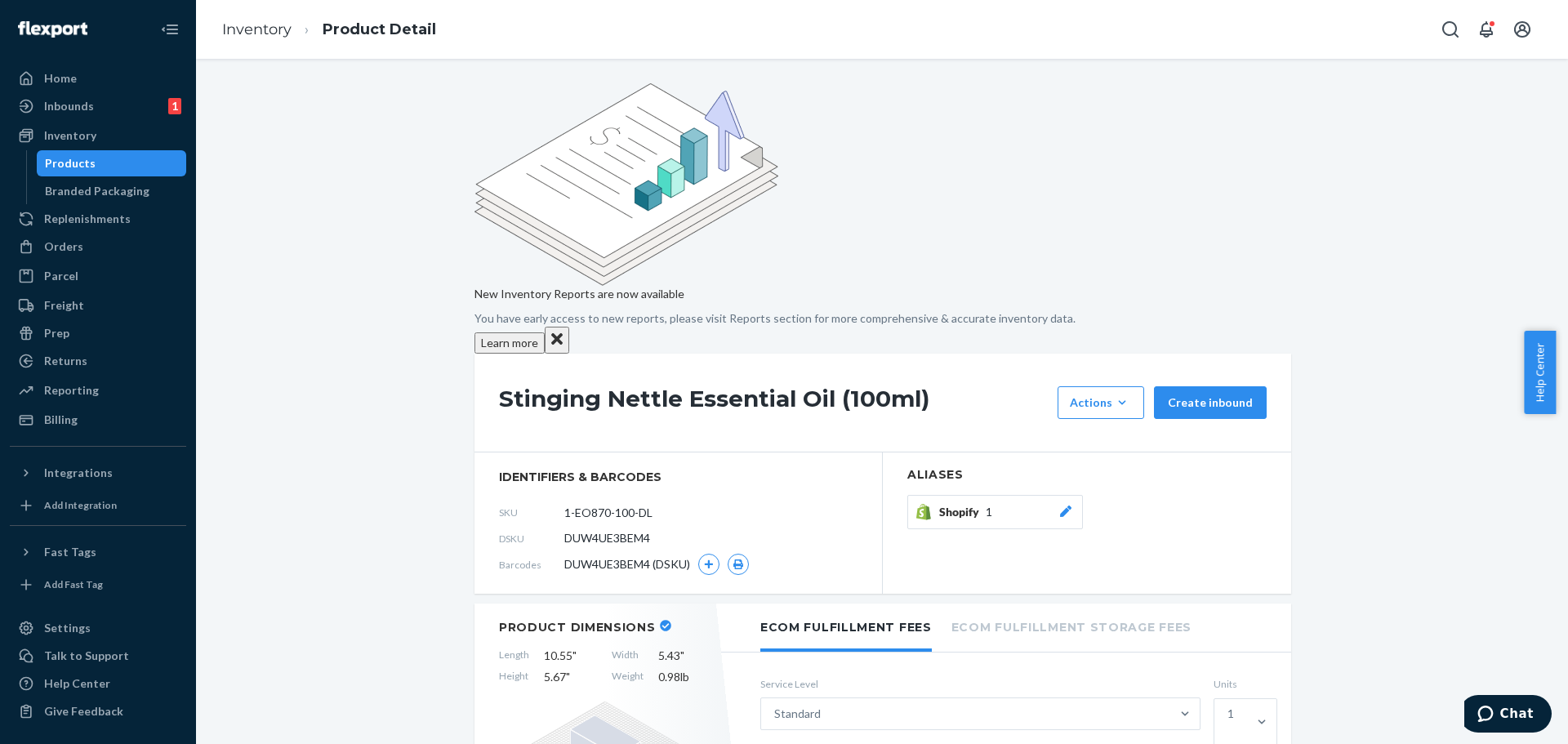
click at [660, 619] on icon at bounding box center [666, 625] width 12 height 12
click at [1004, 504] on div "Shopify 1" at bounding box center [1006, 511] width 135 height 17
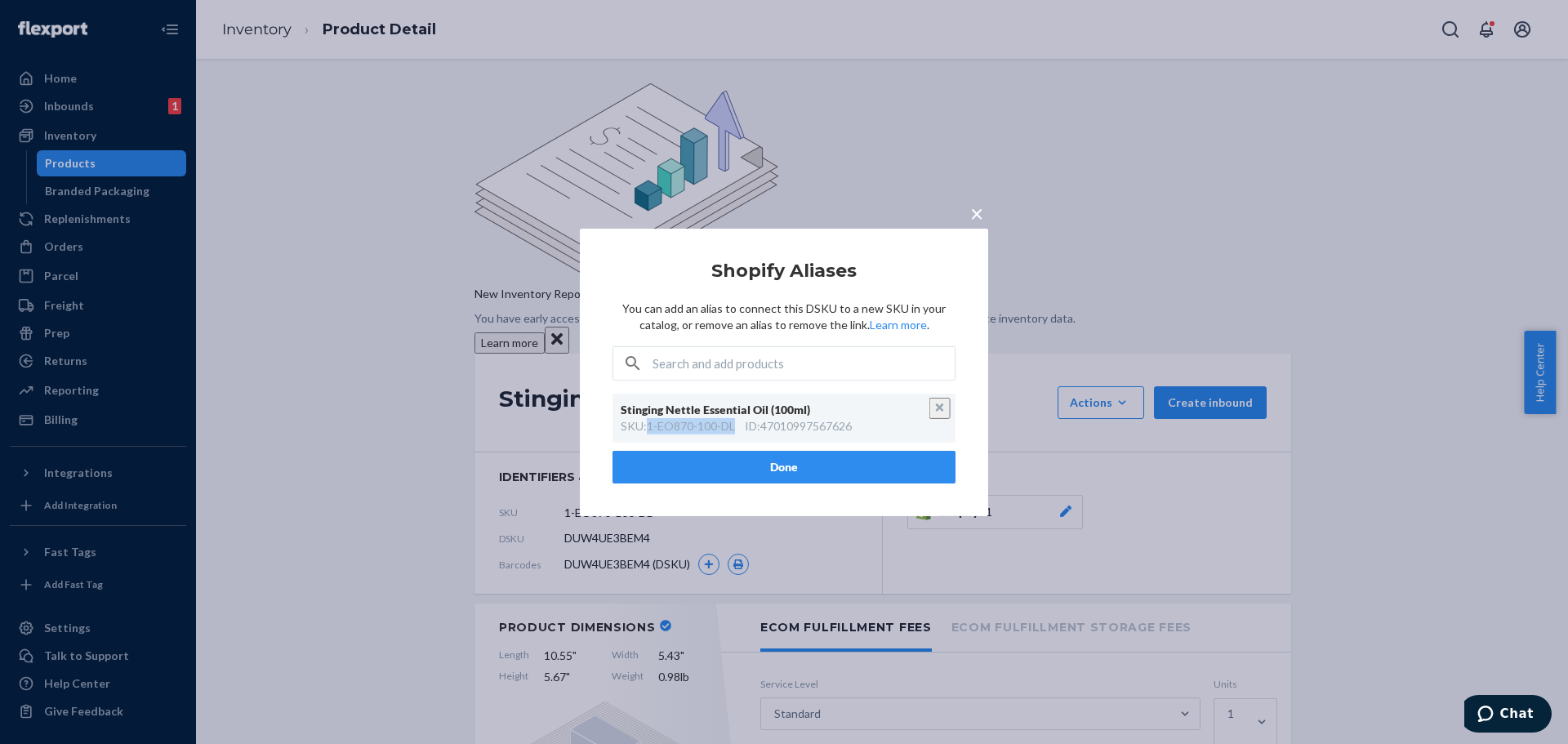
drag, startPoint x: 735, startPoint y: 430, endPoint x: 649, endPoint y: 430, distance: 86.0
click at [649, 430] on div "SKU : 1-EO870-100-DL" at bounding box center [677, 426] width 114 height 17
copy div "1-EO870-100-DL"
click at [698, 364] on input "text" at bounding box center [804, 363] width 302 height 32
paste input "1-EO870-100-DL"
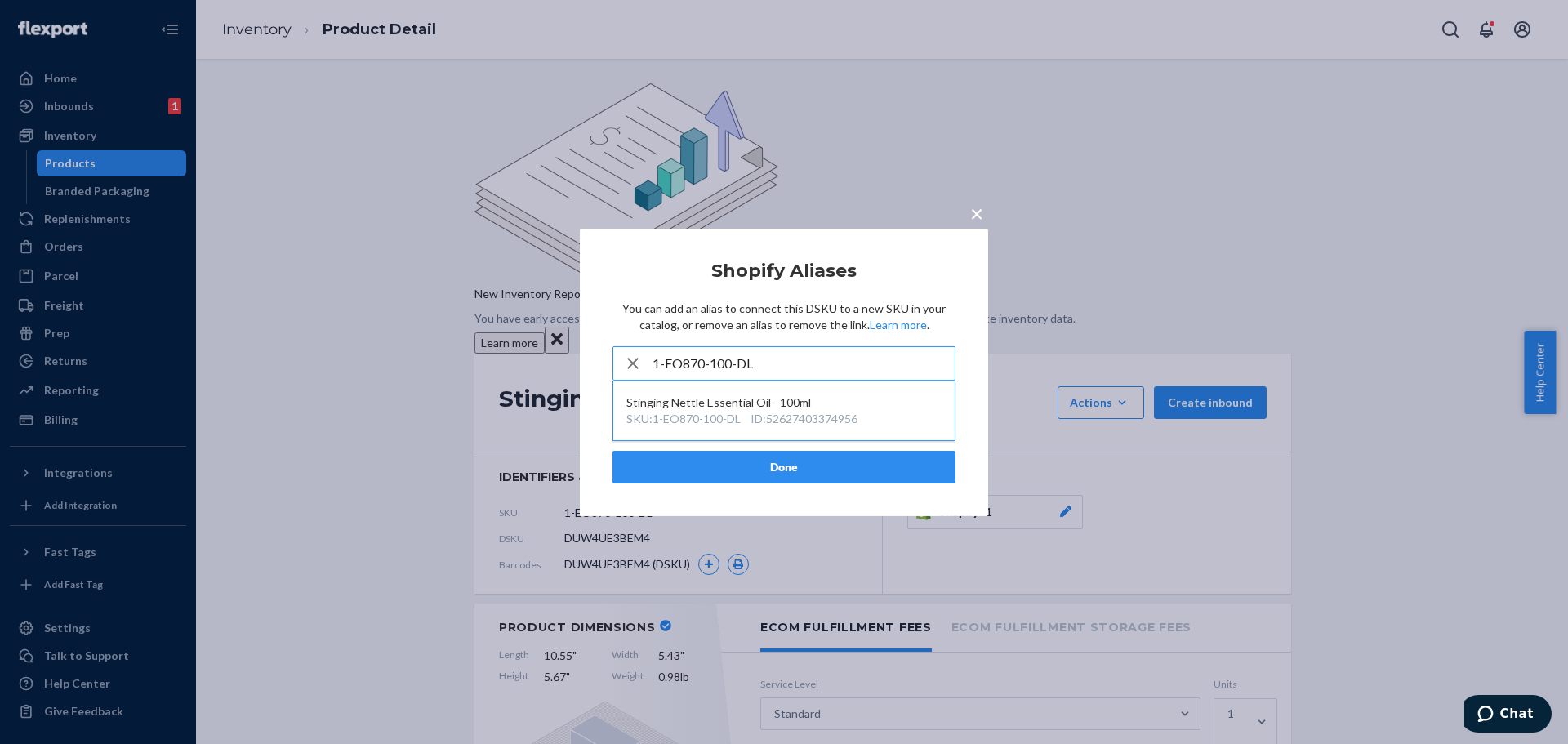
type input "1-EO870-100-DL"
click at [797, 401] on div "Stinging Nettle Essential Oil - 100ml" at bounding box center [784, 402] width 315 height 17
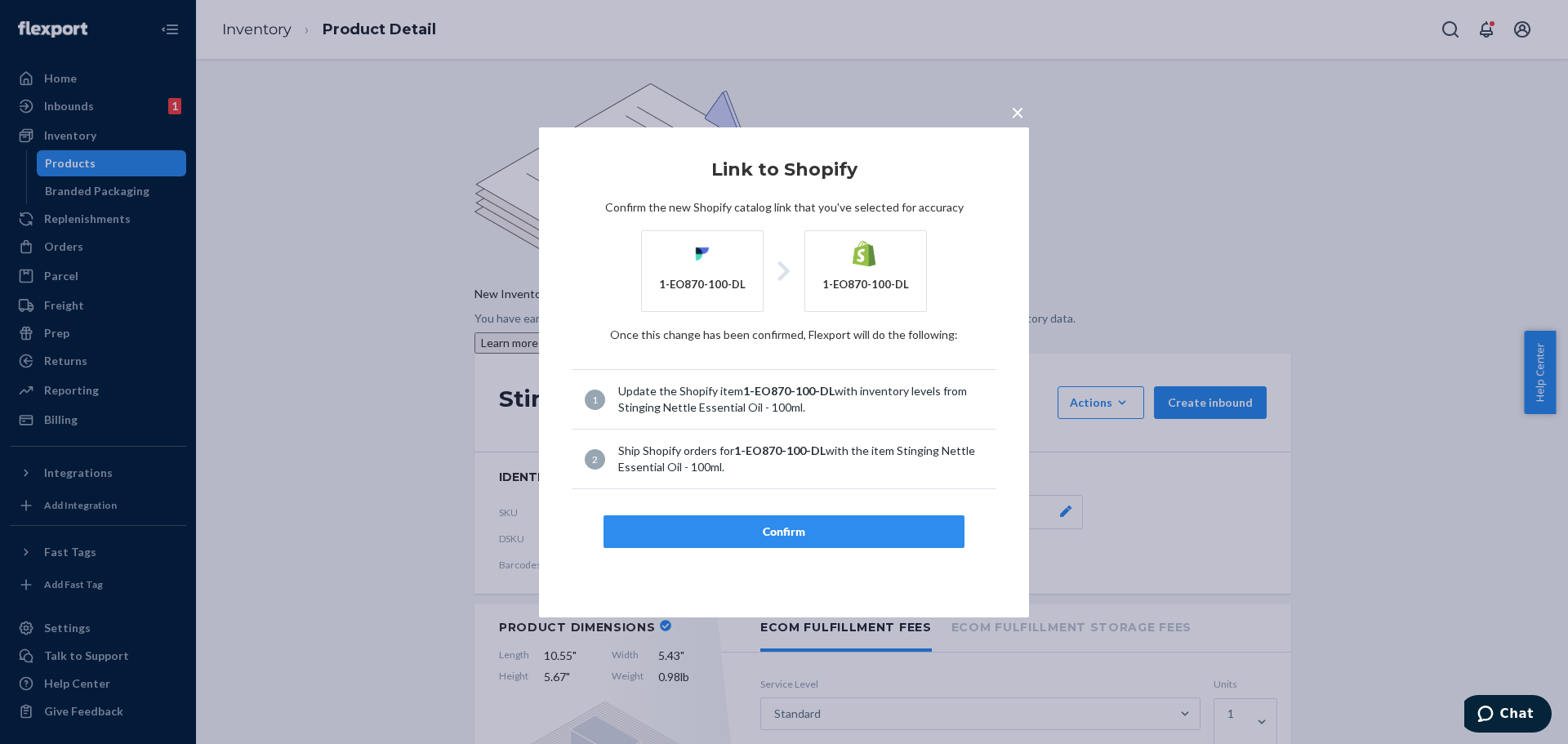
click at [845, 535] on div "Confirm" at bounding box center [784, 531] width 333 height 17
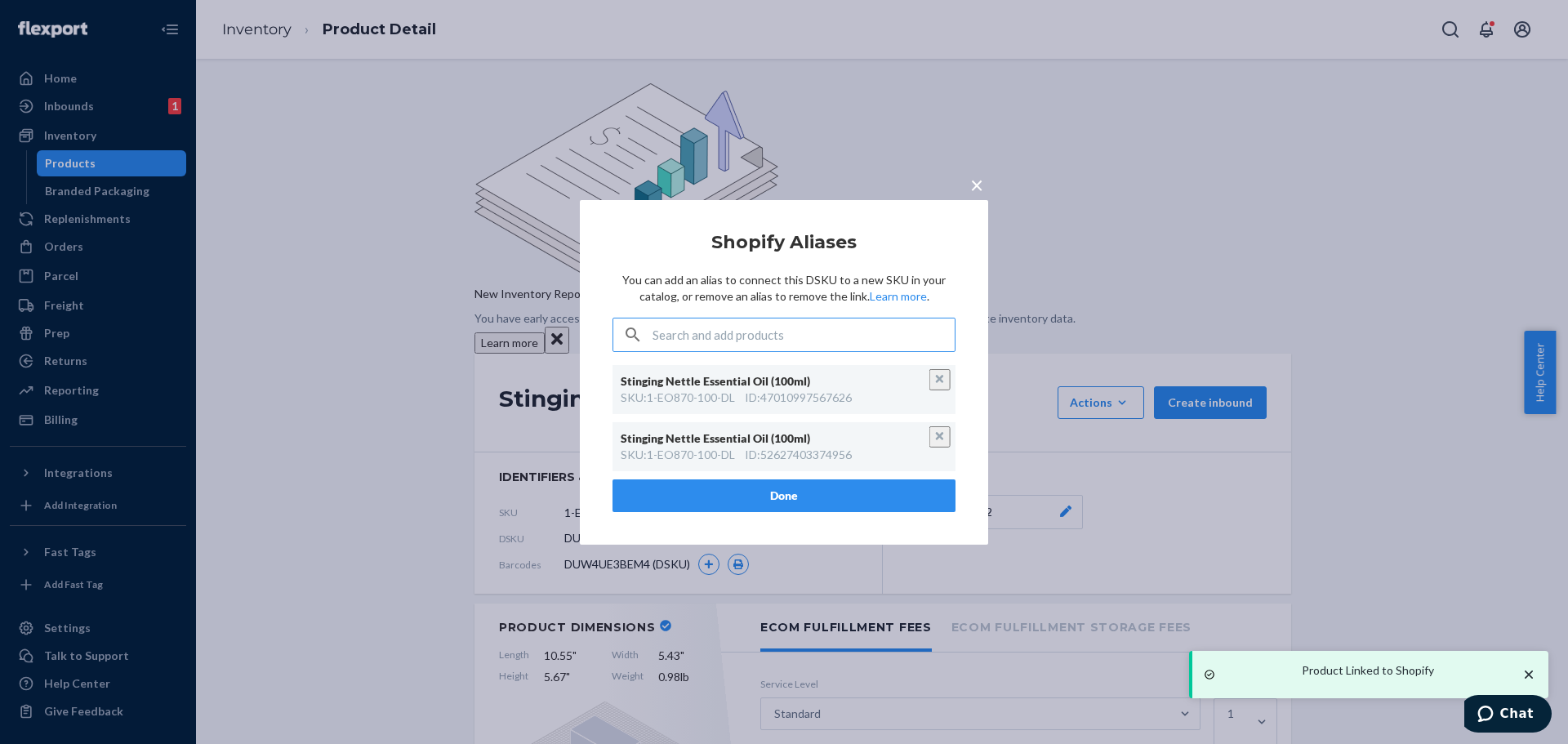
click at [810, 494] on button "Done" at bounding box center [784, 495] width 343 height 32
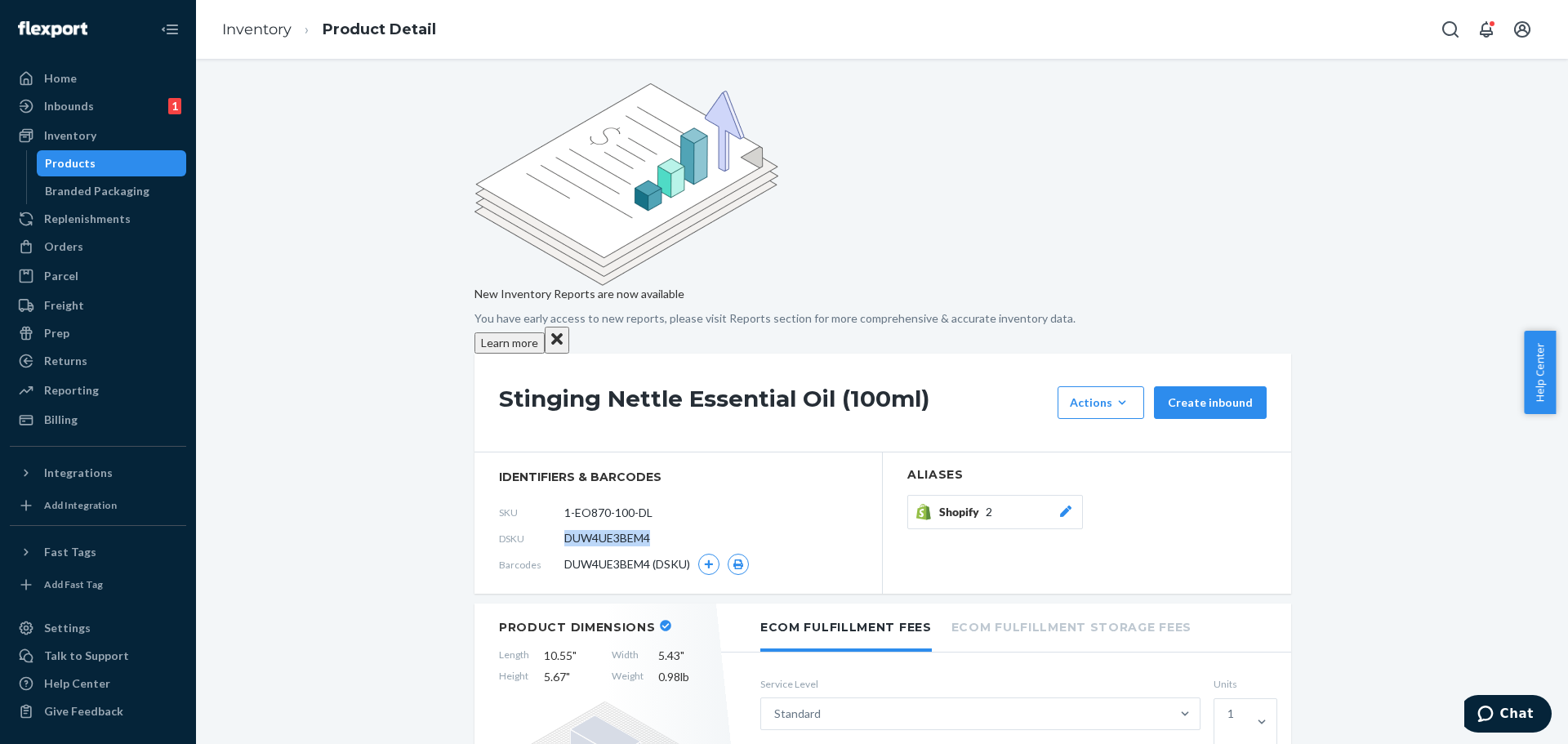
drag, startPoint x: 654, startPoint y: 390, endPoint x: 561, endPoint y: 392, distance: 93.0
click at [561, 525] on div "DSKU DUW4UE3BEM4" at bounding box center [677, 538] width 358 height 27
copy span "DUW4UE3BEM4"
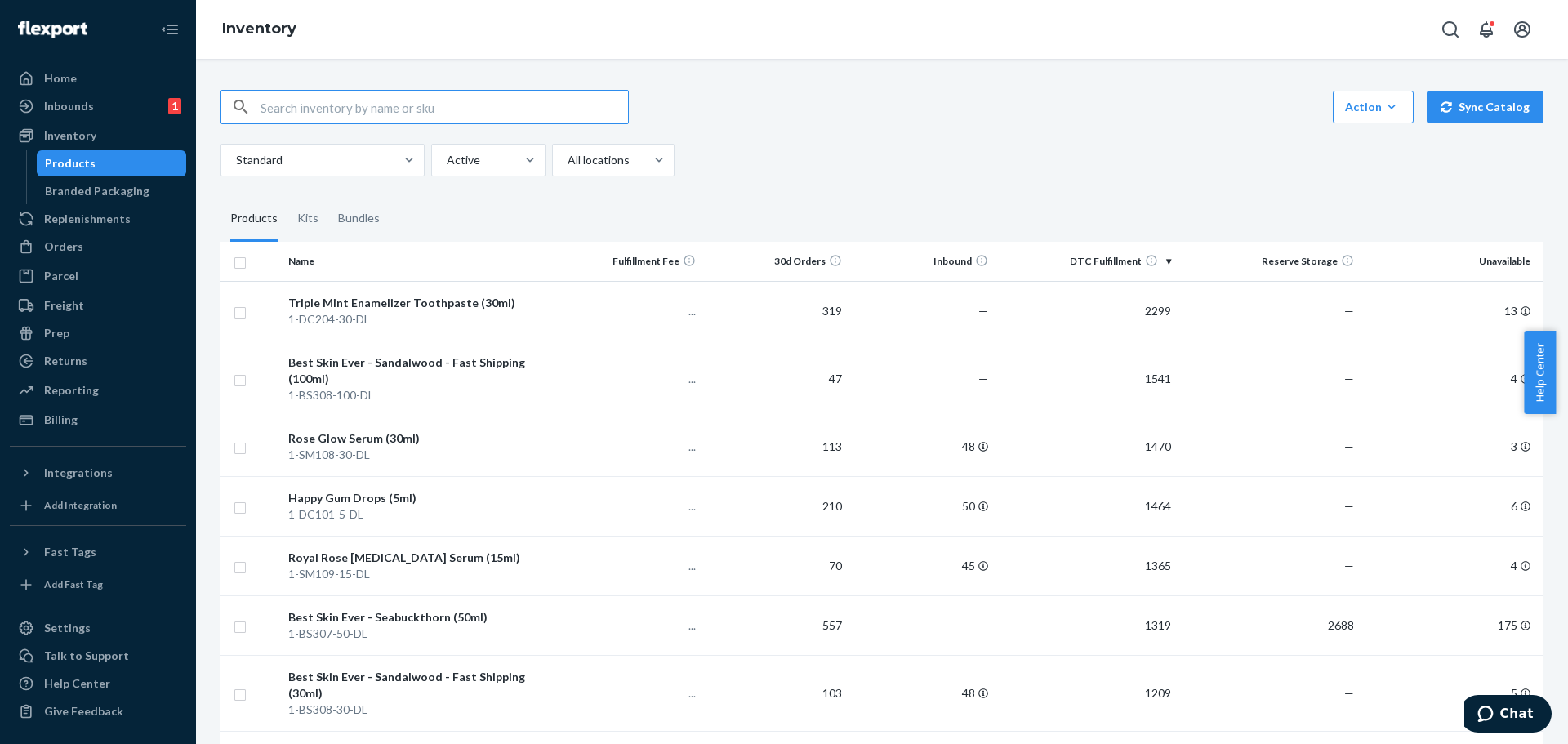
click at [488, 101] on input "text" at bounding box center [444, 106] width 367 height 32
type input "1-EO460-30"
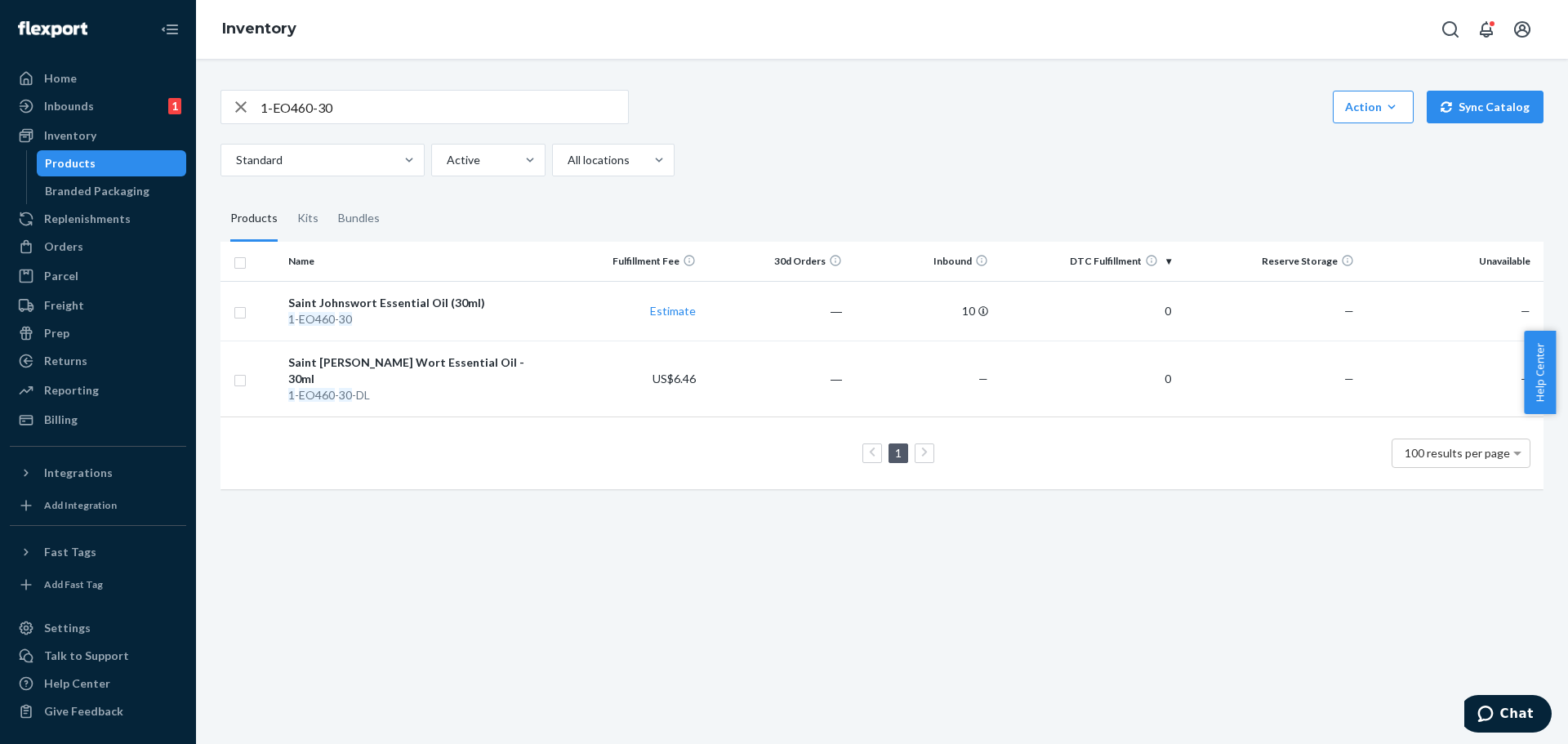
drag, startPoint x: 422, startPoint y: 364, endPoint x: 492, endPoint y: 330, distance: 77.8
click at [421, 364] on div "Saint [PERSON_NAME] Wort Essential Oil - 30ml" at bounding box center [419, 370] width 261 height 32
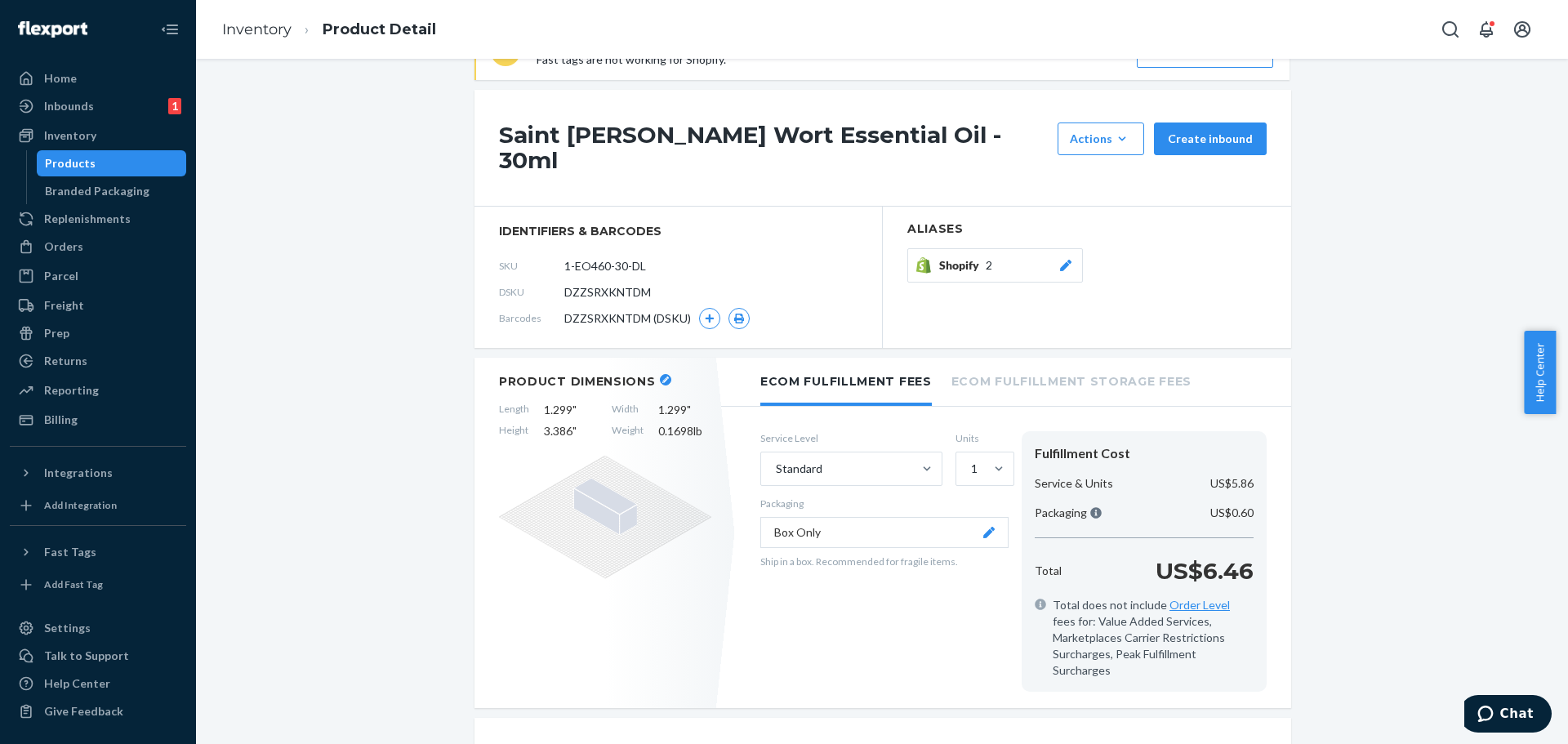
scroll to position [163, 0]
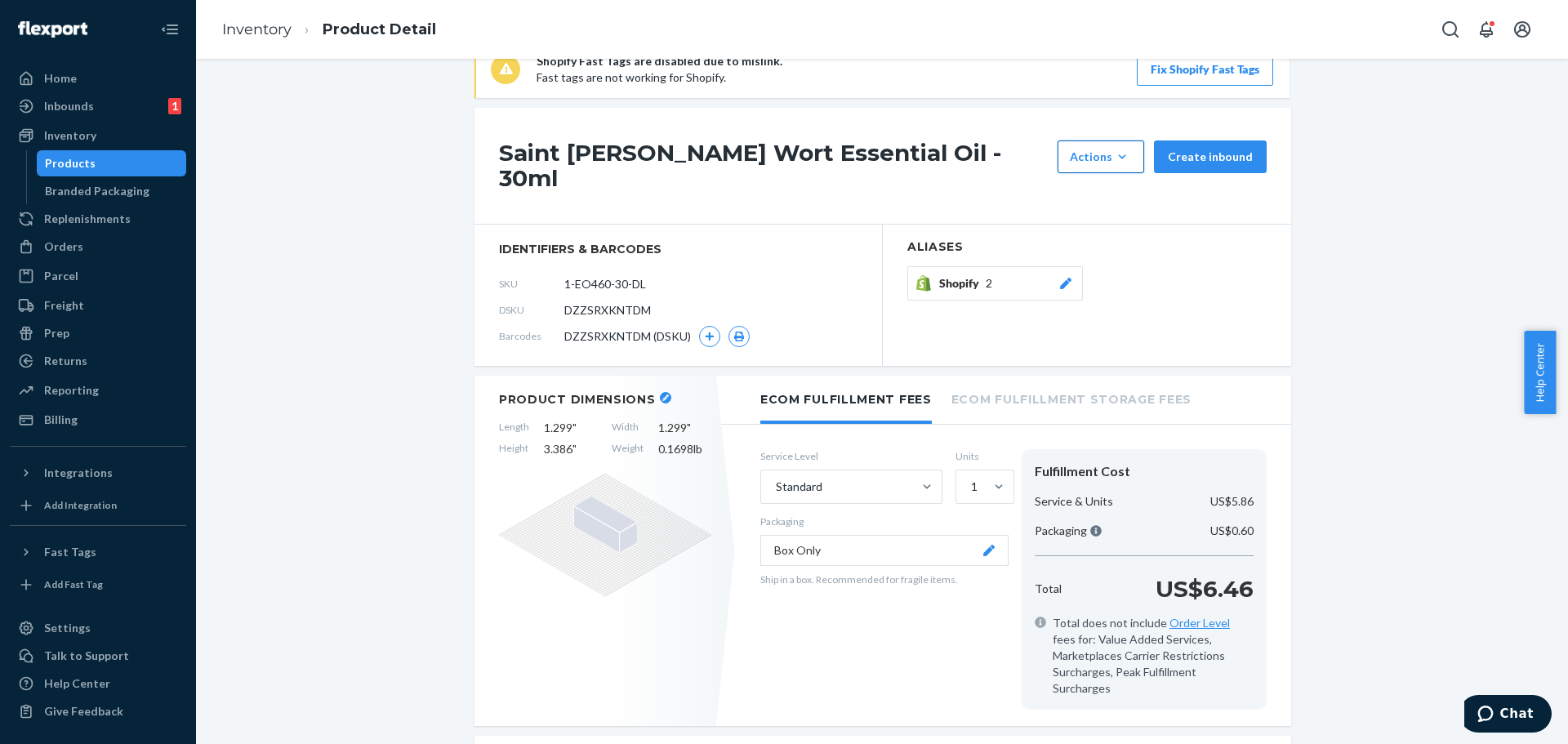
click at [1104, 156] on div "Actions" at bounding box center [1101, 156] width 62 height 17
click at [1099, 226] on span "Hide" at bounding box center [1125, 232] width 101 height 12
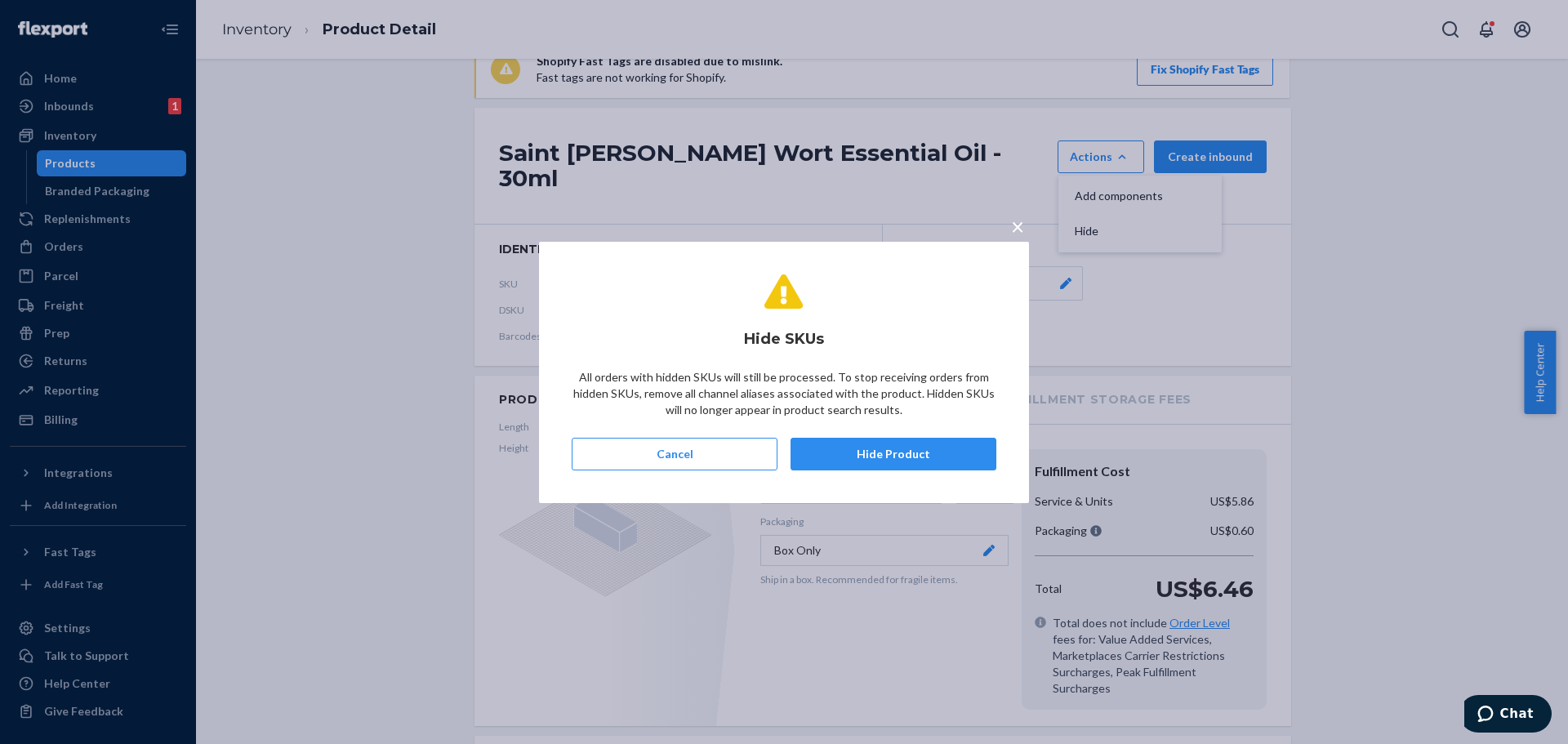
scroll to position [231, 0]
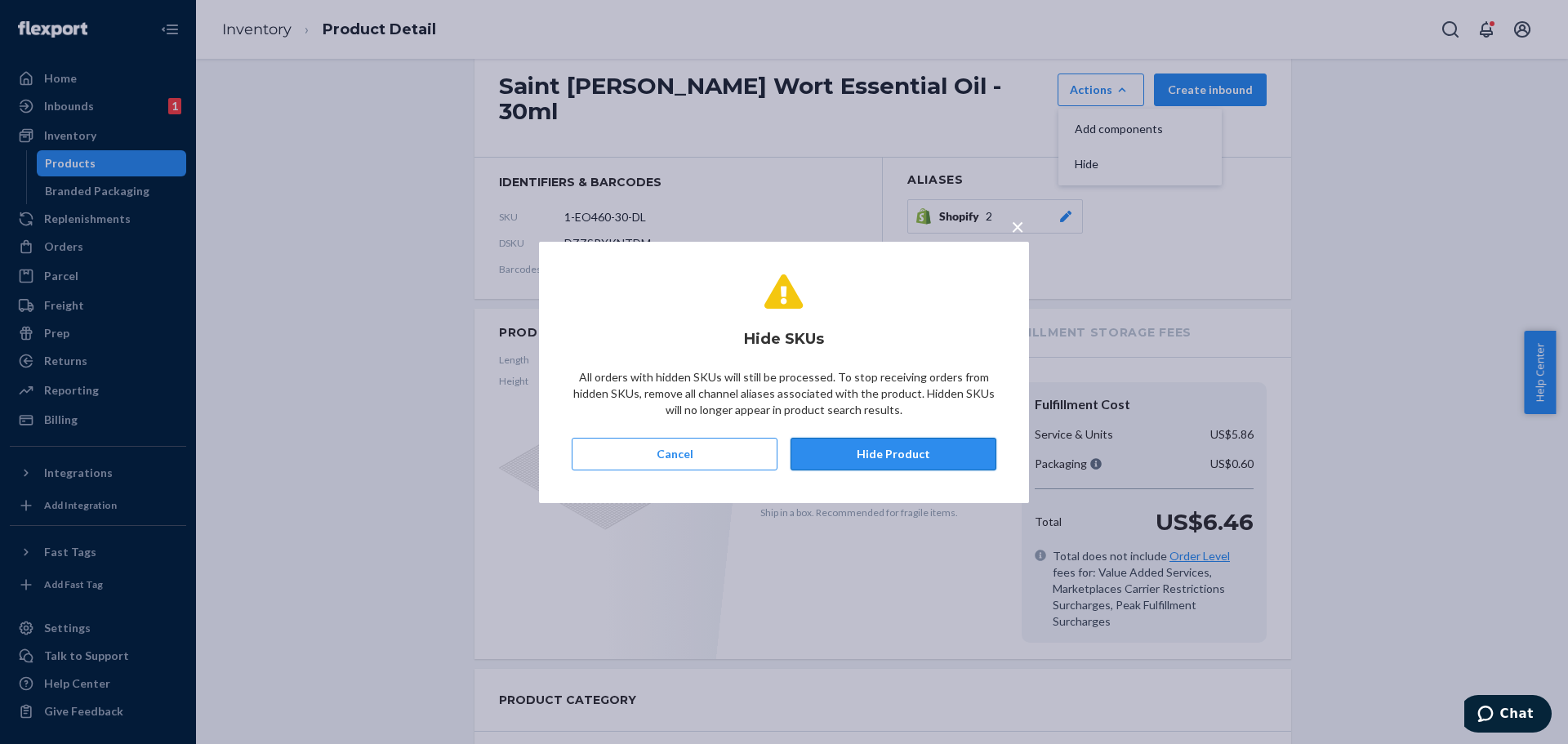
click at [874, 453] on button "Hide Product" at bounding box center [893, 453] width 206 height 32
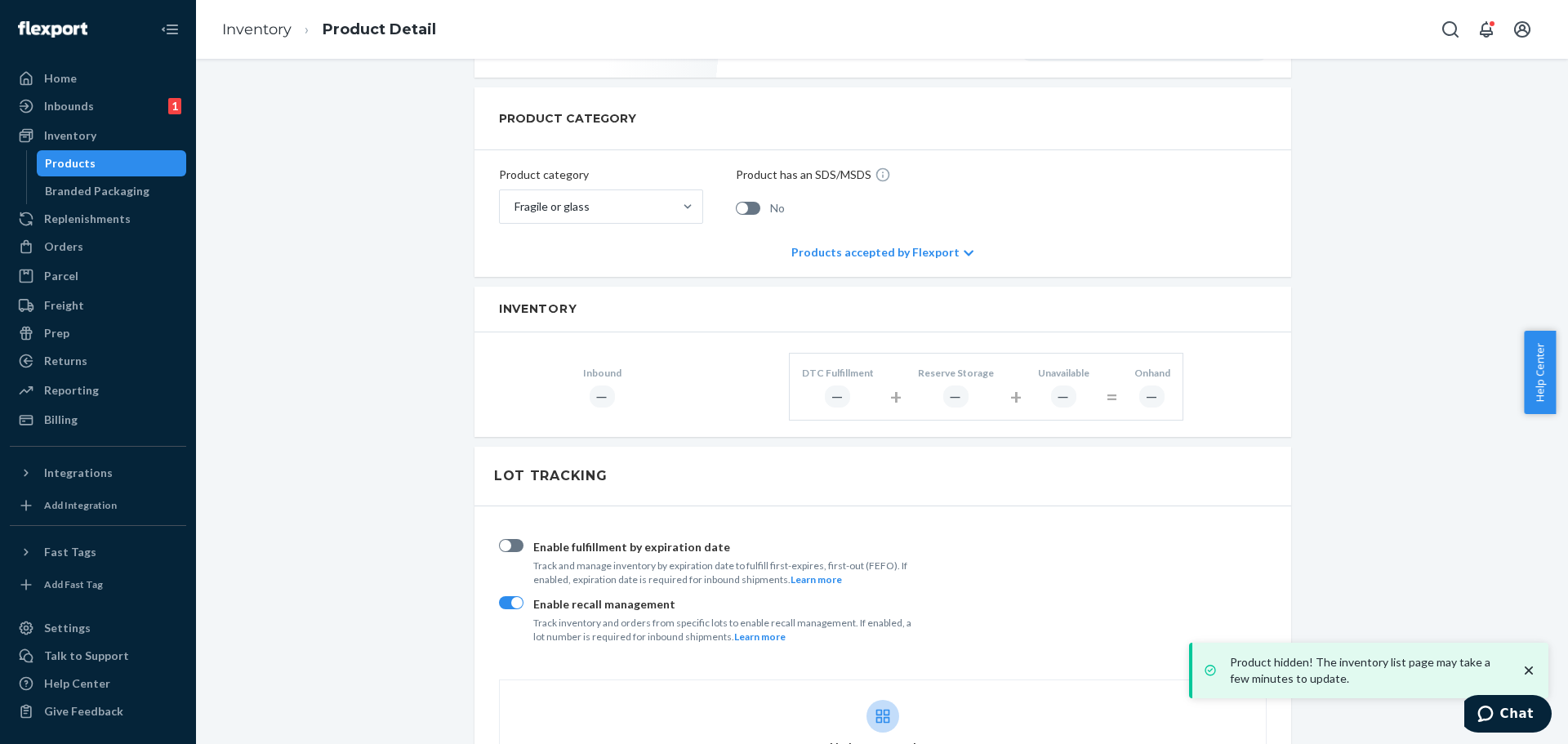
scroll to position [1062, 0]
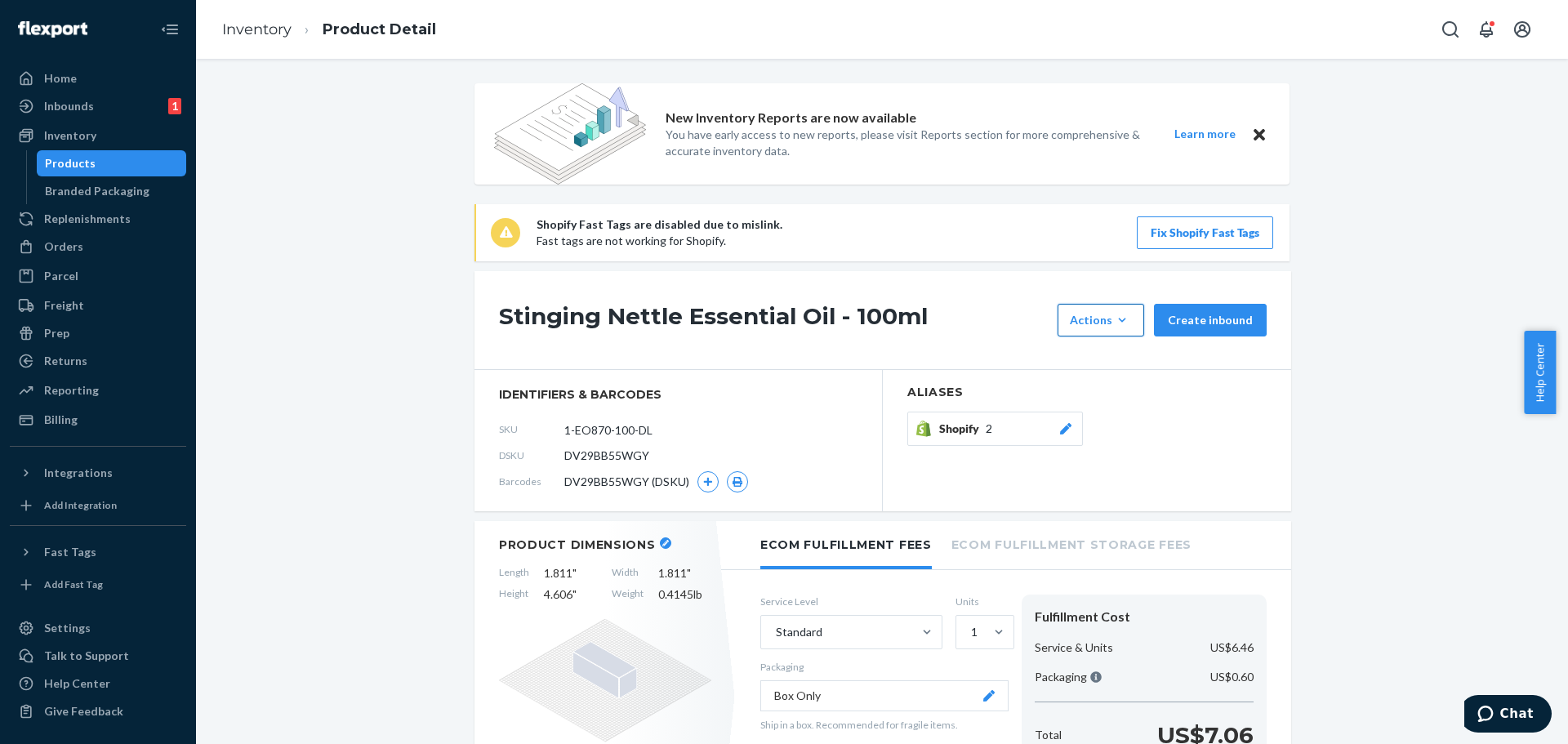
click at [1099, 313] on div "Actions" at bounding box center [1101, 320] width 62 height 17
click at [1113, 392] on span "Hide" at bounding box center [1125, 395] width 101 height 12
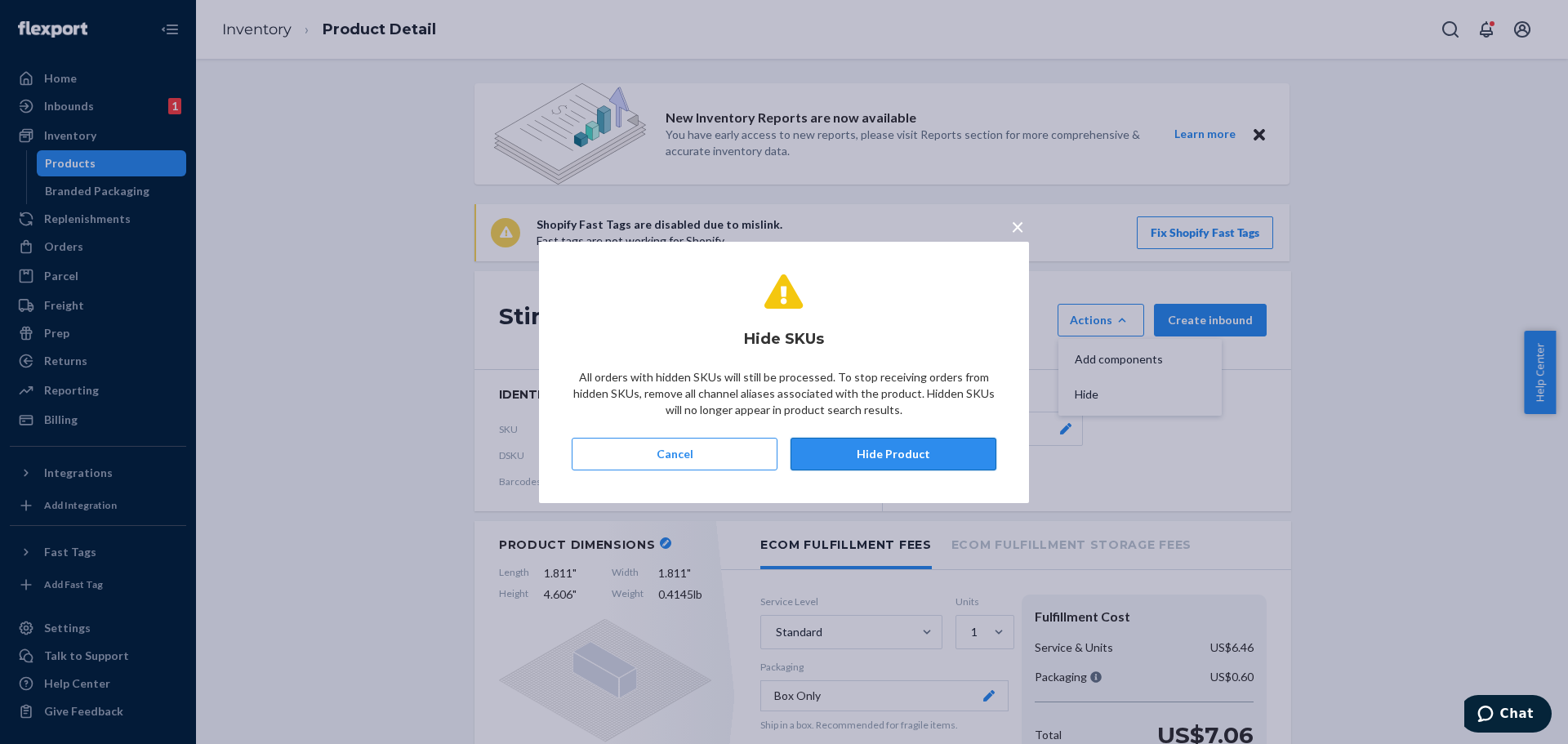
click at [891, 452] on button "Hide Product" at bounding box center [893, 453] width 206 height 32
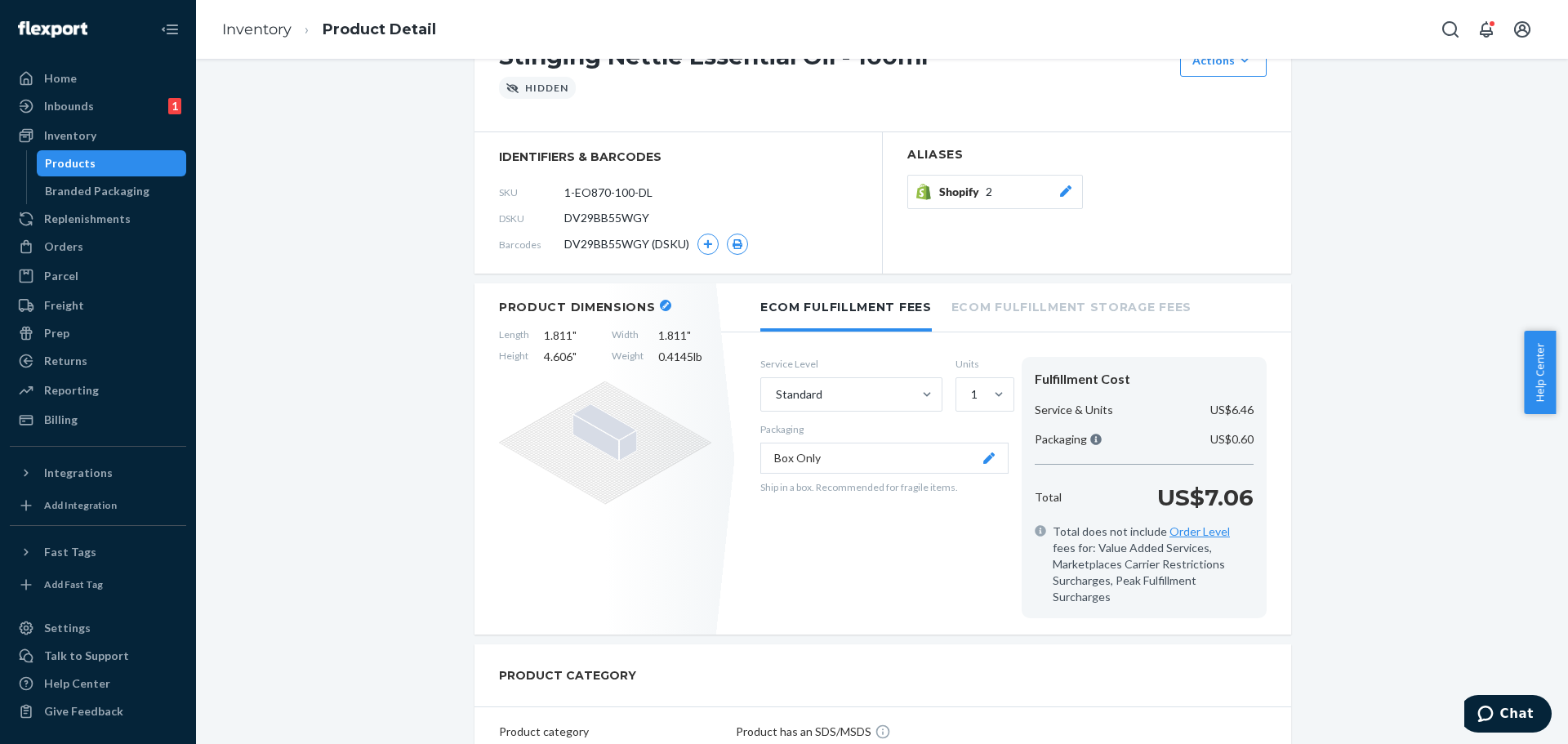
scroll to position [327, 0]
